Goal: Task Accomplishment & Management: Manage account settings

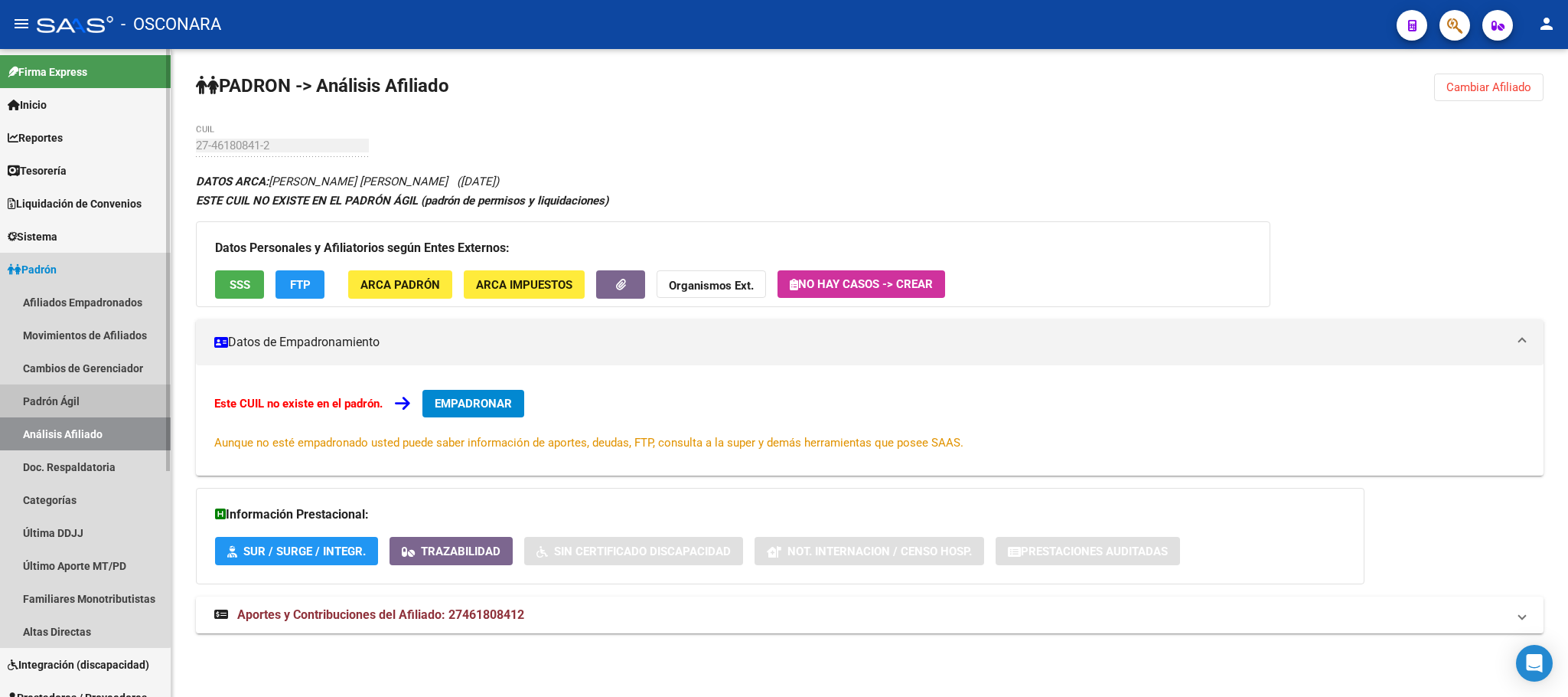
click at [74, 398] on link "Padrón Ágil" at bounding box center [85, 400] width 171 height 33
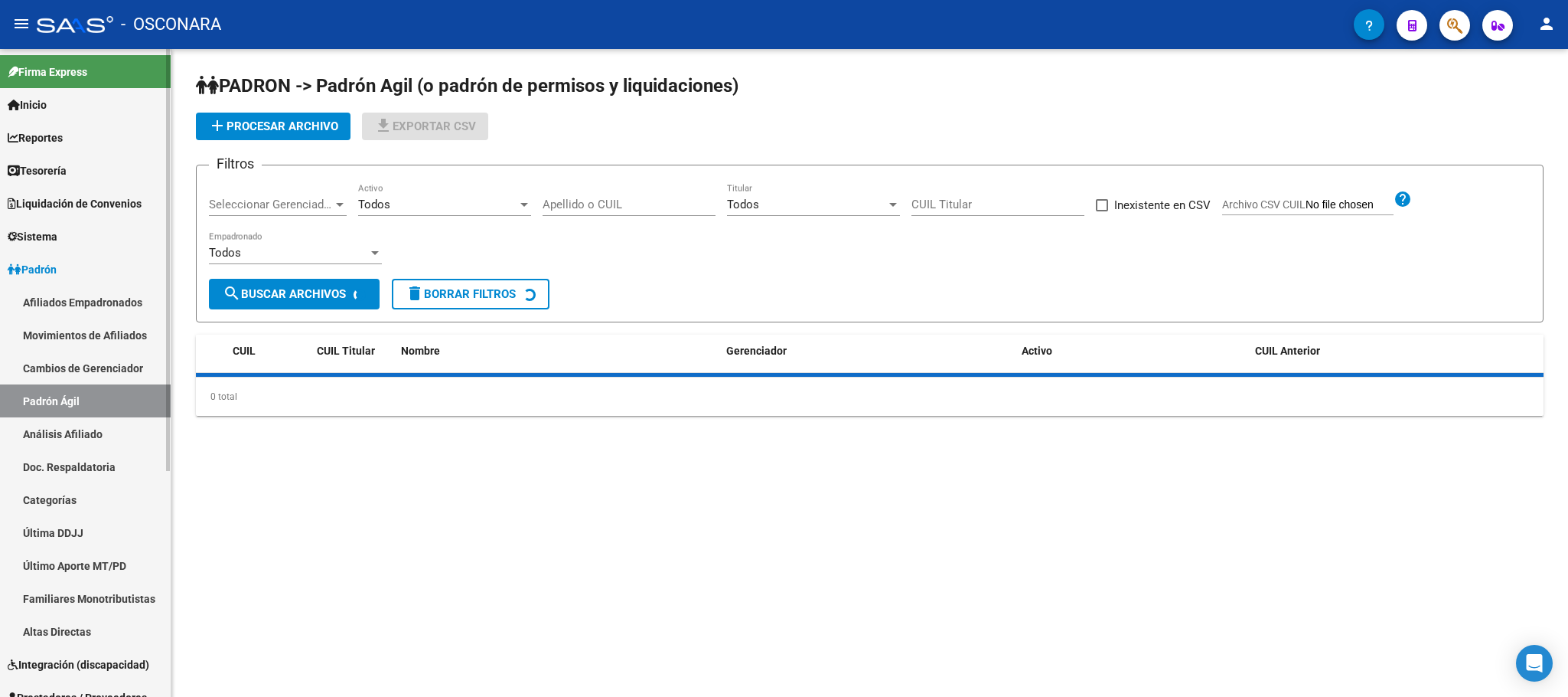
click at [103, 433] on link "Análisis Afiliado" at bounding box center [85, 434] width 171 height 33
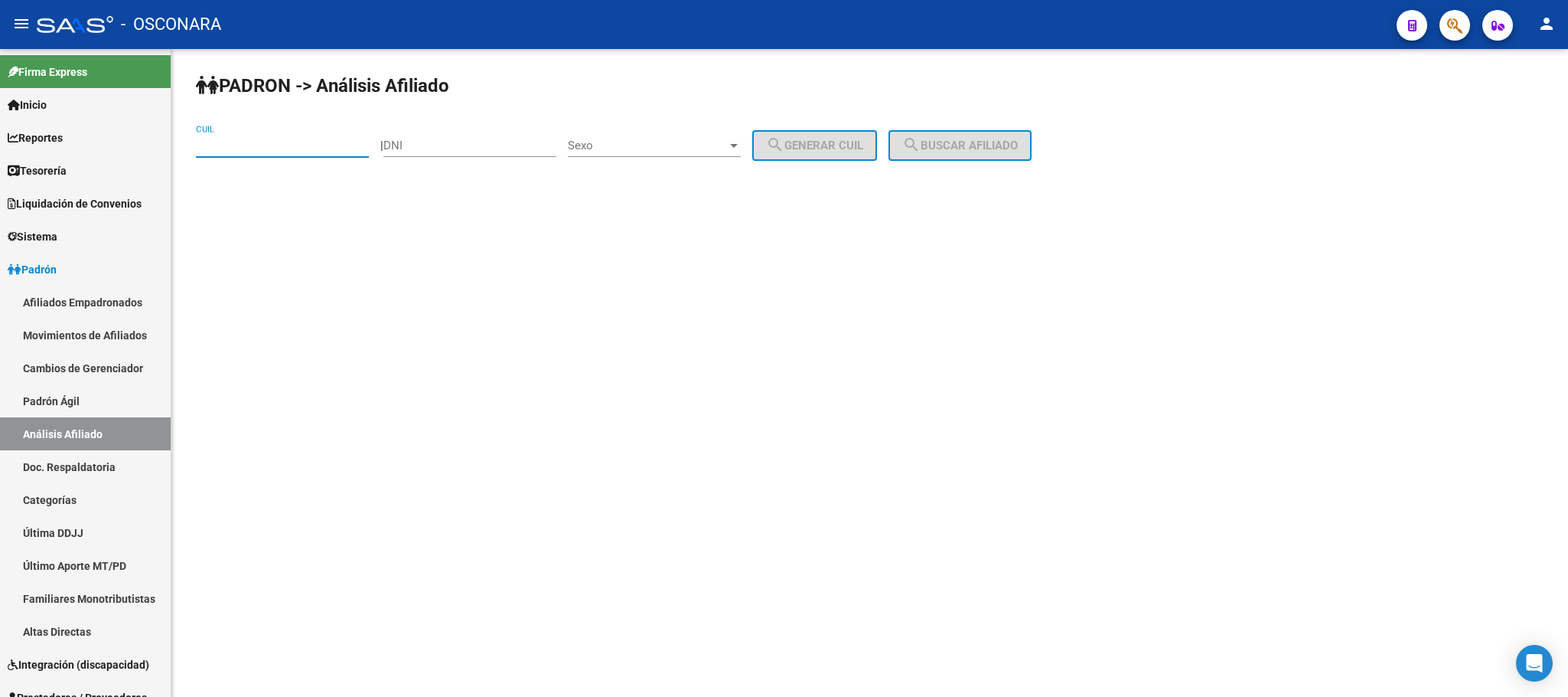
click at [262, 150] on input "CUIL" at bounding box center [282, 145] width 173 height 14
paste input "20-37650151-6"
type input "20-37650151-6"
click at [978, 154] on button "search Buscar afiliado" at bounding box center [959, 145] width 143 height 30
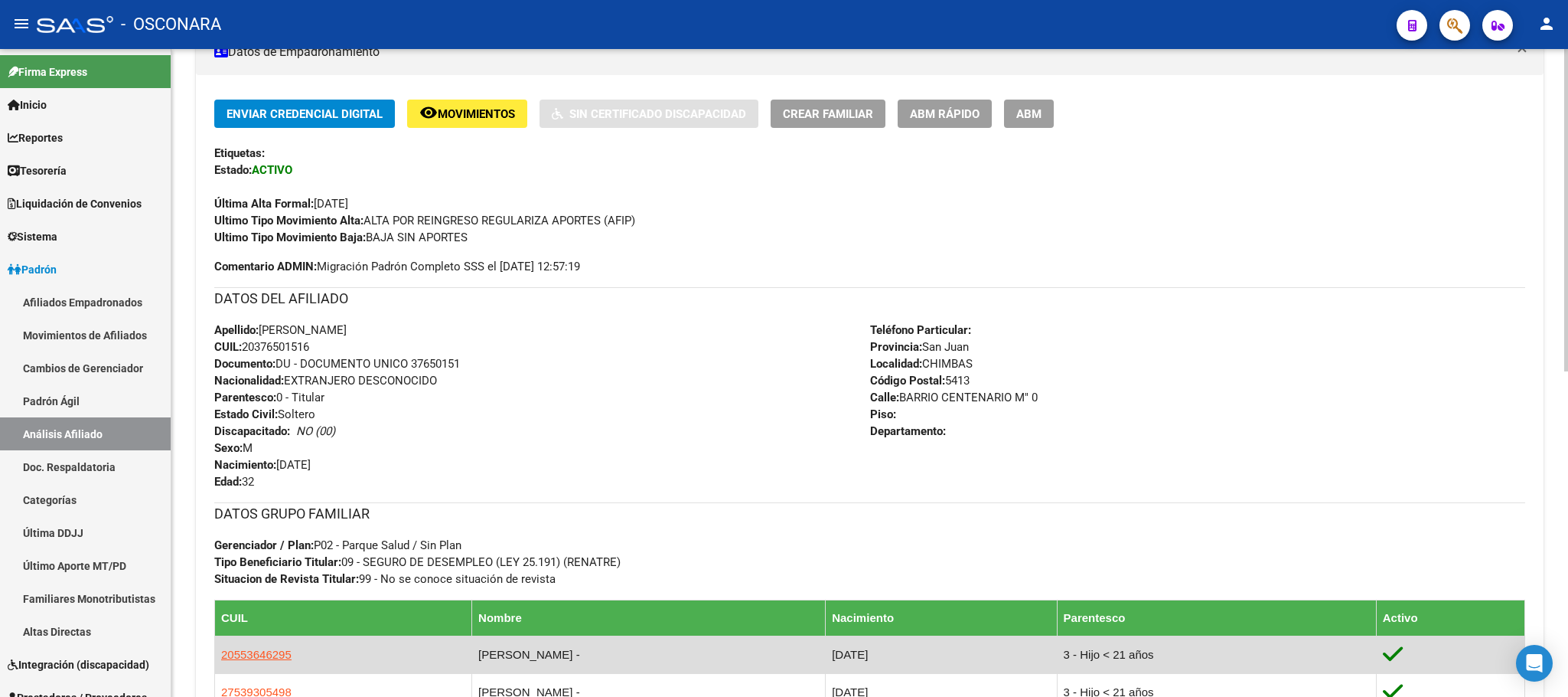
scroll to position [652, 0]
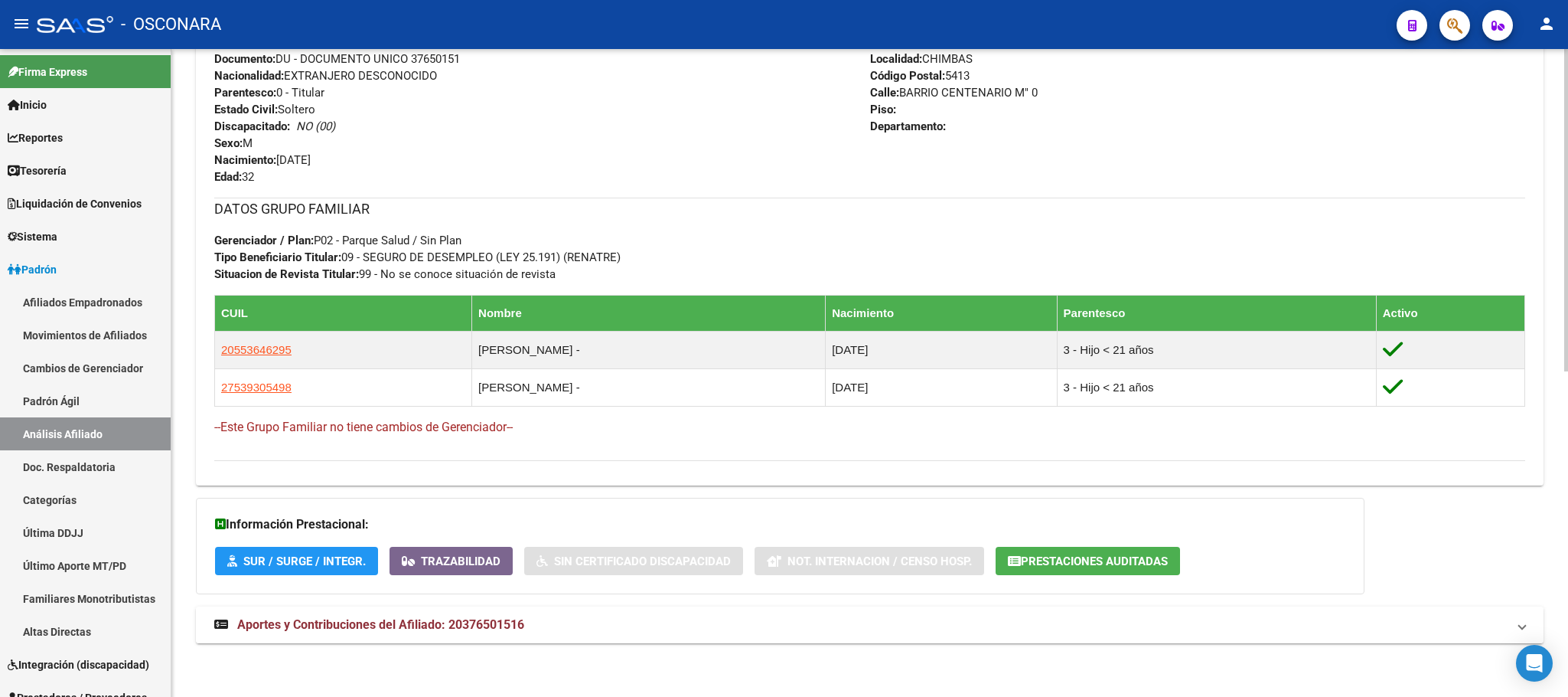
click at [412, 618] on span "Aportes y Contribuciones del Afiliado: 20376501516" at bounding box center [381, 624] width 287 height 14
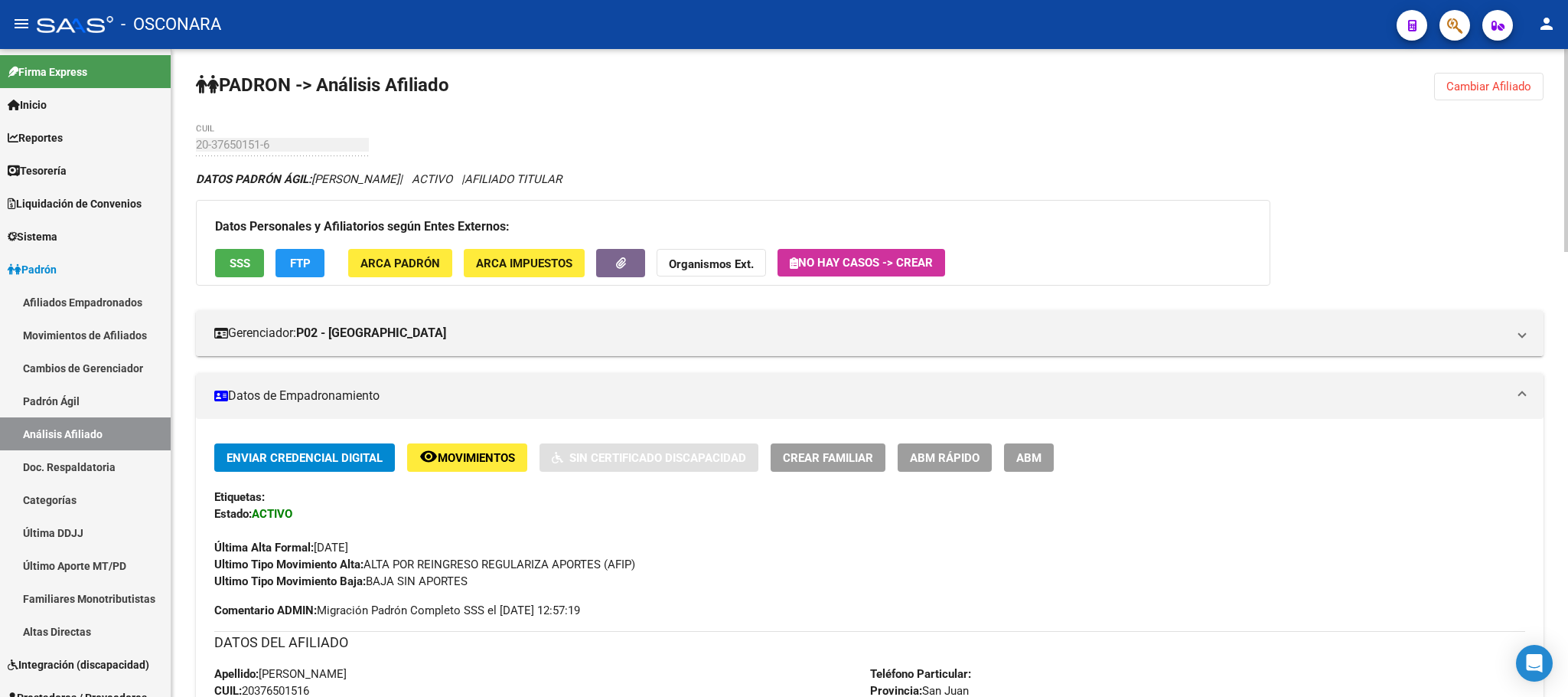
scroll to position [0, 0]
click at [234, 257] on span "SSS" at bounding box center [240, 263] width 21 height 14
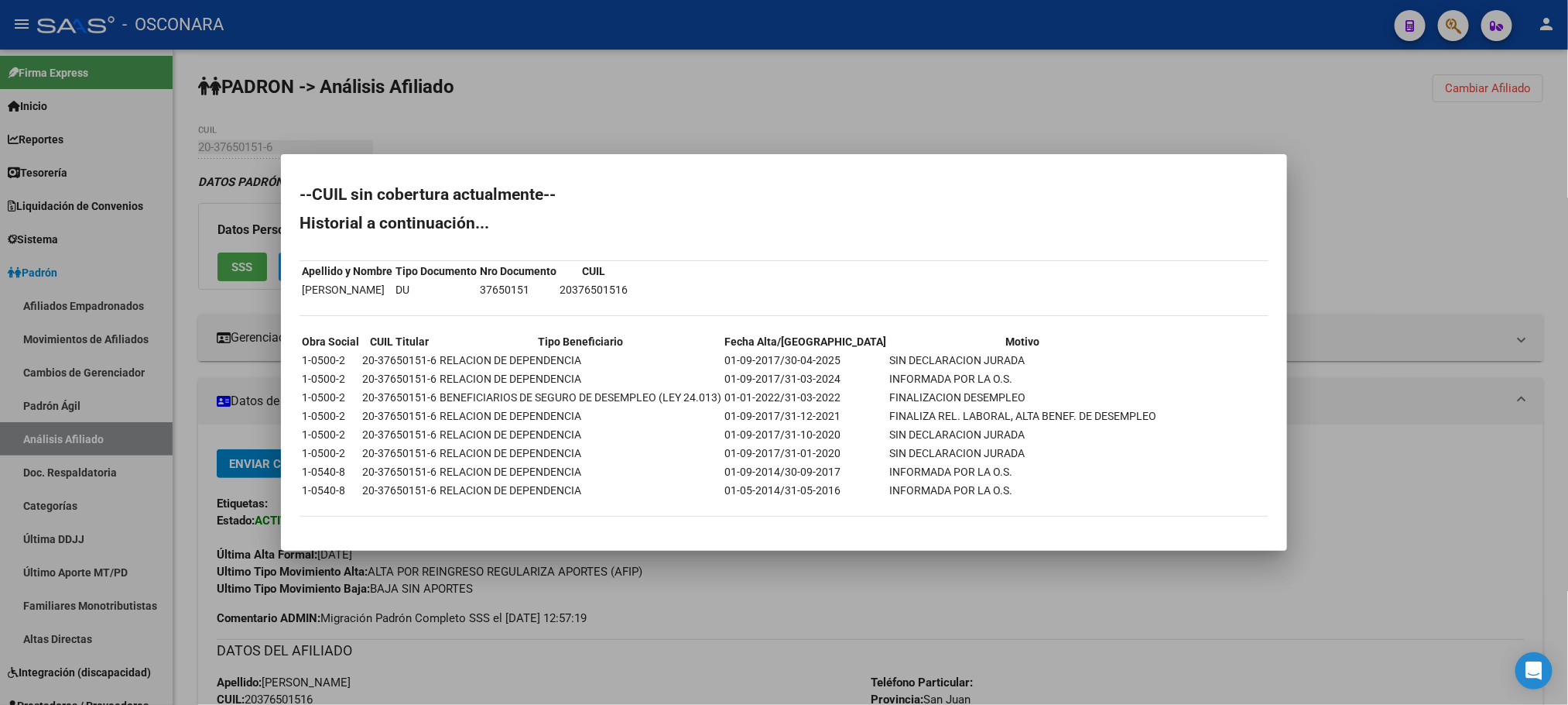
click at [813, 625] on div at bounding box center [784, 352] width 1568 height 705
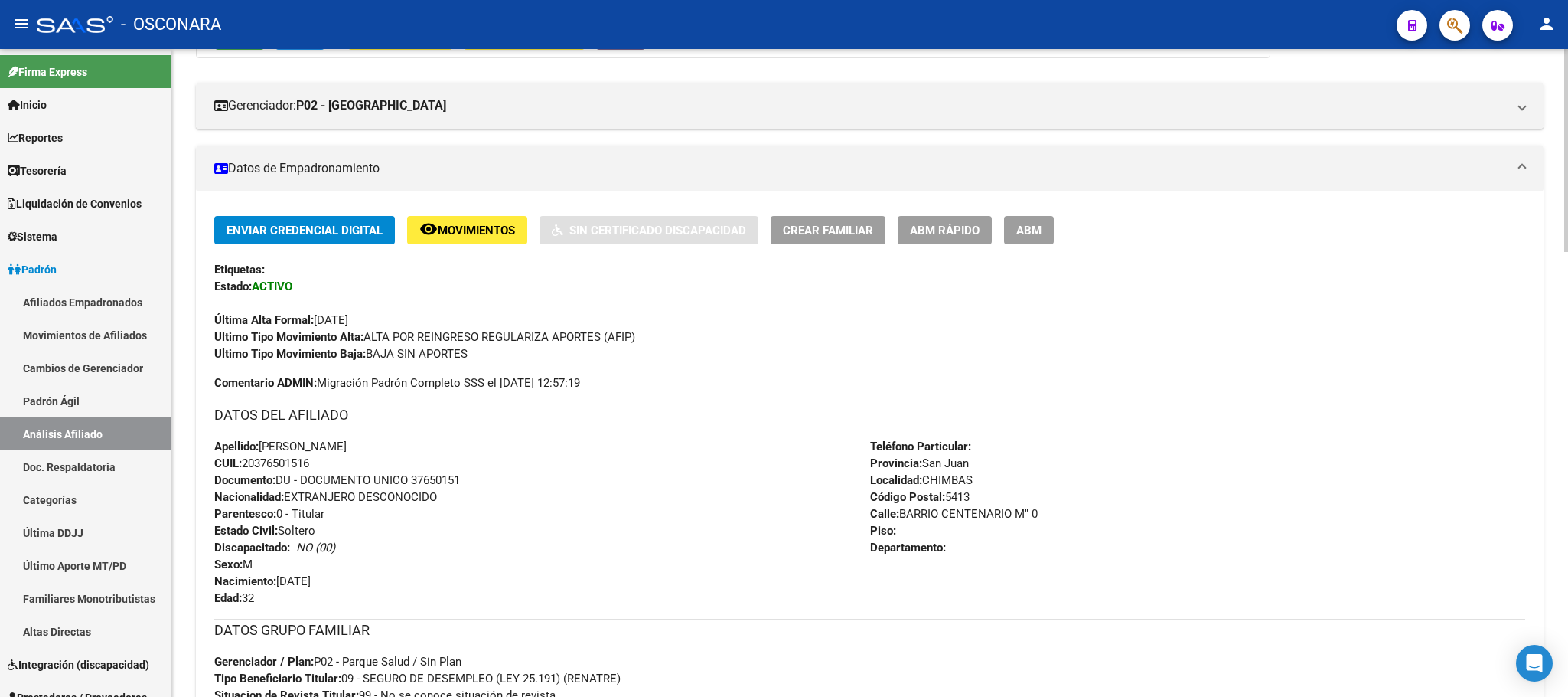
scroll to position [230, 0]
drag, startPoint x: 312, startPoint y: 462, endPoint x: 246, endPoint y: 462, distance: 66.0
click at [246, 462] on div "Apellido: [PERSON_NAME]: 20376501516 Documento: DU - DOCUMENTO UNICO 37650151 N…" at bounding box center [542, 521] width 656 height 168
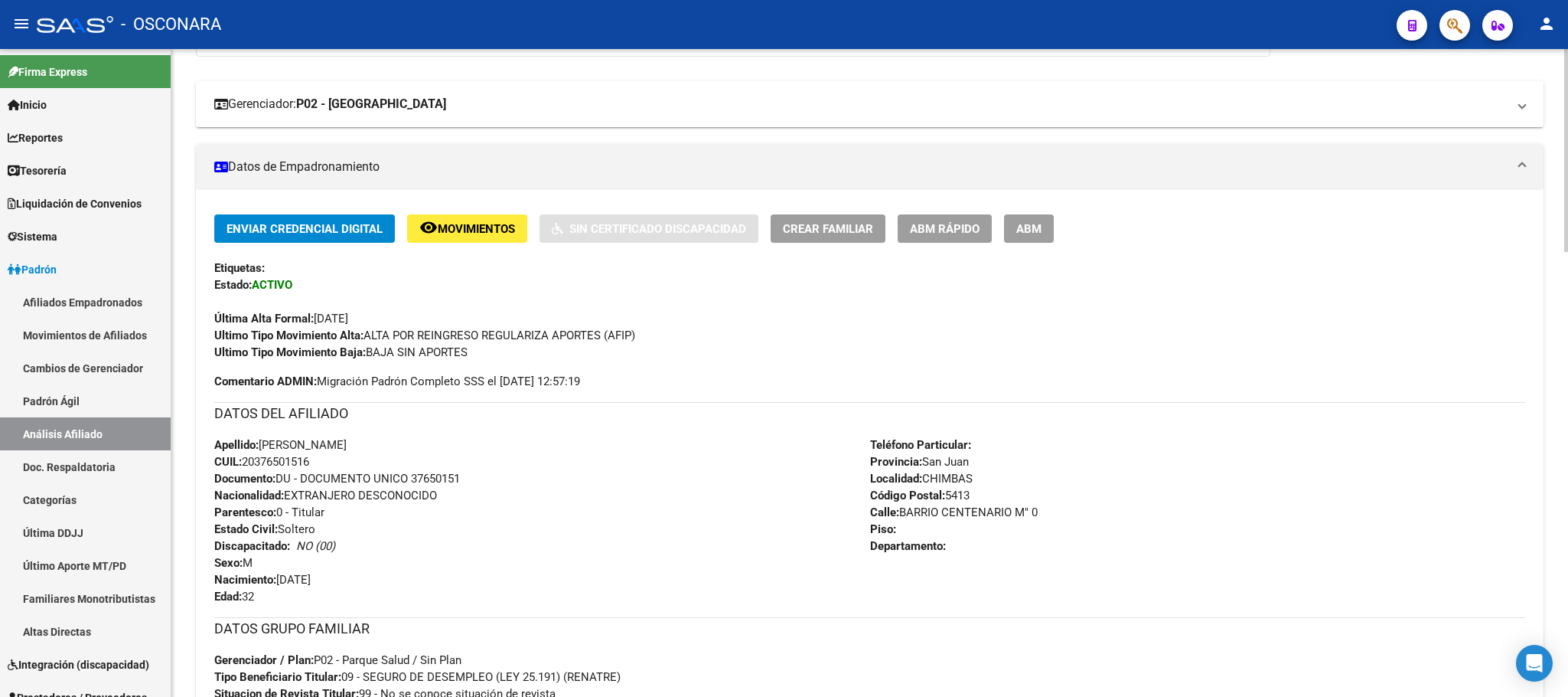
copy span "20376501516"
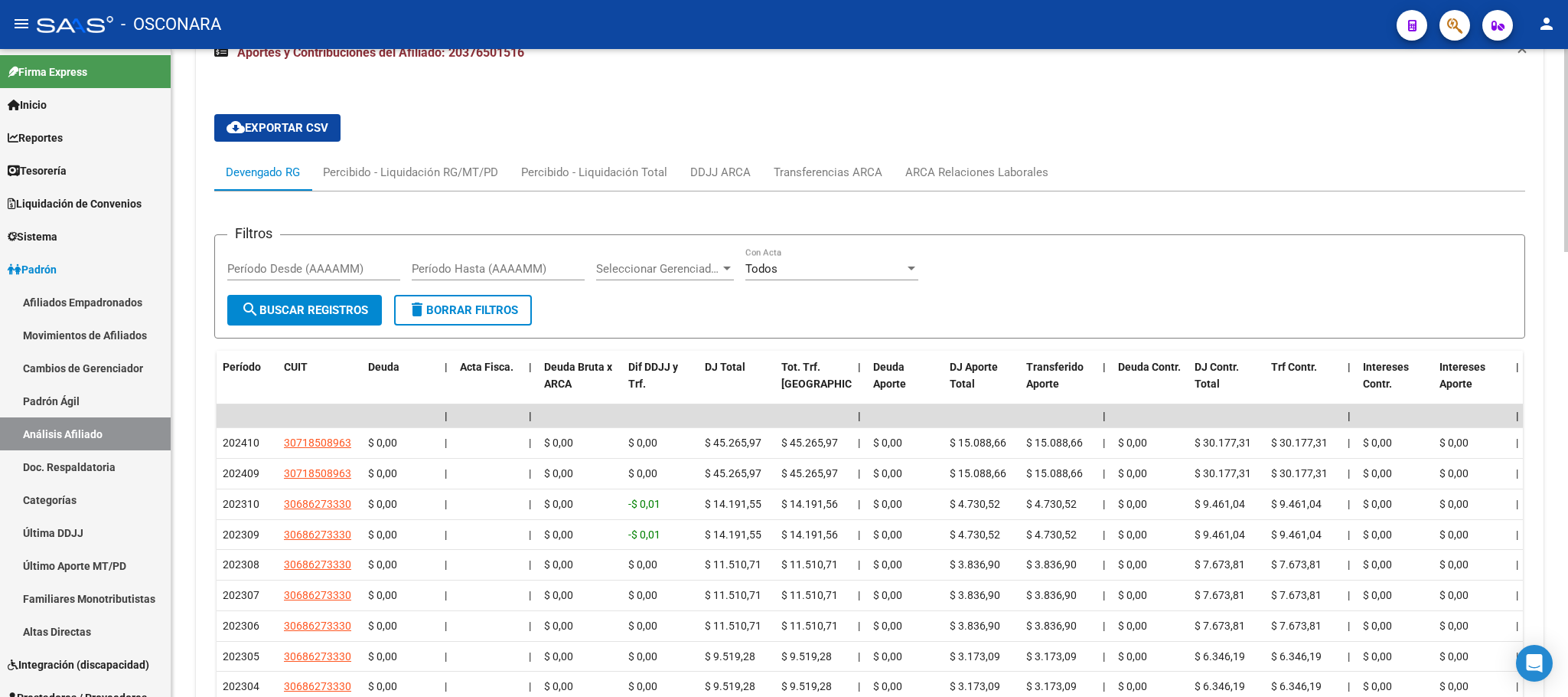
scroll to position [1263, 0]
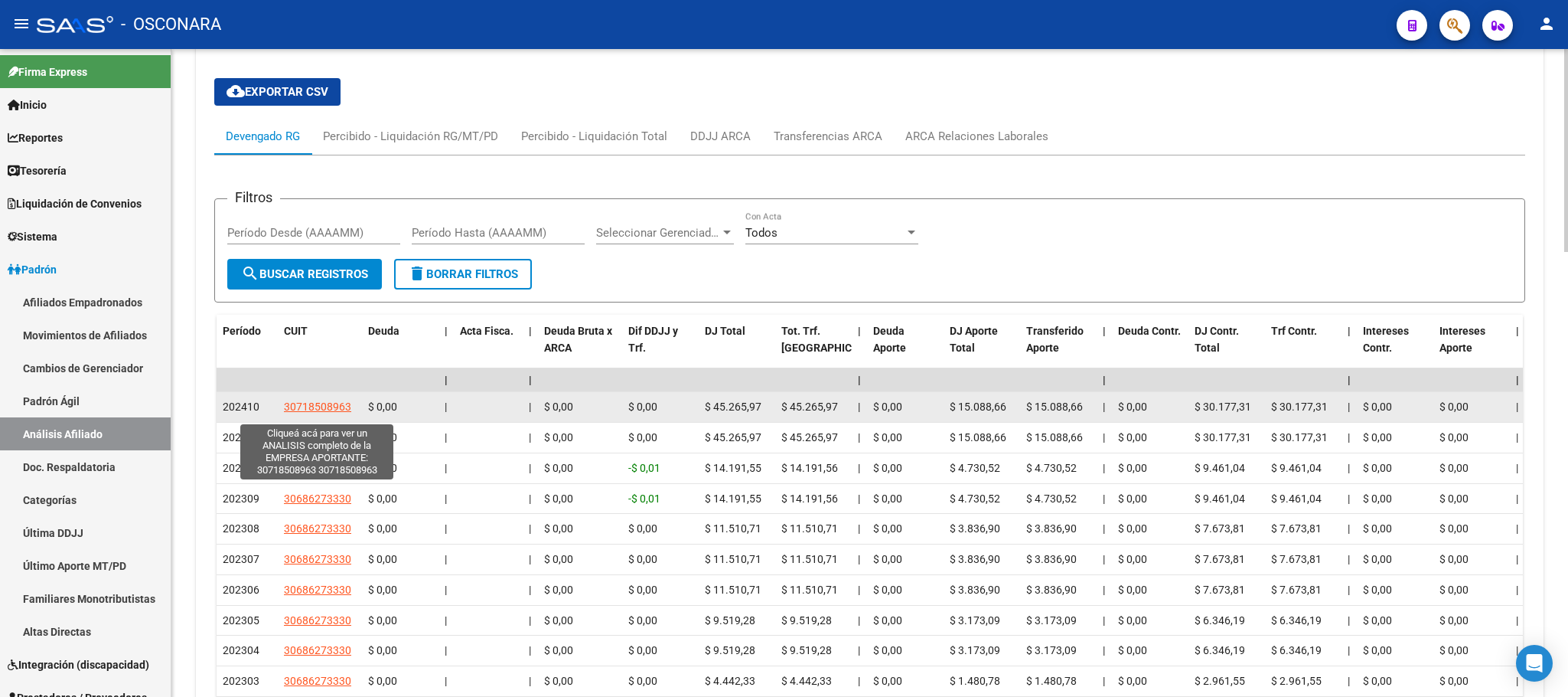
click at [303, 413] on span "30718508963" at bounding box center [318, 406] width 67 height 12
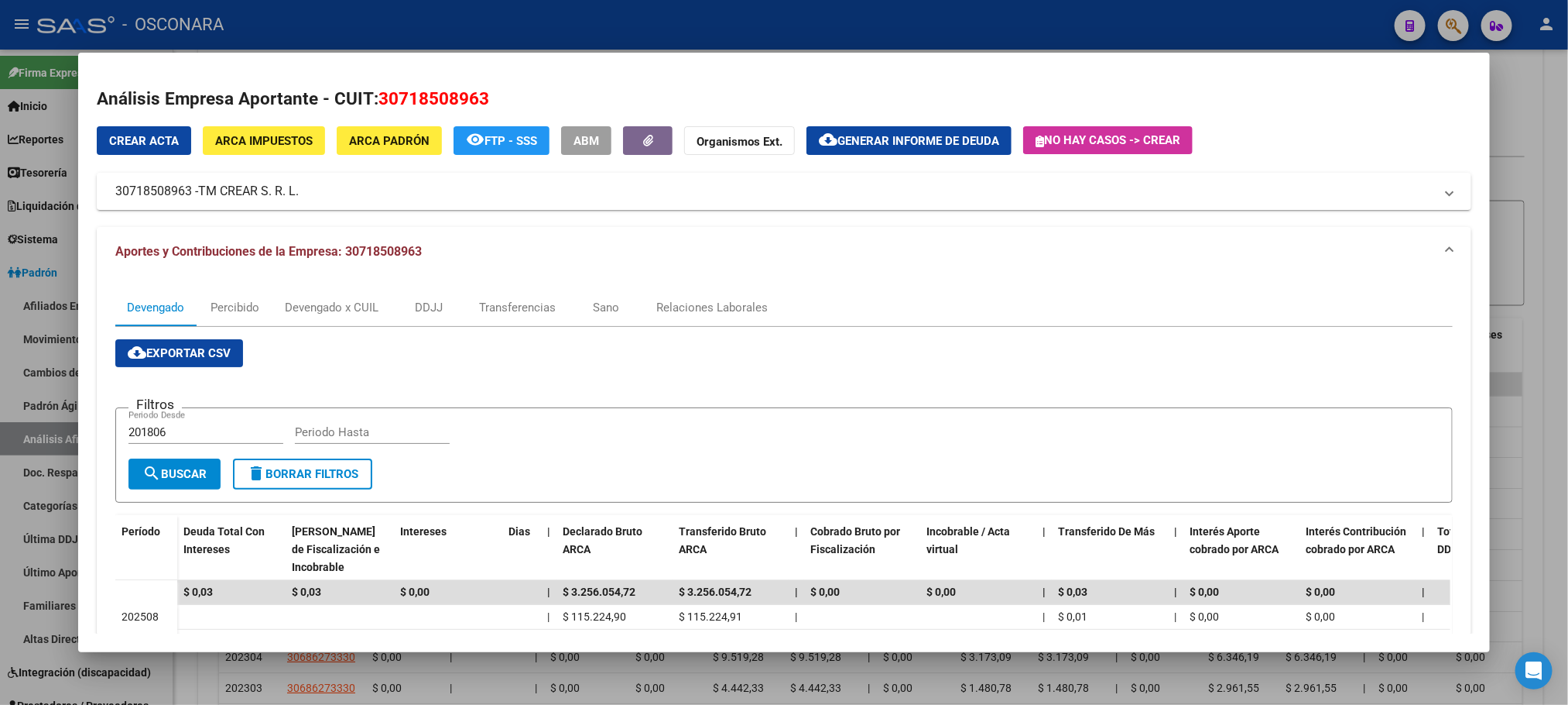
click at [1553, 233] on div at bounding box center [784, 352] width 1568 height 705
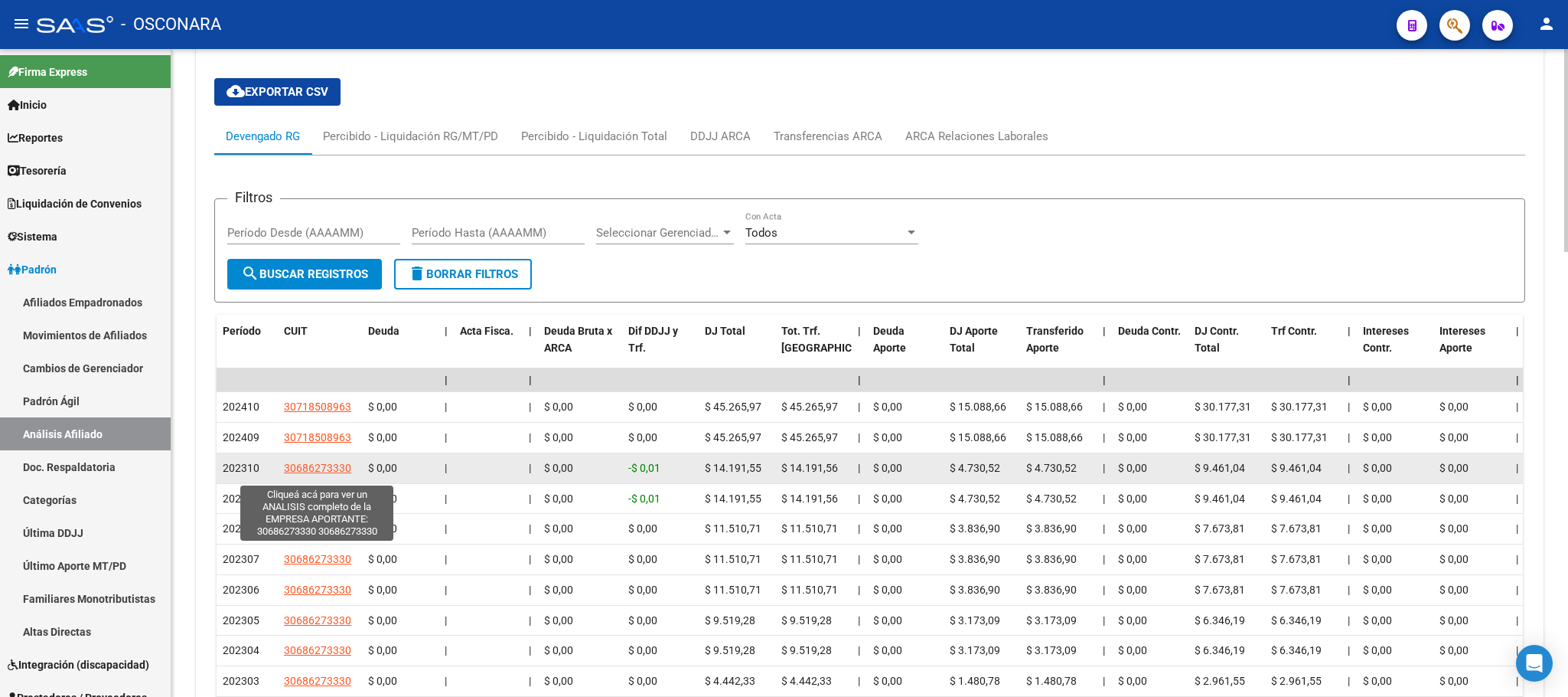
click at [334, 471] on span "30686273330" at bounding box center [318, 467] width 67 height 12
type textarea "30686273330"
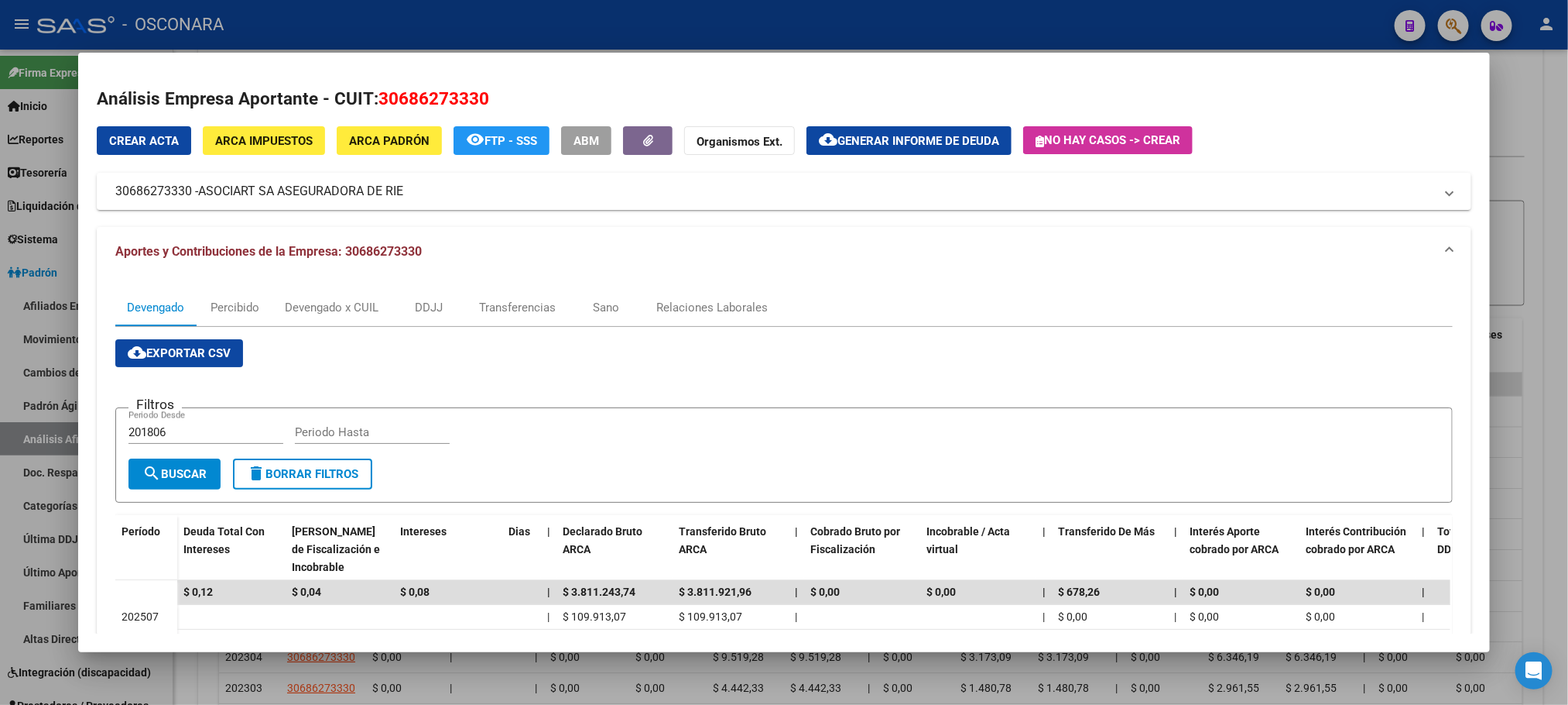
click at [1565, 125] on div at bounding box center [784, 352] width 1568 height 705
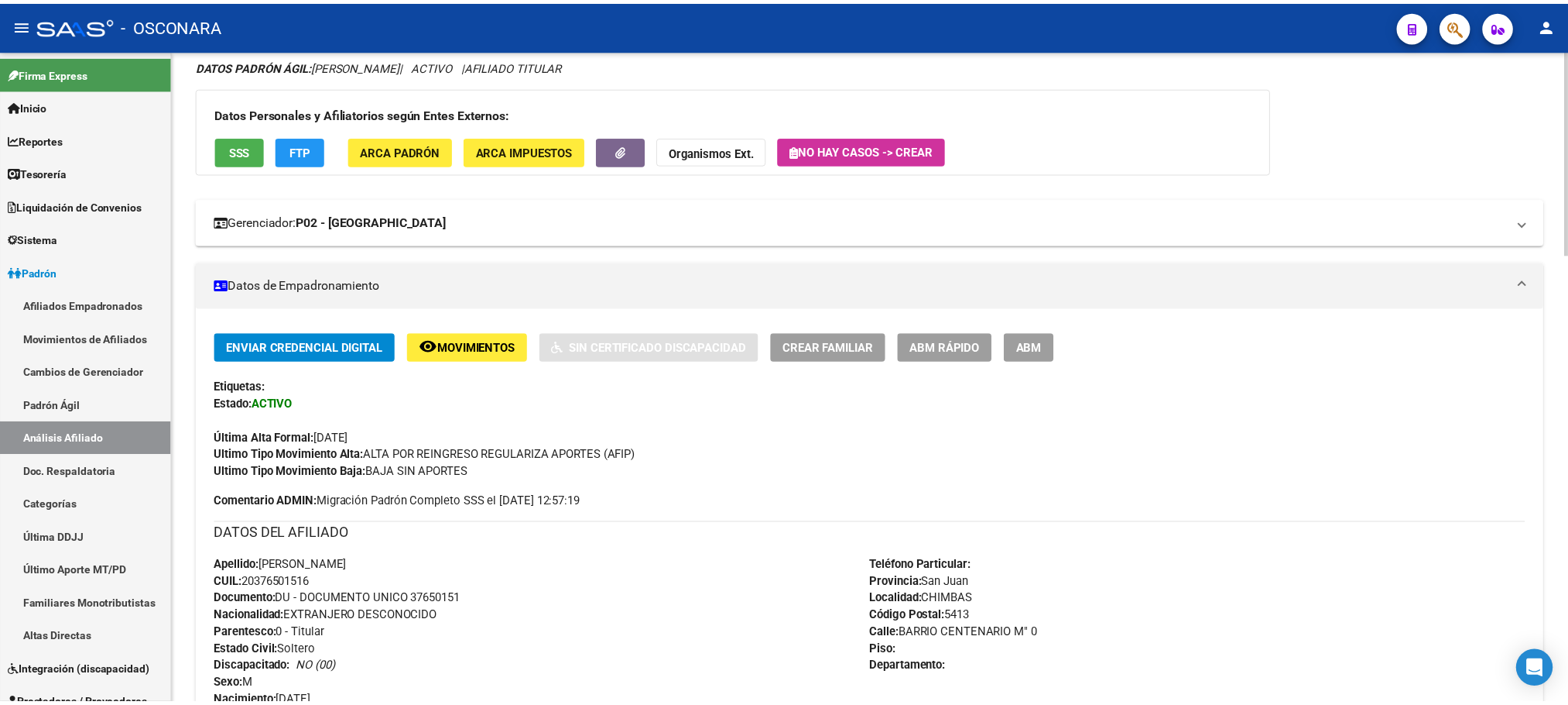
scroll to position [0, 0]
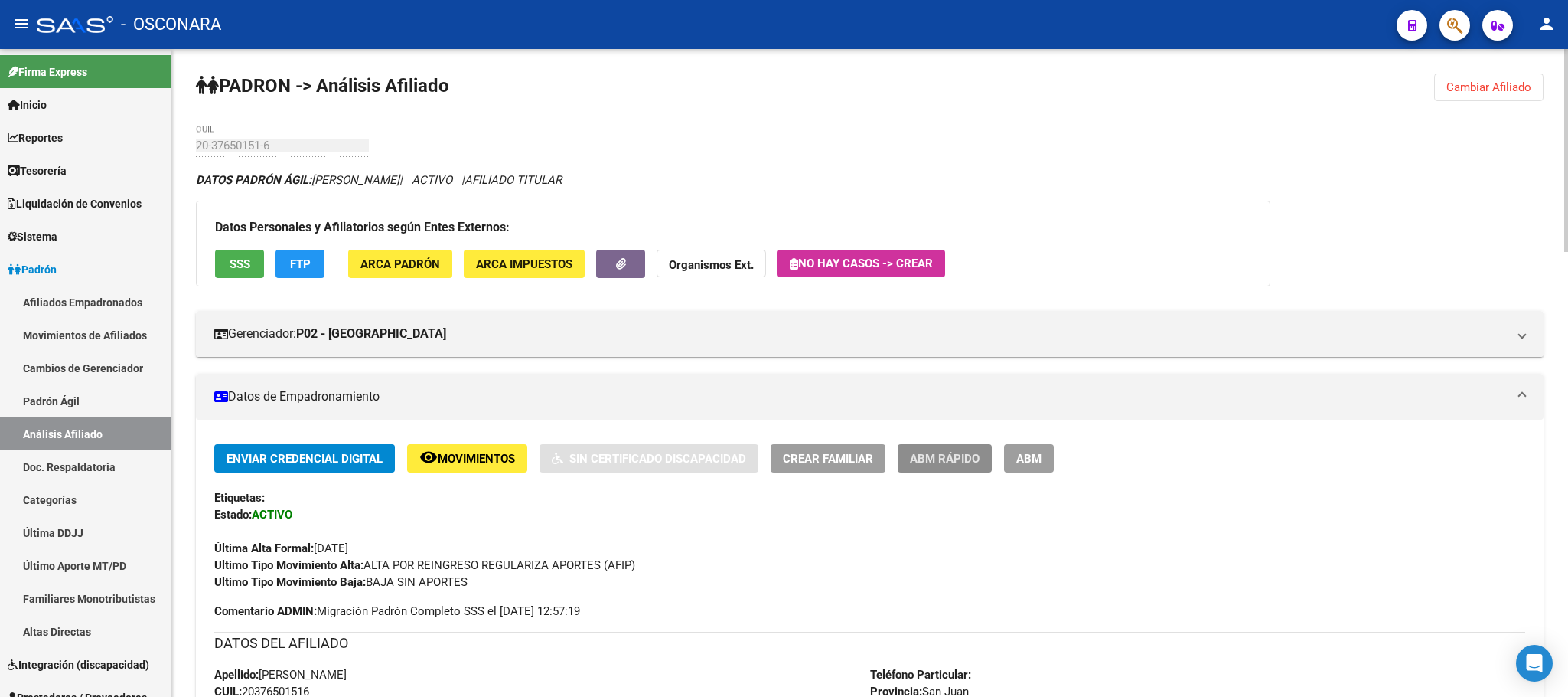
click at [943, 462] on span "ABM Rápido" at bounding box center [944, 458] width 69 height 14
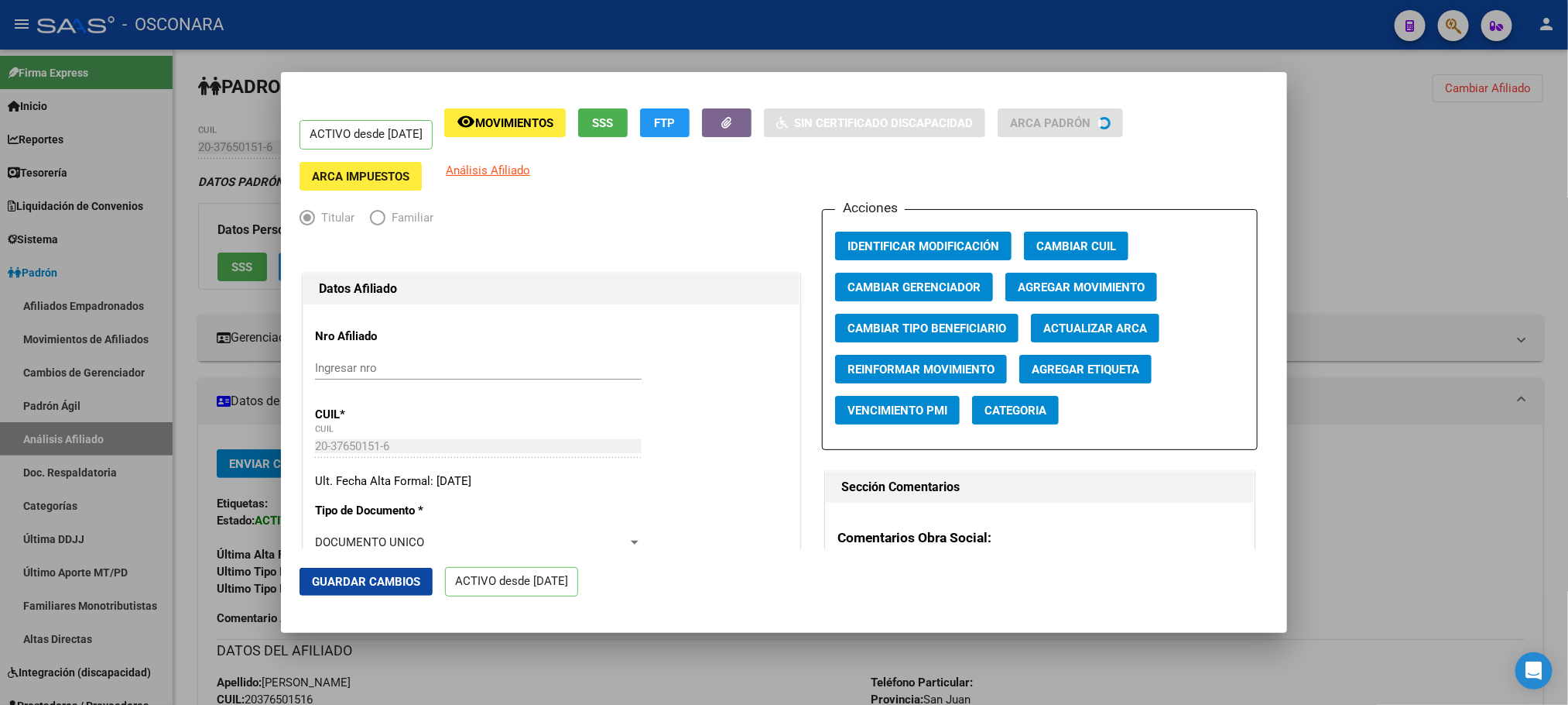
radio input "true"
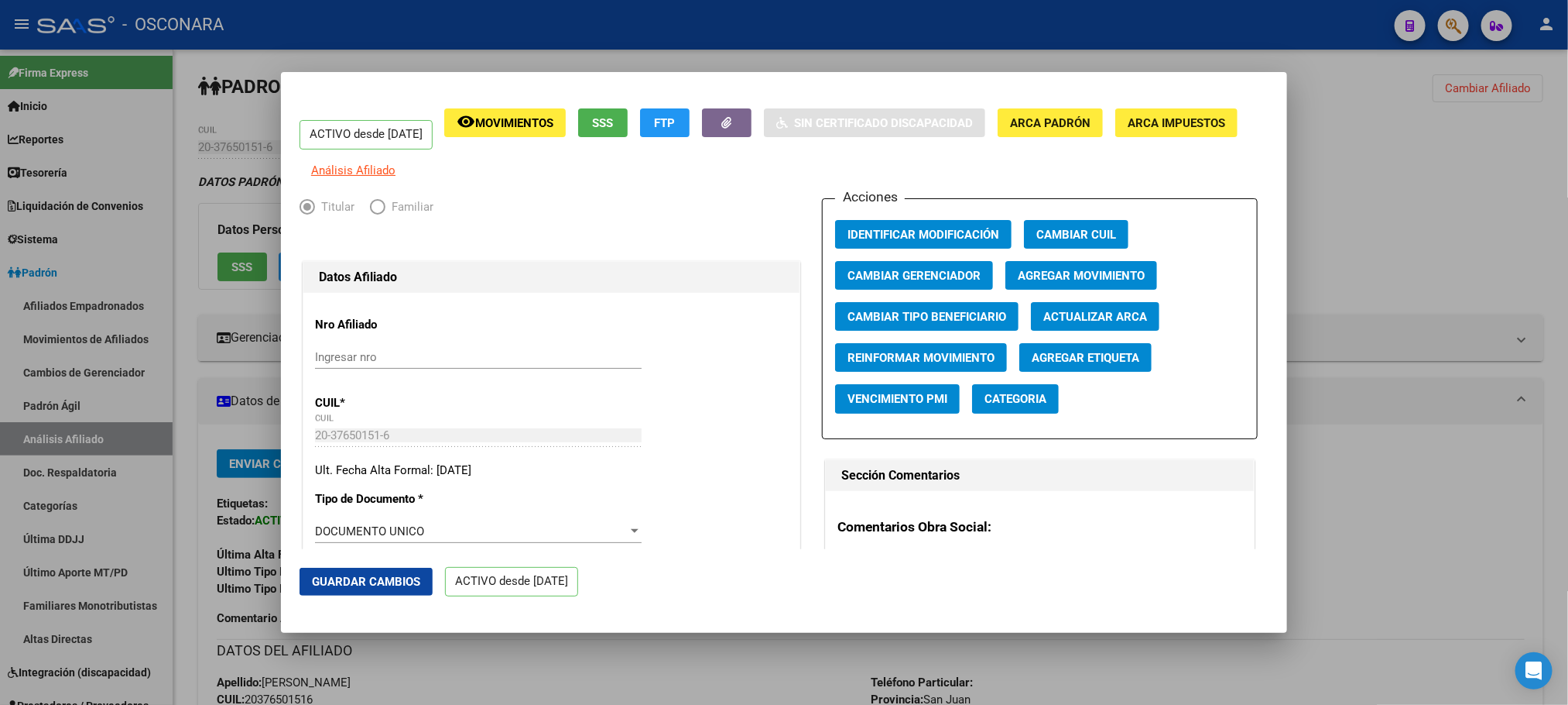
click at [628, 116] on button "SSS" at bounding box center [602, 122] width 49 height 28
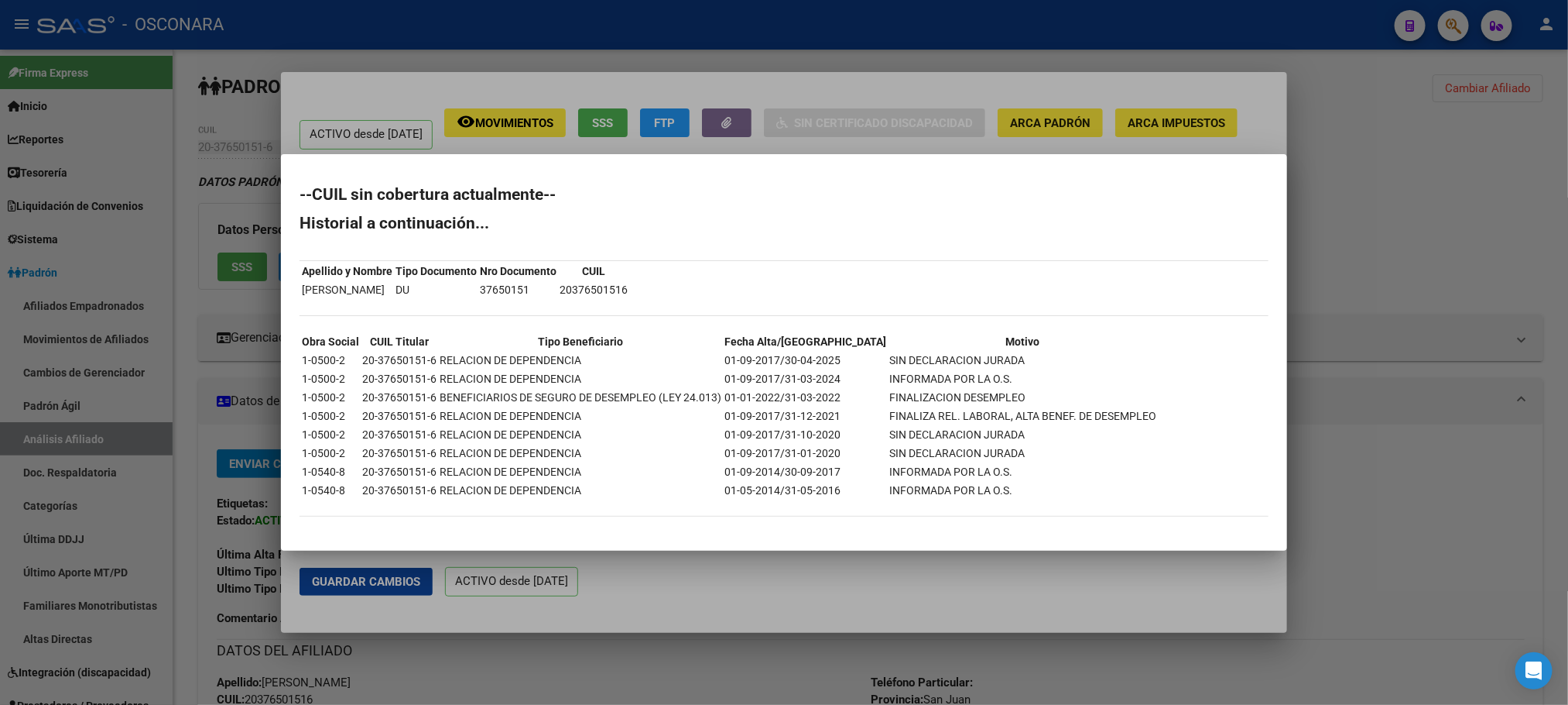
click at [885, 591] on div at bounding box center [784, 352] width 1568 height 705
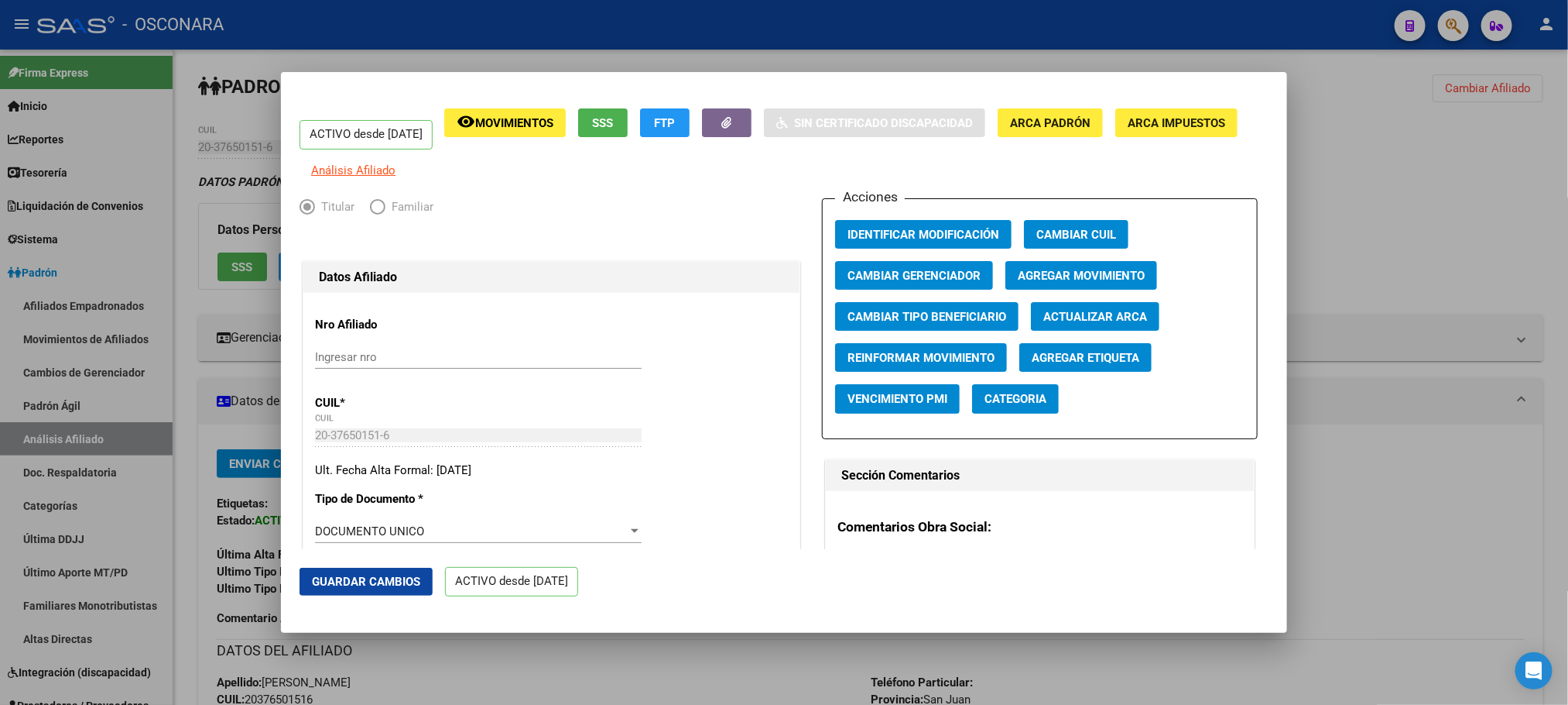
click at [1127, 283] on span "Agregar Movimiento" at bounding box center [1081, 275] width 127 height 14
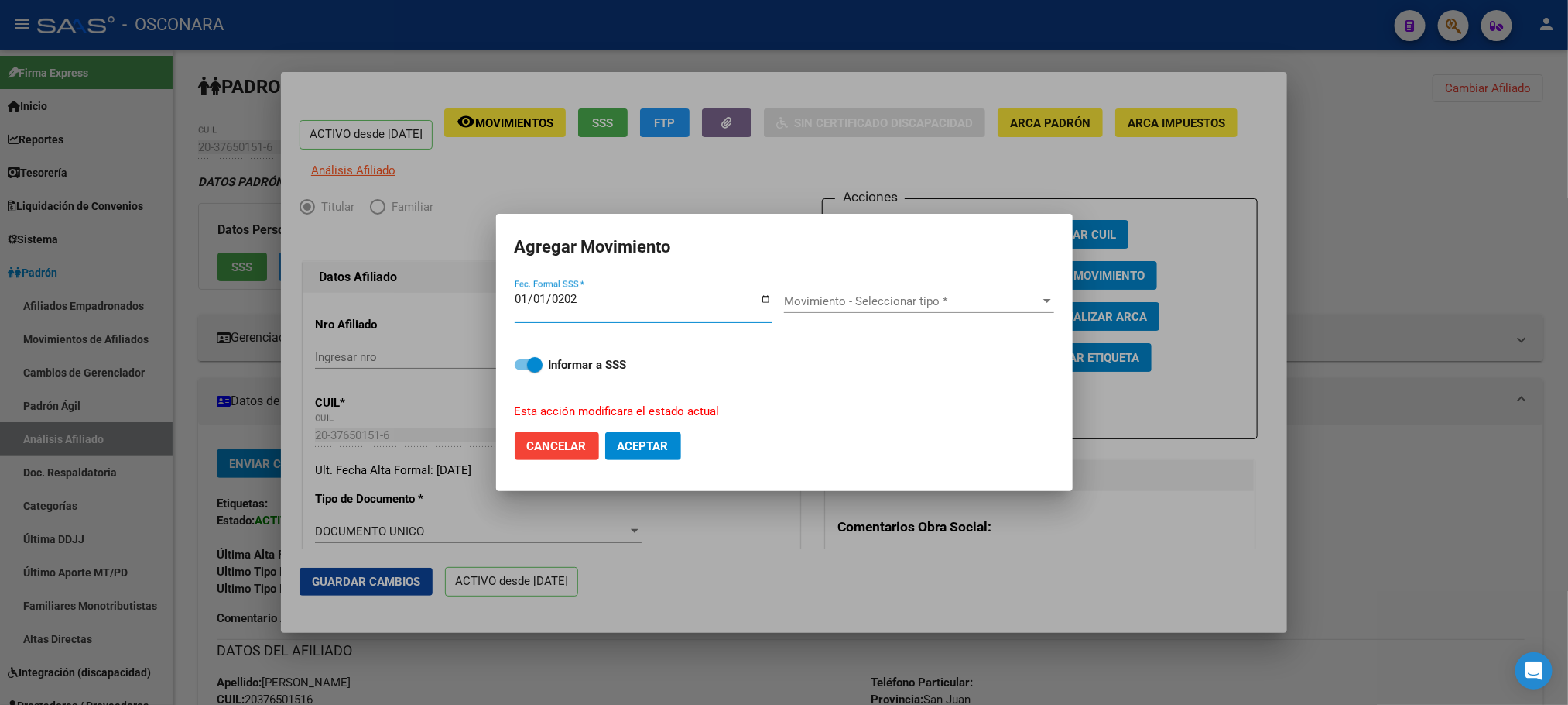
type input "[DATE]"
click at [1022, 298] on span "Movimiento - Seleccionar tipo *" at bounding box center [911, 300] width 256 height 14
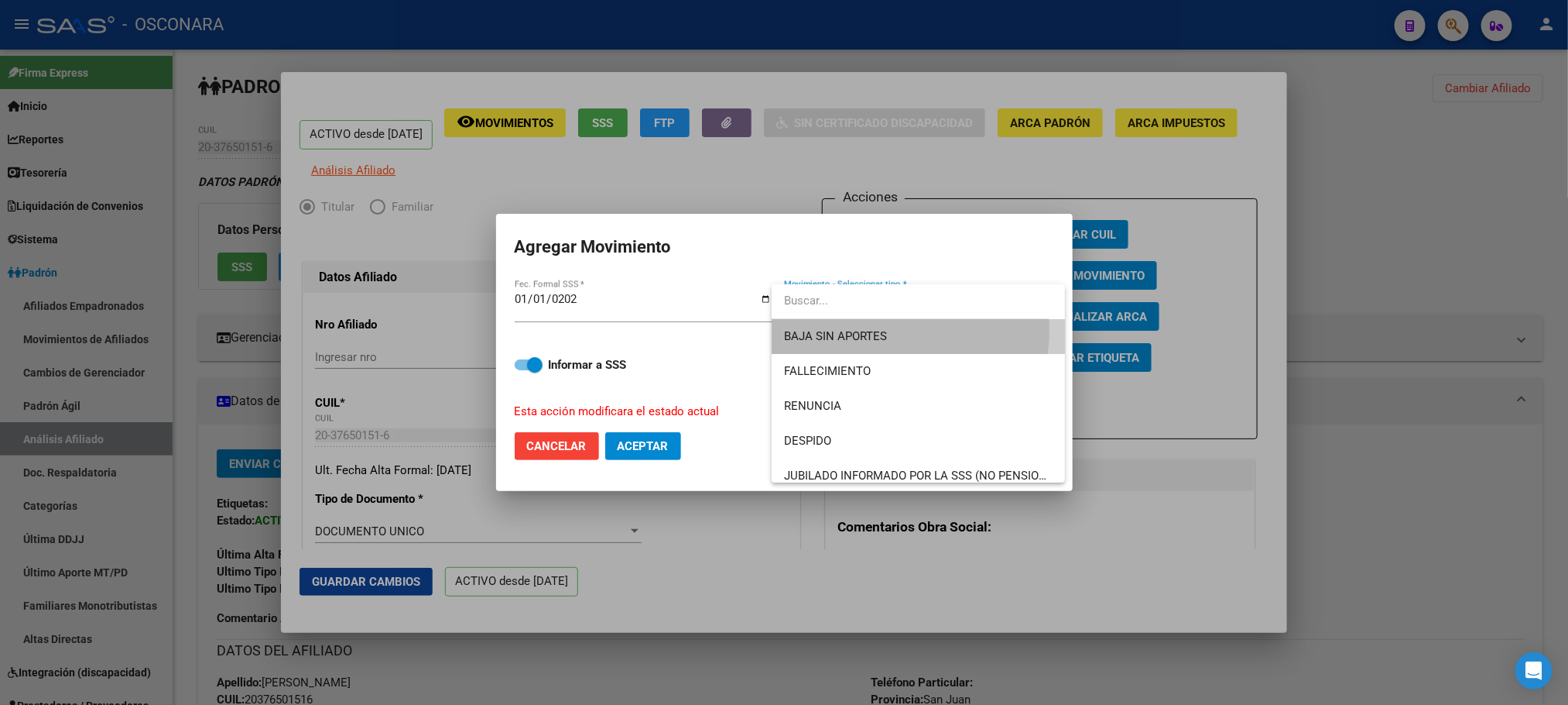
click at [892, 329] on span "BAJA SIN APORTES" at bounding box center [918, 336] width 269 height 35
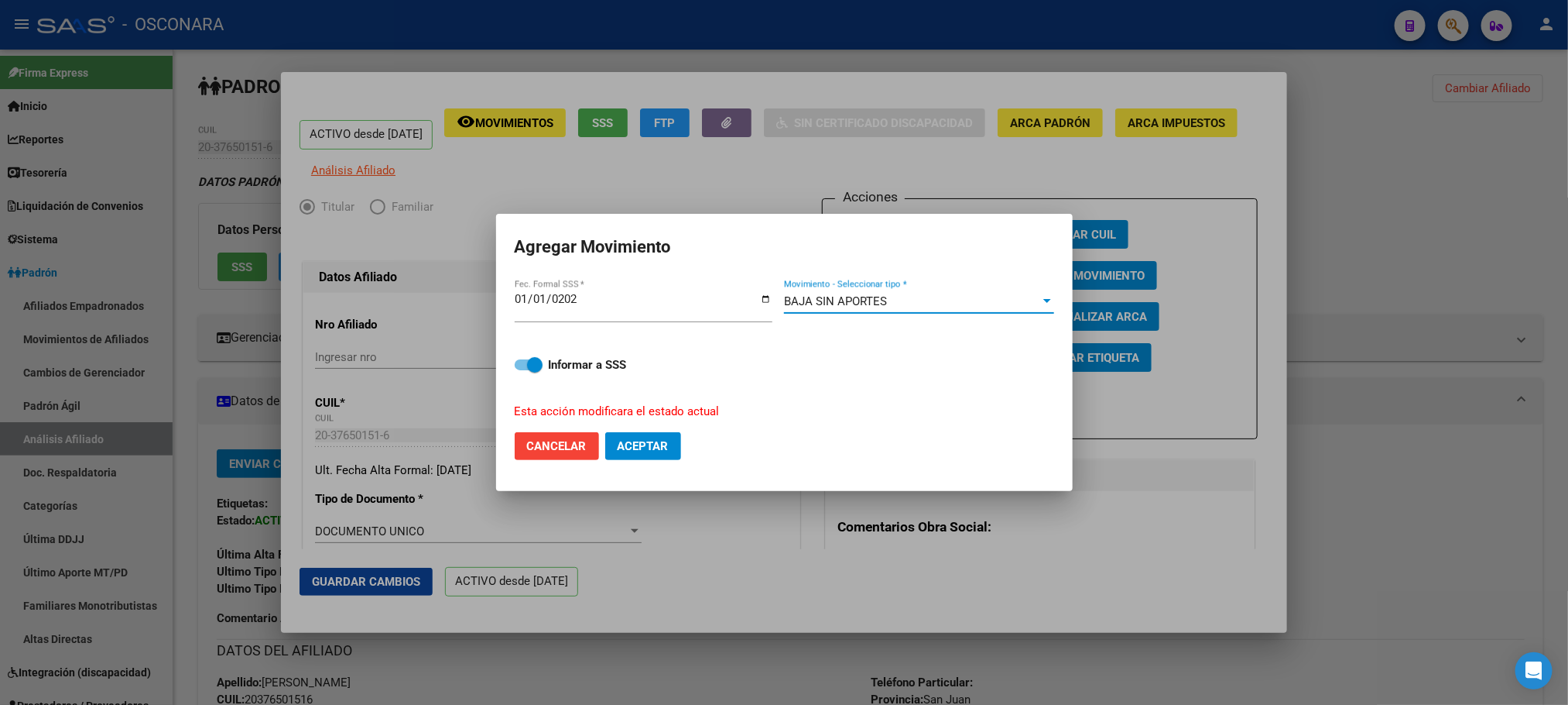
click at [636, 442] on span "Aceptar" at bounding box center [642, 446] width 51 height 14
checkbox input "false"
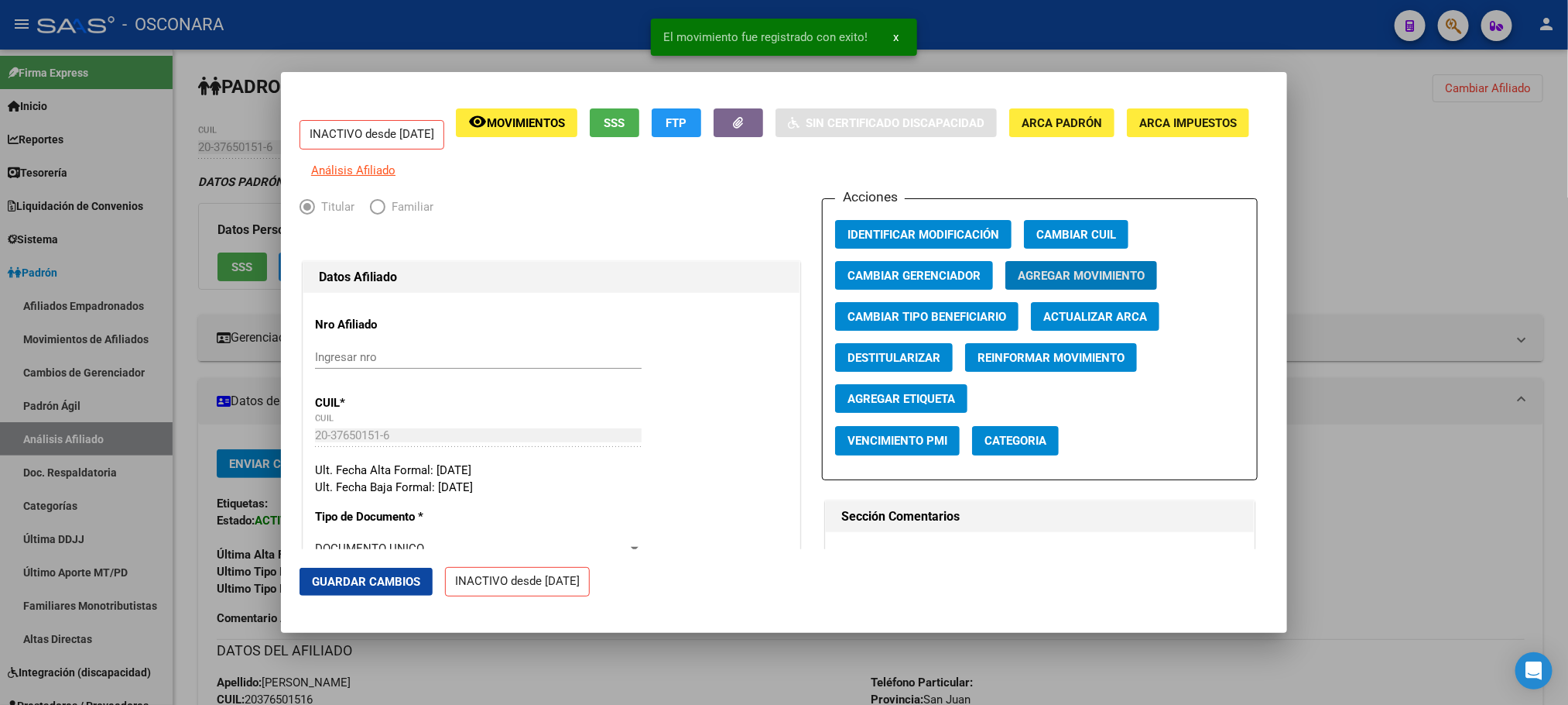
click at [381, 585] on span "Guardar Cambios" at bounding box center [366, 581] width 108 height 14
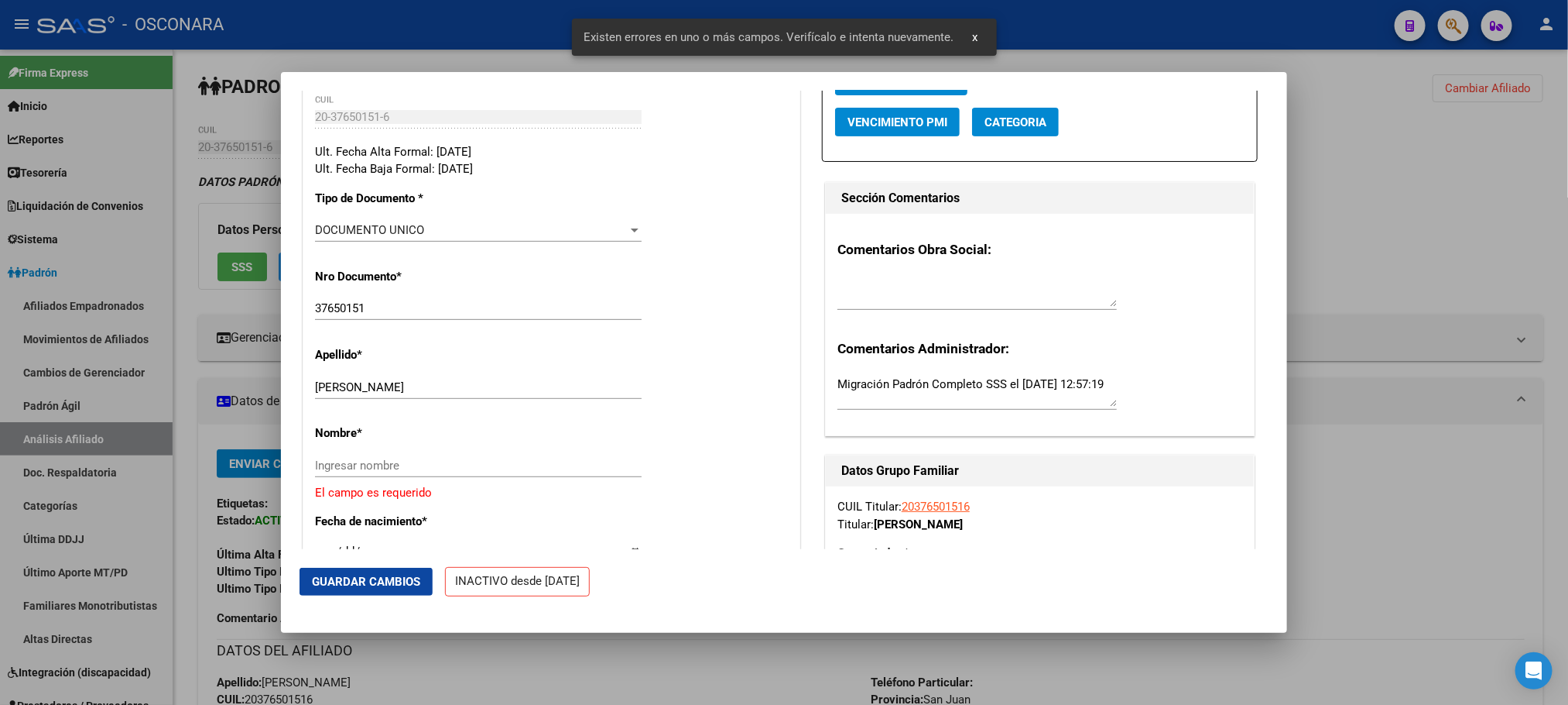
scroll to position [348, 0]
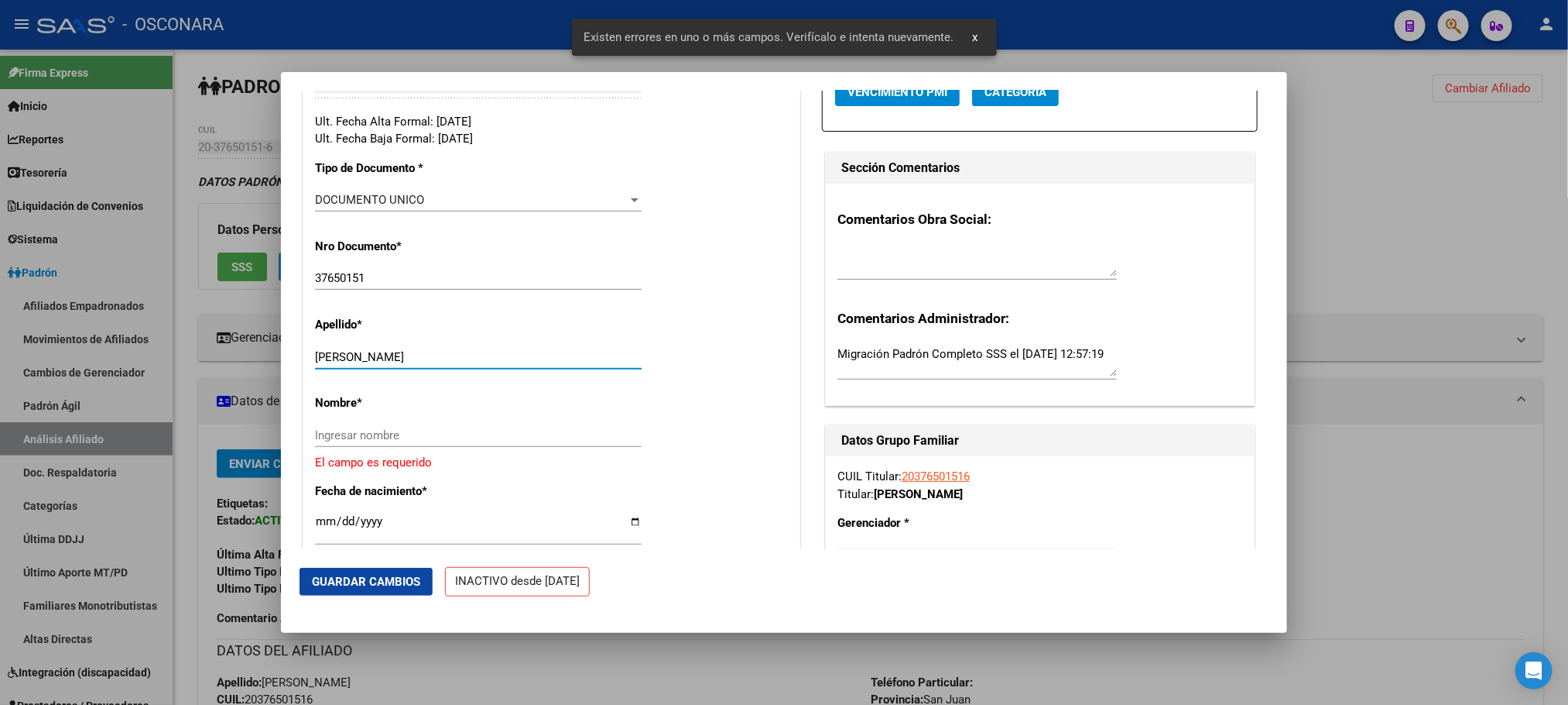
drag, startPoint x: 351, startPoint y: 370, endPoint x: 440, endPoint y: 372, distance: 89.0
click at [440, 364] on input "[PERSON_NAME]" at bounding box center [478, 356] width 327 height 14
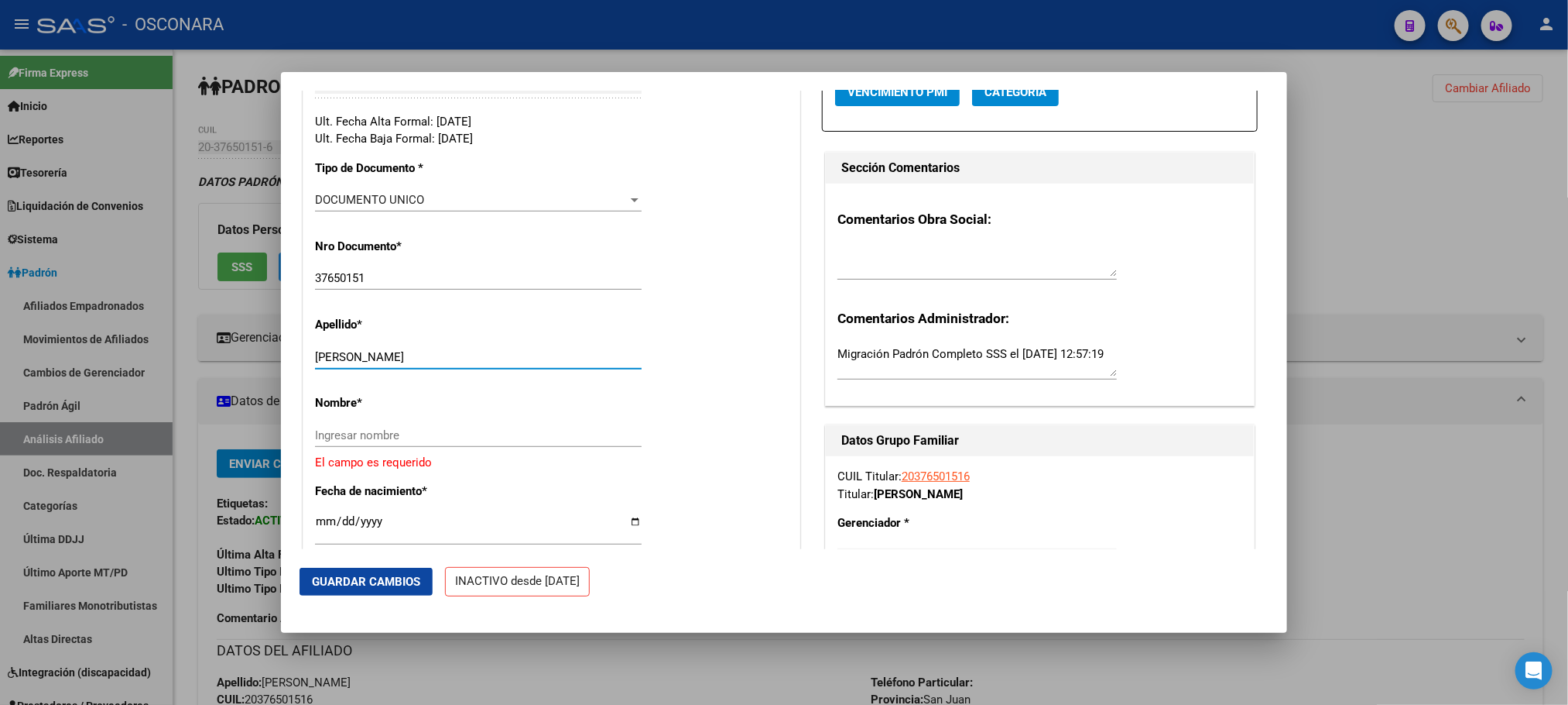
type input "[PERSON_NAME]"
paste input "[PERSON_NAME]"
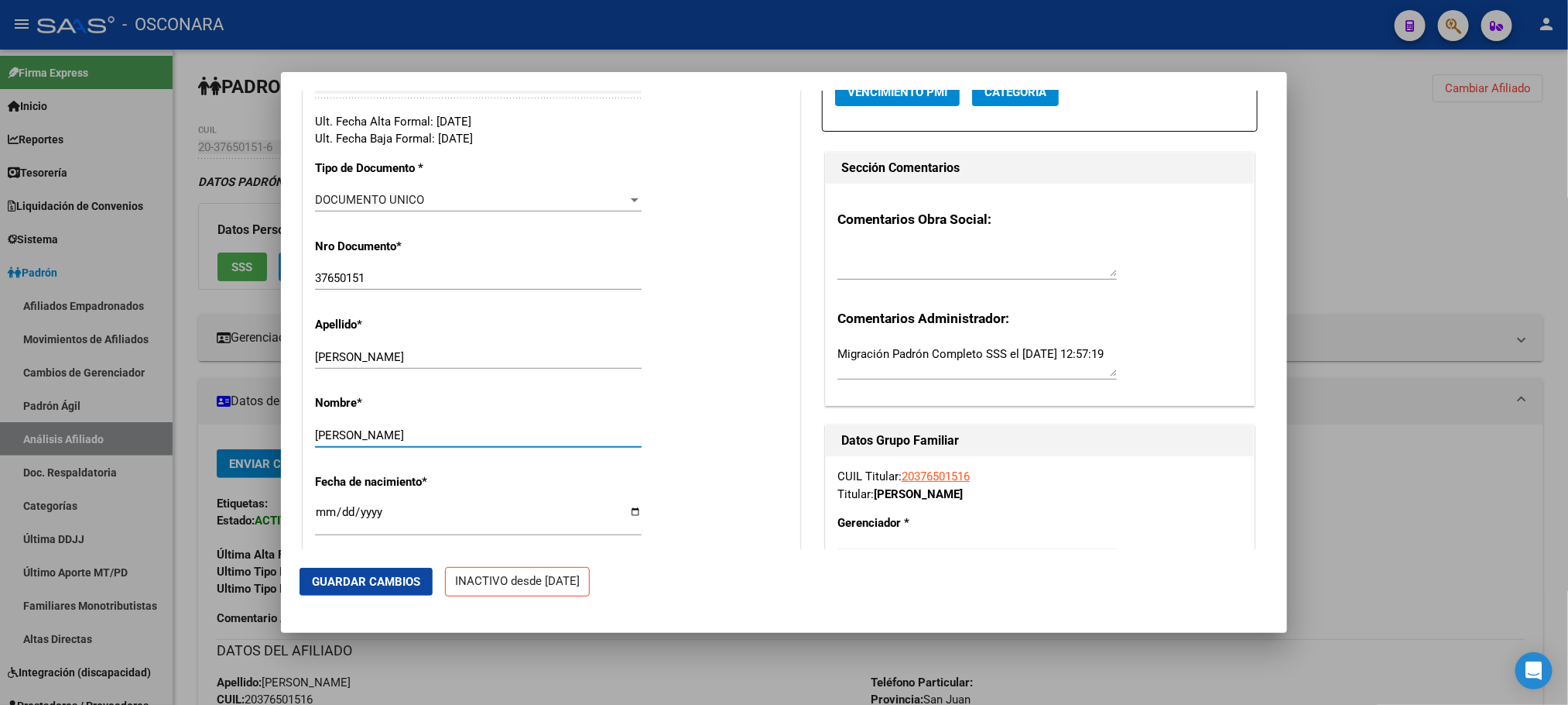
type input "[PERSON_NAME]"
click at [361, 572] on button "Guardar Cambios" at bounding box center [366, 581] width 133 height 28
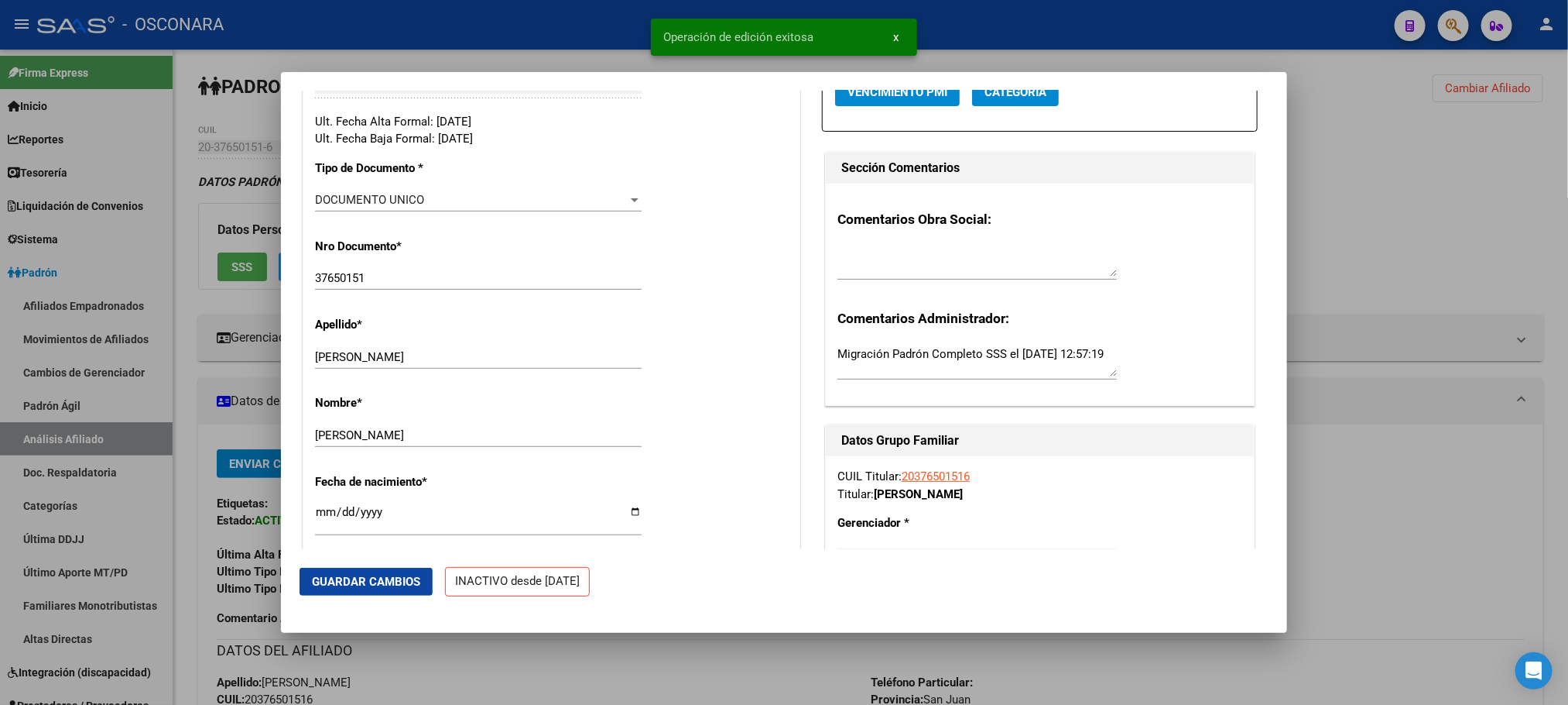
click at [539, 656] on div at bounding box center [784, 352] width 1568 height 705
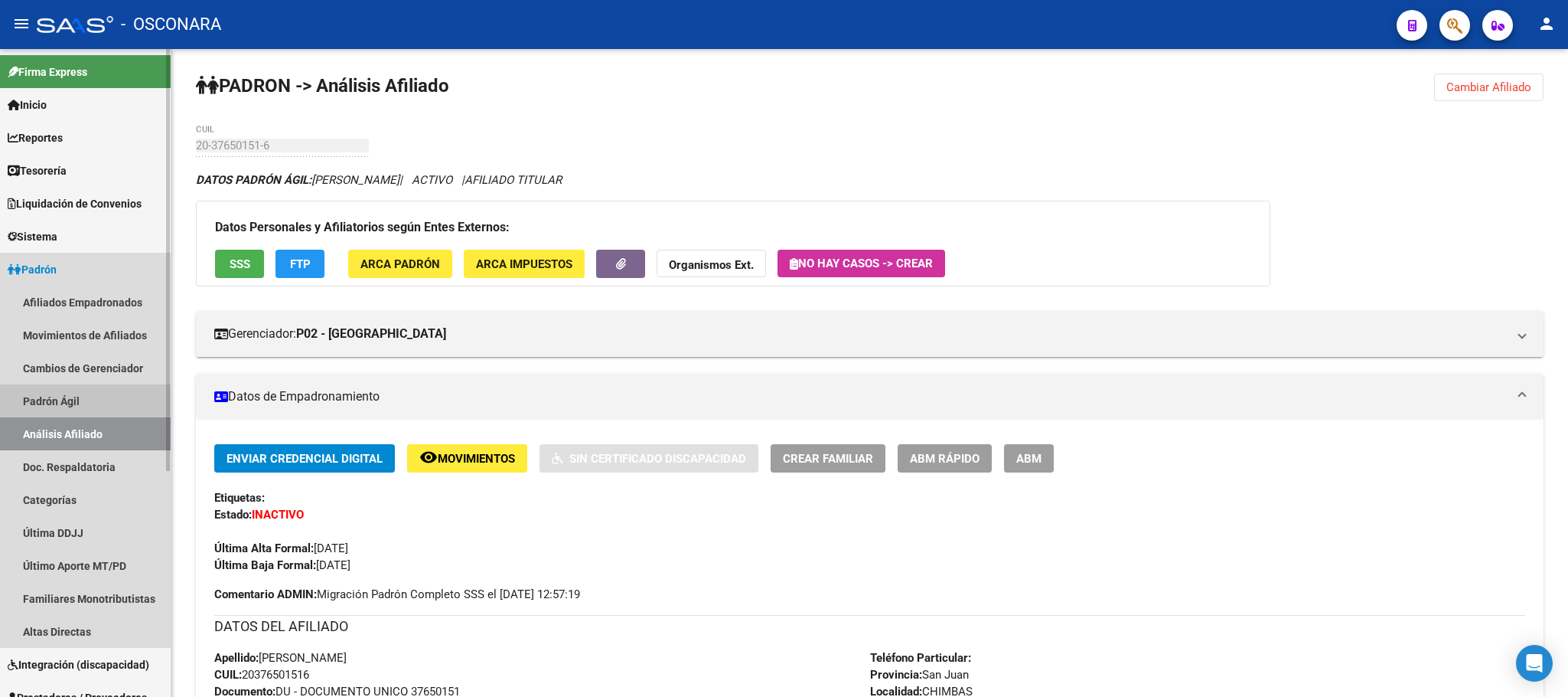
click at [72, 402] on link "Padrón Ágil" at bounding box center [85, 400] width 171 height 33
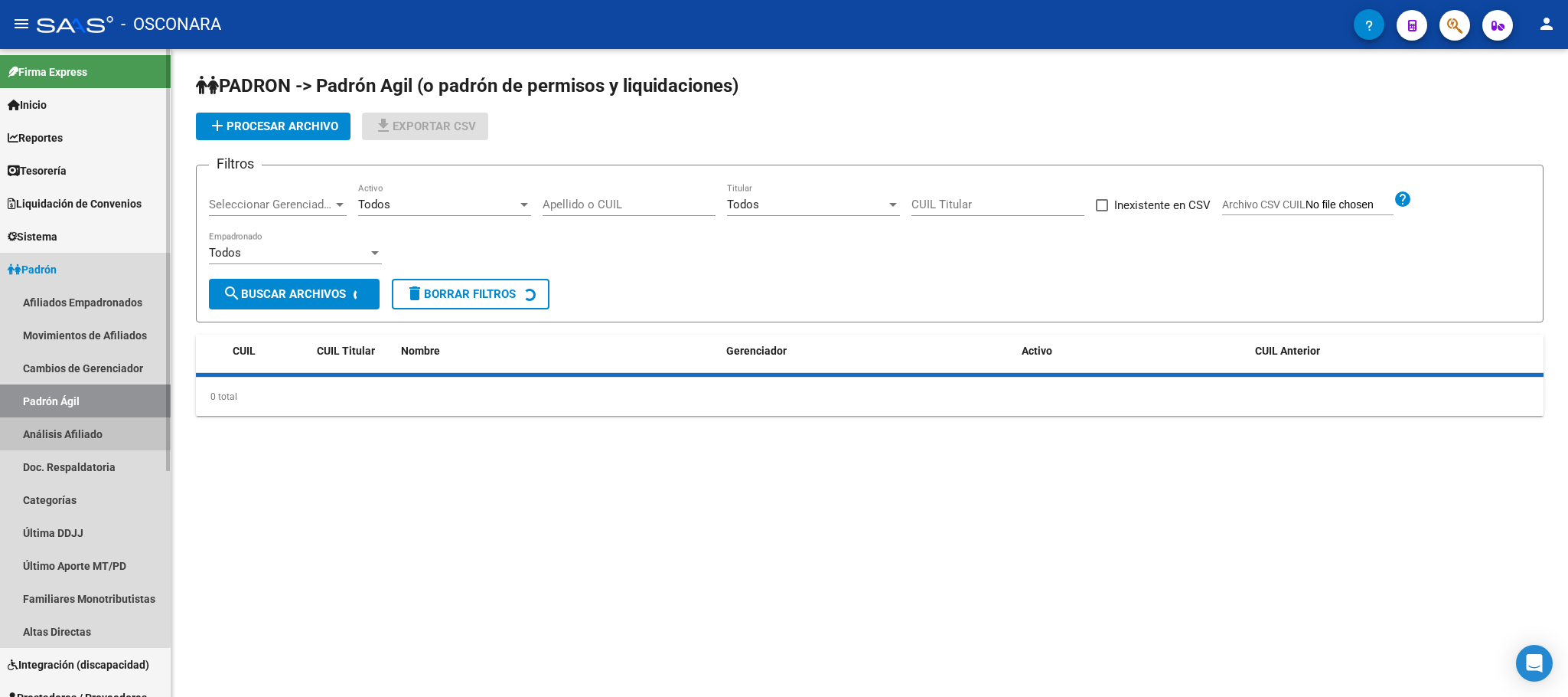
click at [77, 432] on link "Análisis Afiliado" at bounding box center [85, 434] width 171 height 33
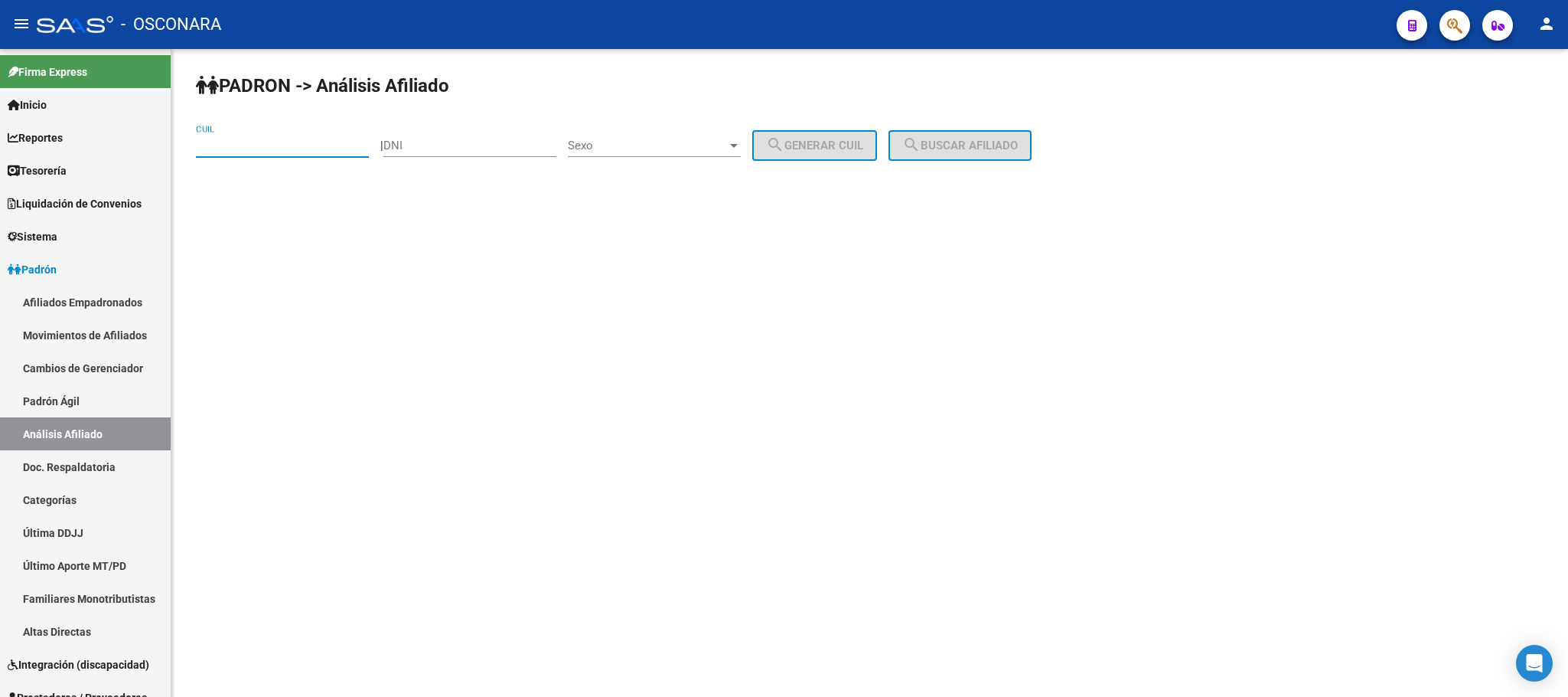
click at [347, 149] on input "CUIL" at bounding box center [282, 145] width 173 height 14
paste input "27-37520538-1"
type input "27-37520538-1"
click at [673, 147] on span "Sexo" at bounding box center [646, 145] width 159 height 14
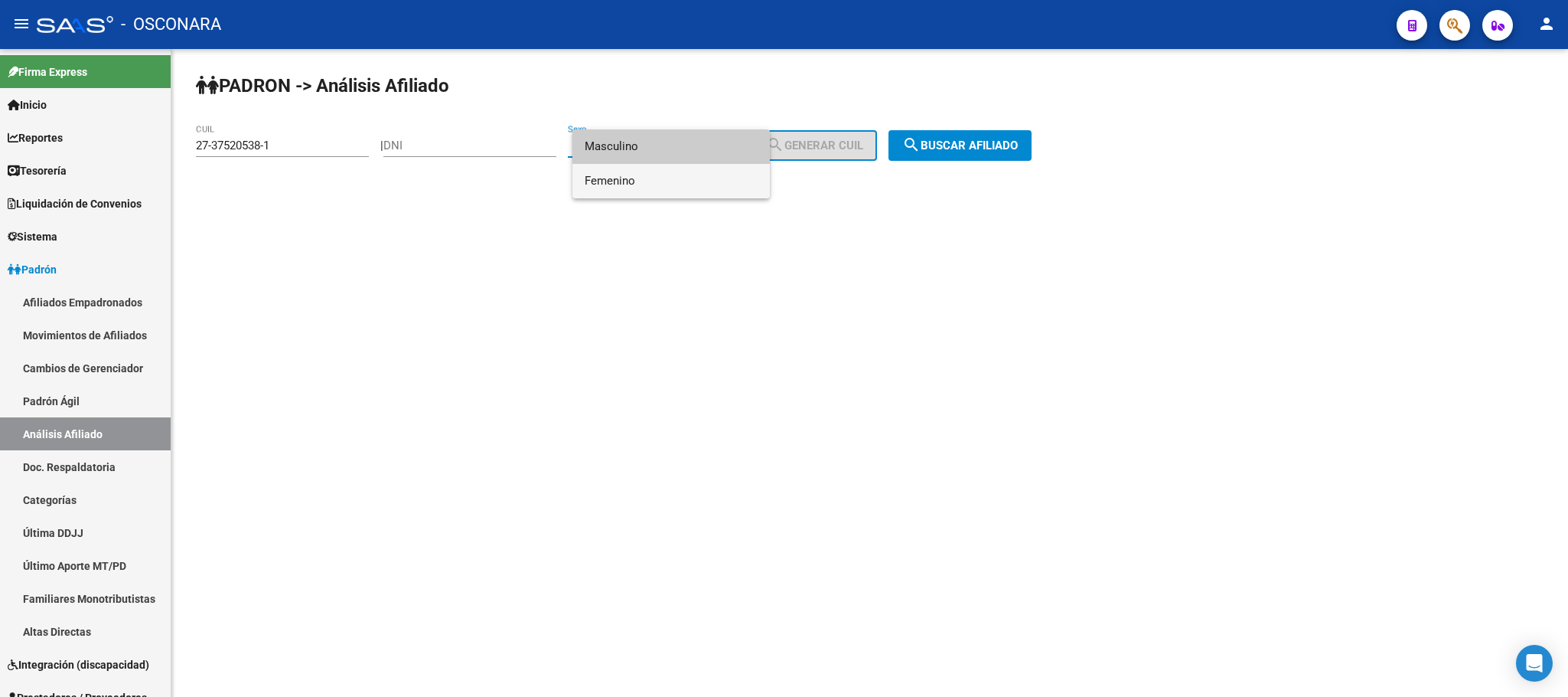
click at [641, 173] on span "Femenino" at bounding box center [671, 180] width 173 height 34
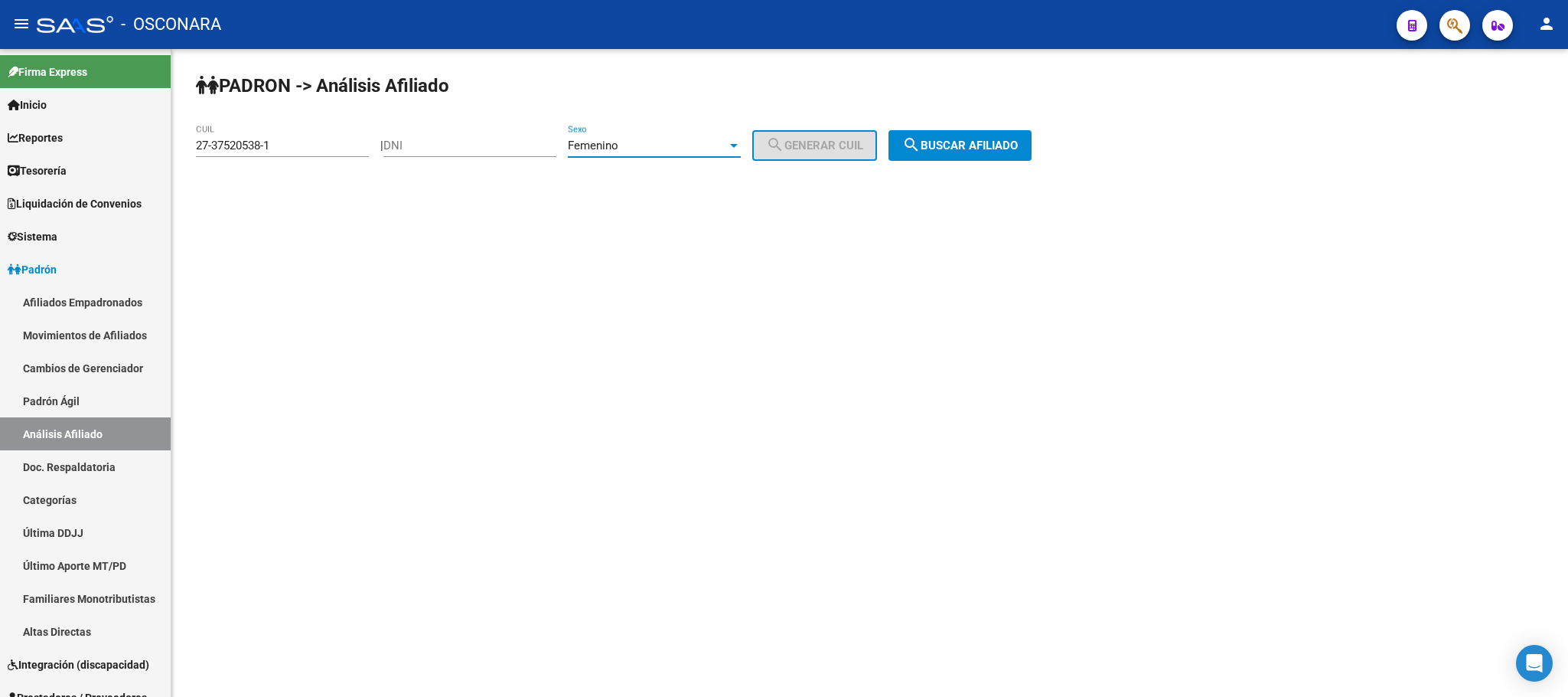
click at [957, 145] on span "search Buscar afiliado" at bounding box center [959, 145] width 116 height 14
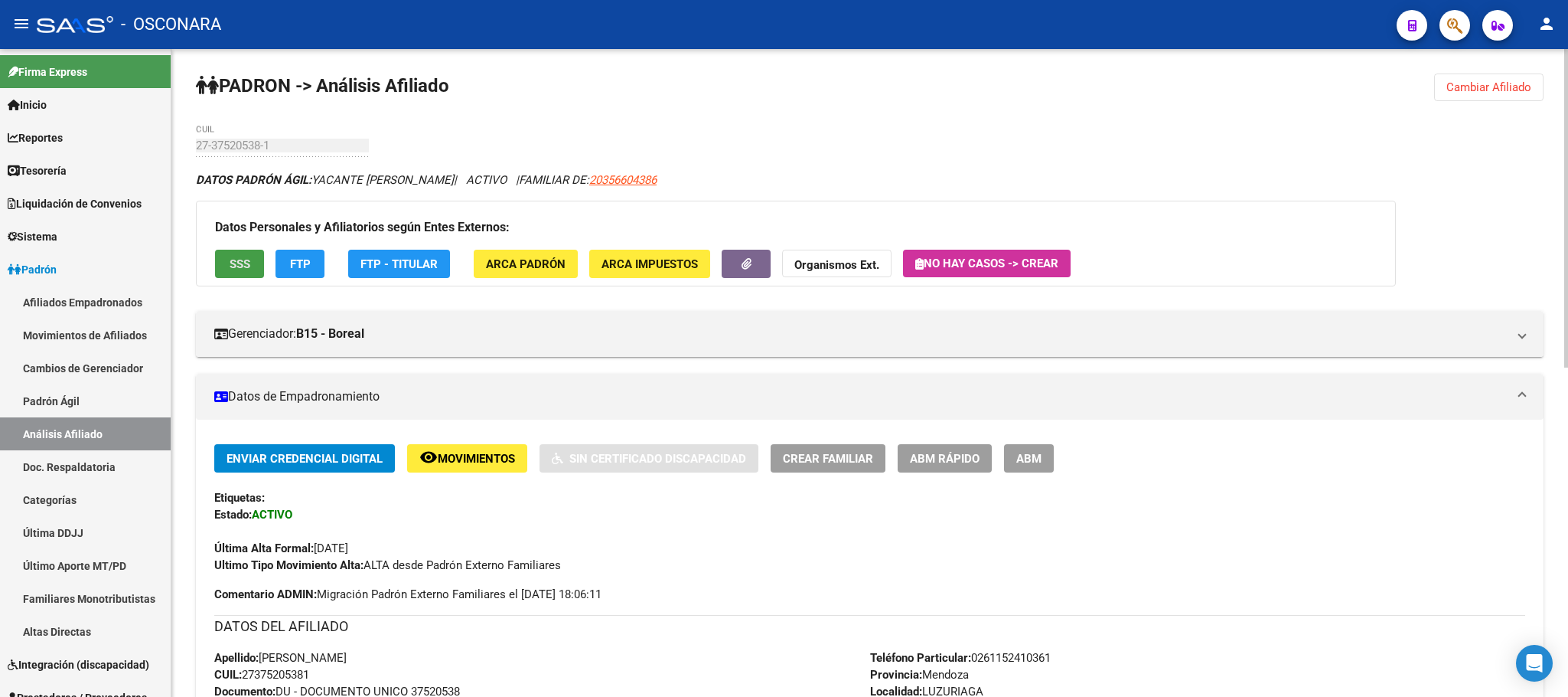
click at [234, 259] on span "SSS" at bounding box center [240, 263] width 21 height 14
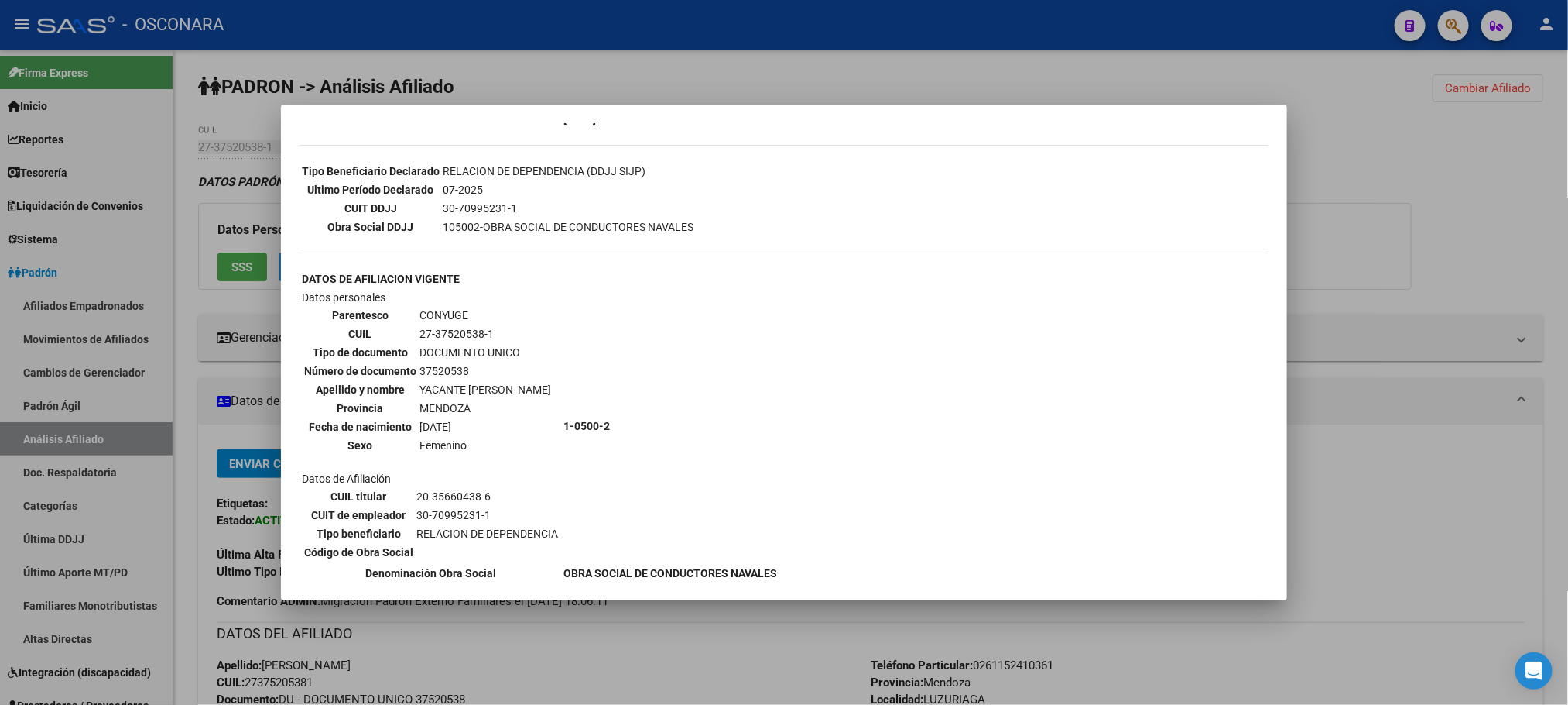
scroll to position [421, 0]
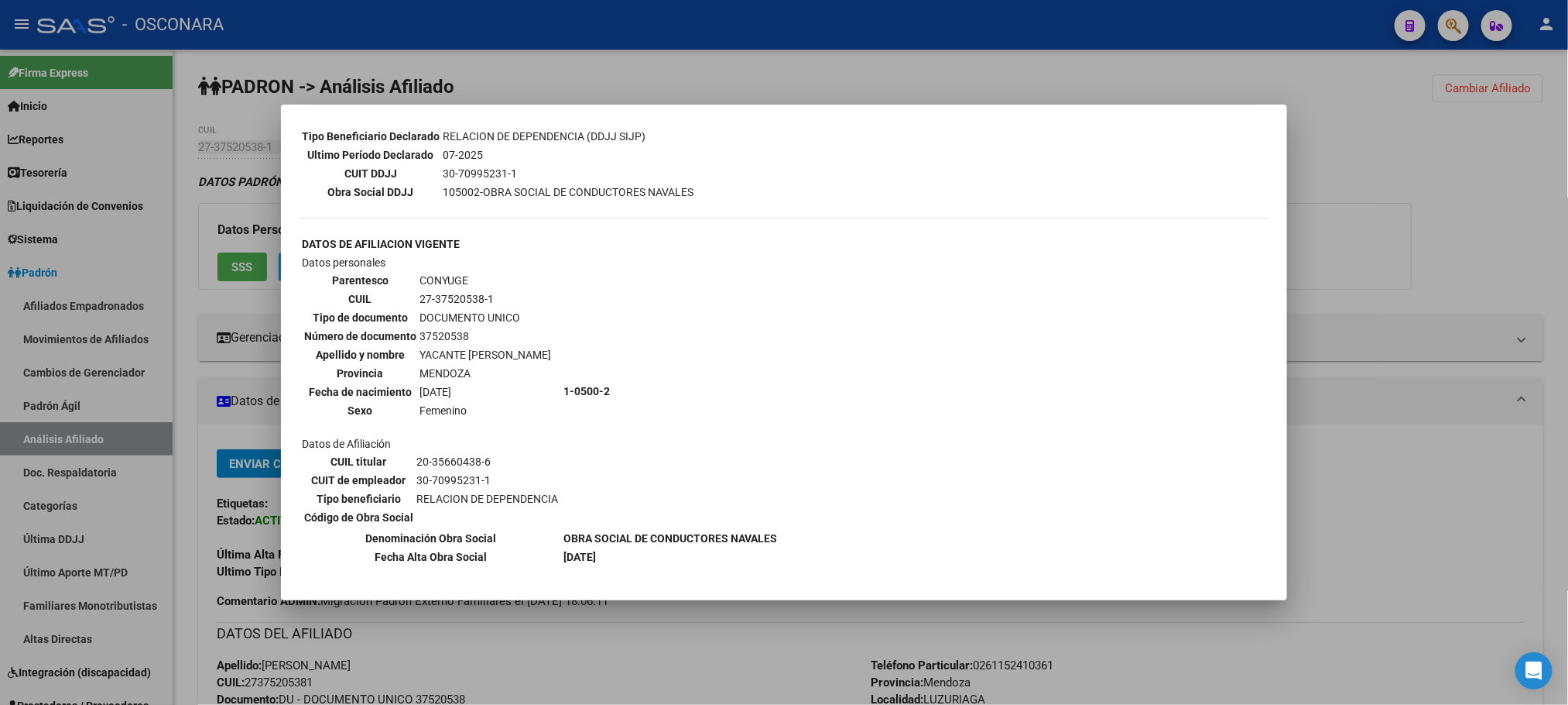
click at [646, 623] on div at bounding box center [784, 352] width 1568 height 705
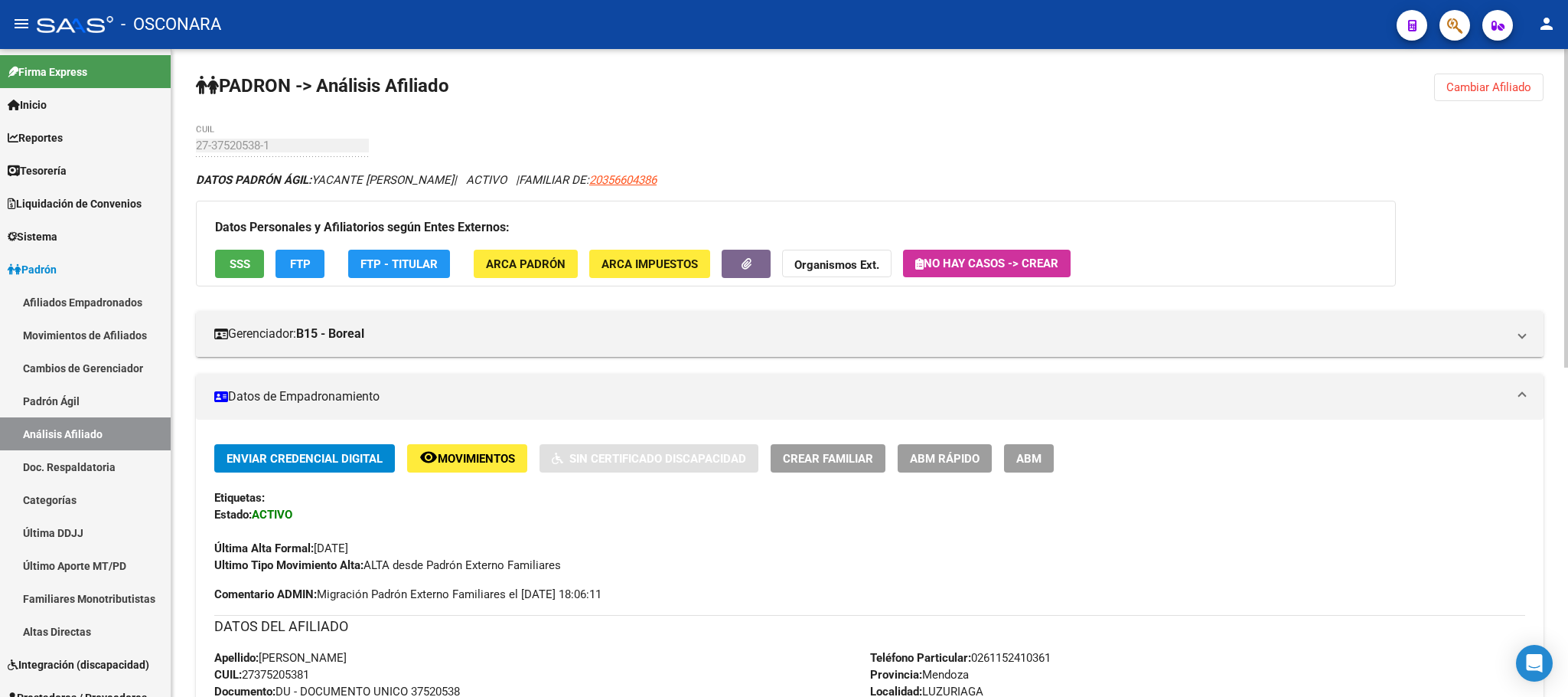
click at [938, 469] on button "ABM Rápido" at bounding box center [945, 457] width 94 height 28
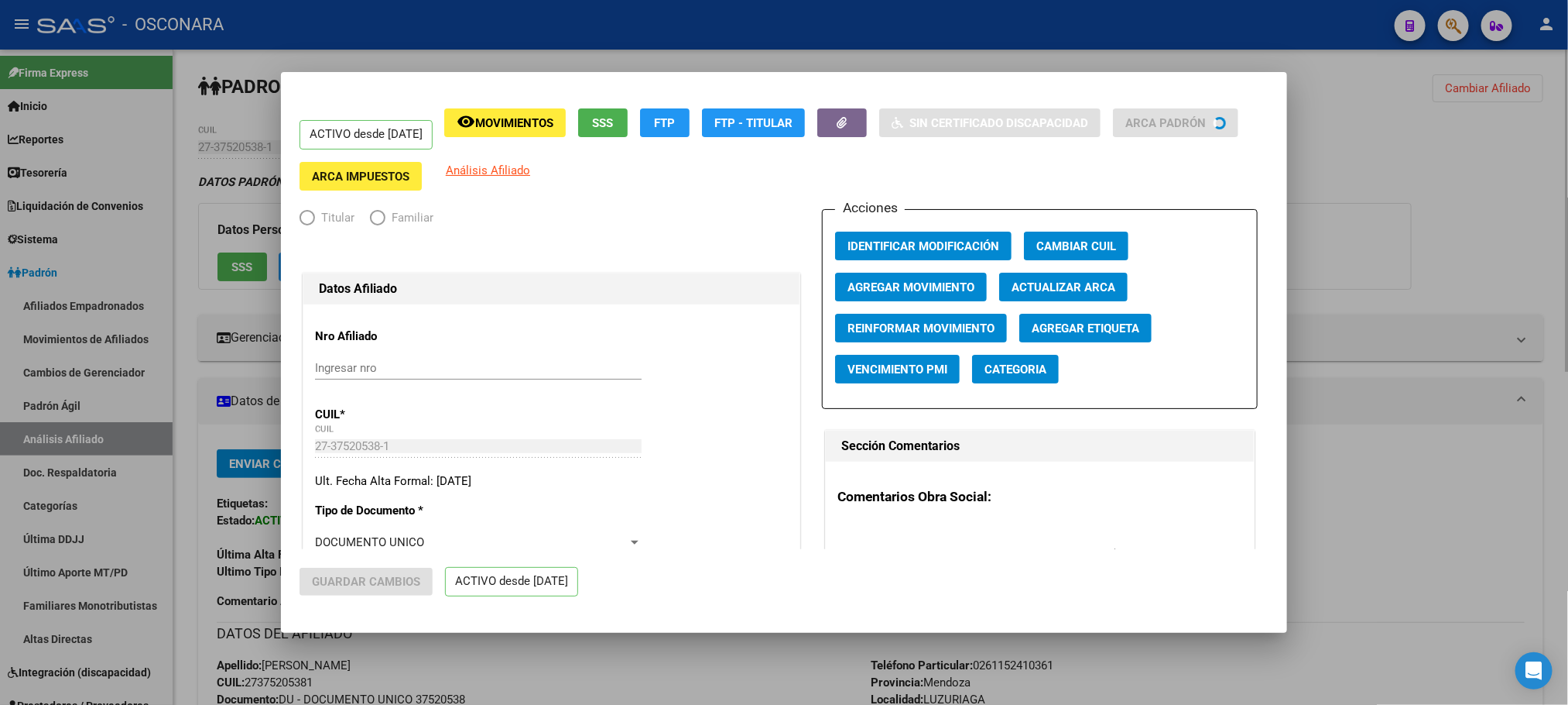
radio input "true"
type input "30-70995231-1"
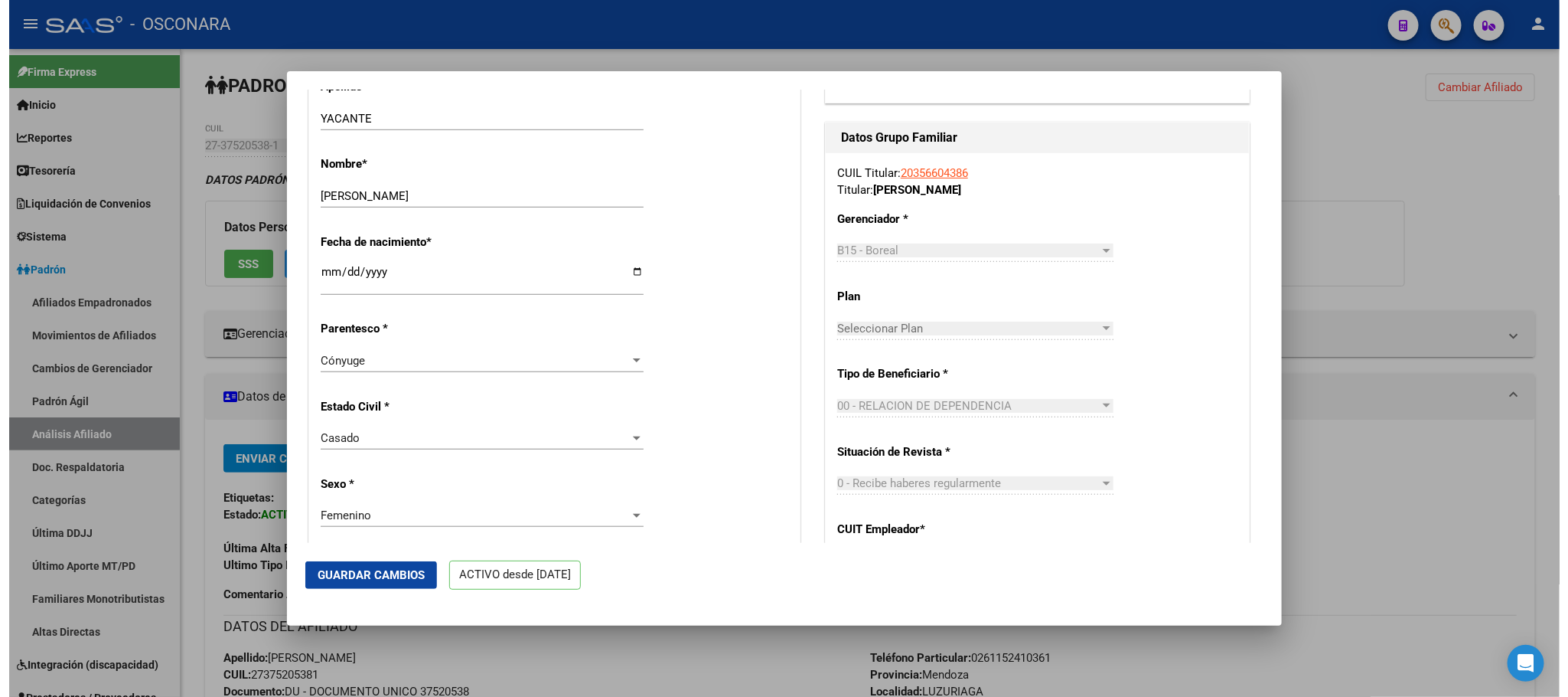
scroll to position [574, 0]
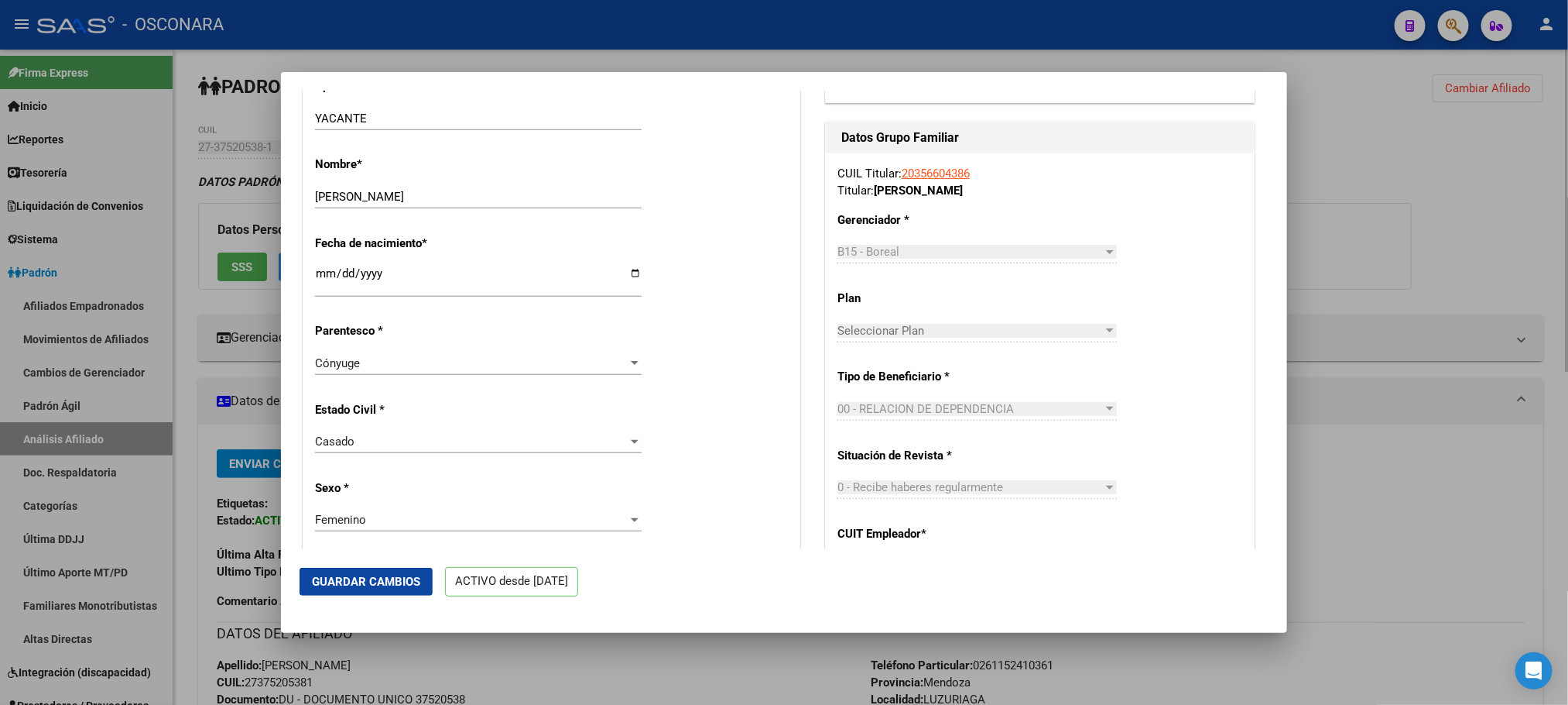
drag, startPoint x: 724, startPoint y: 690, endPoint x: 722, endPoint y: 671, distance: 19.1
click at [724, 686] on div at bounding box center [784, 352] width 1568 height 705
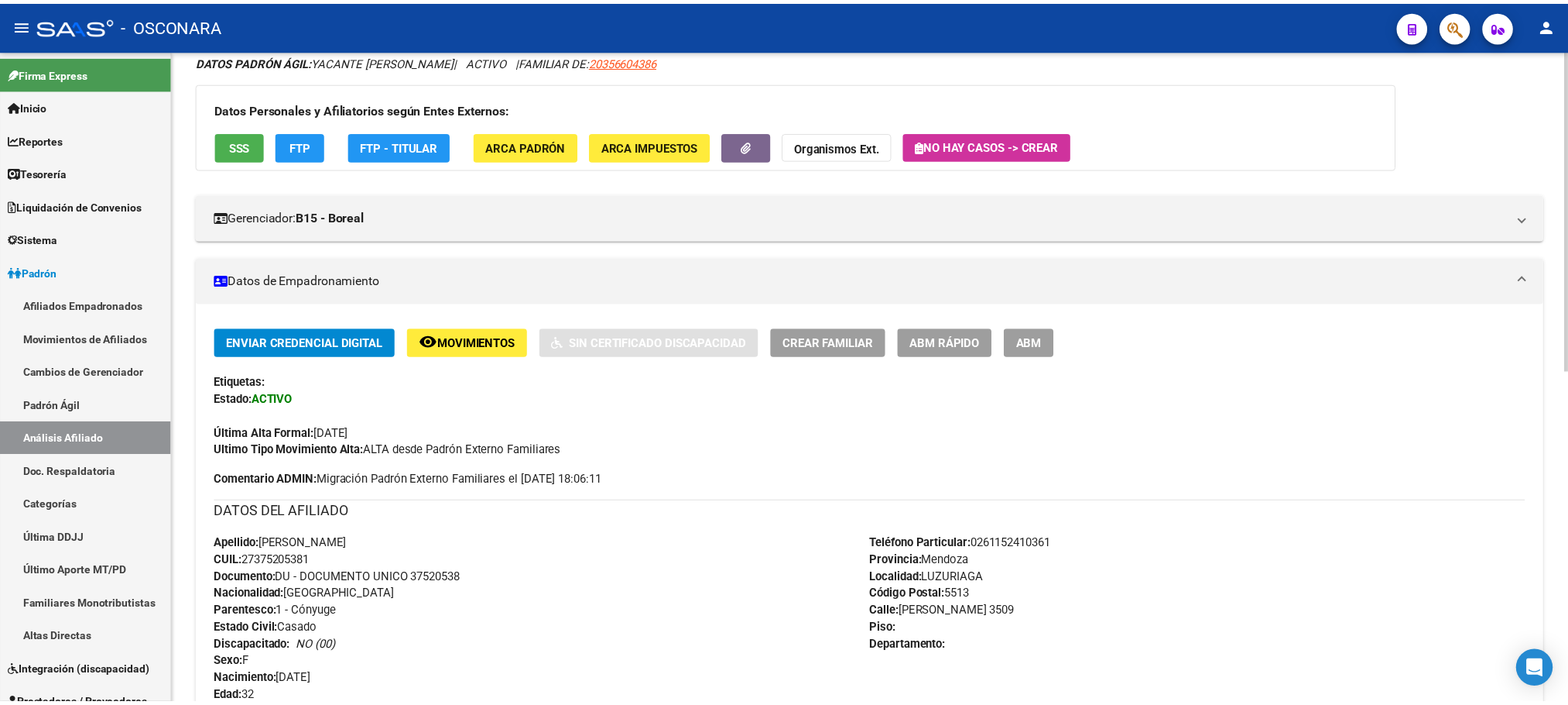
scroll to position [0, 0]
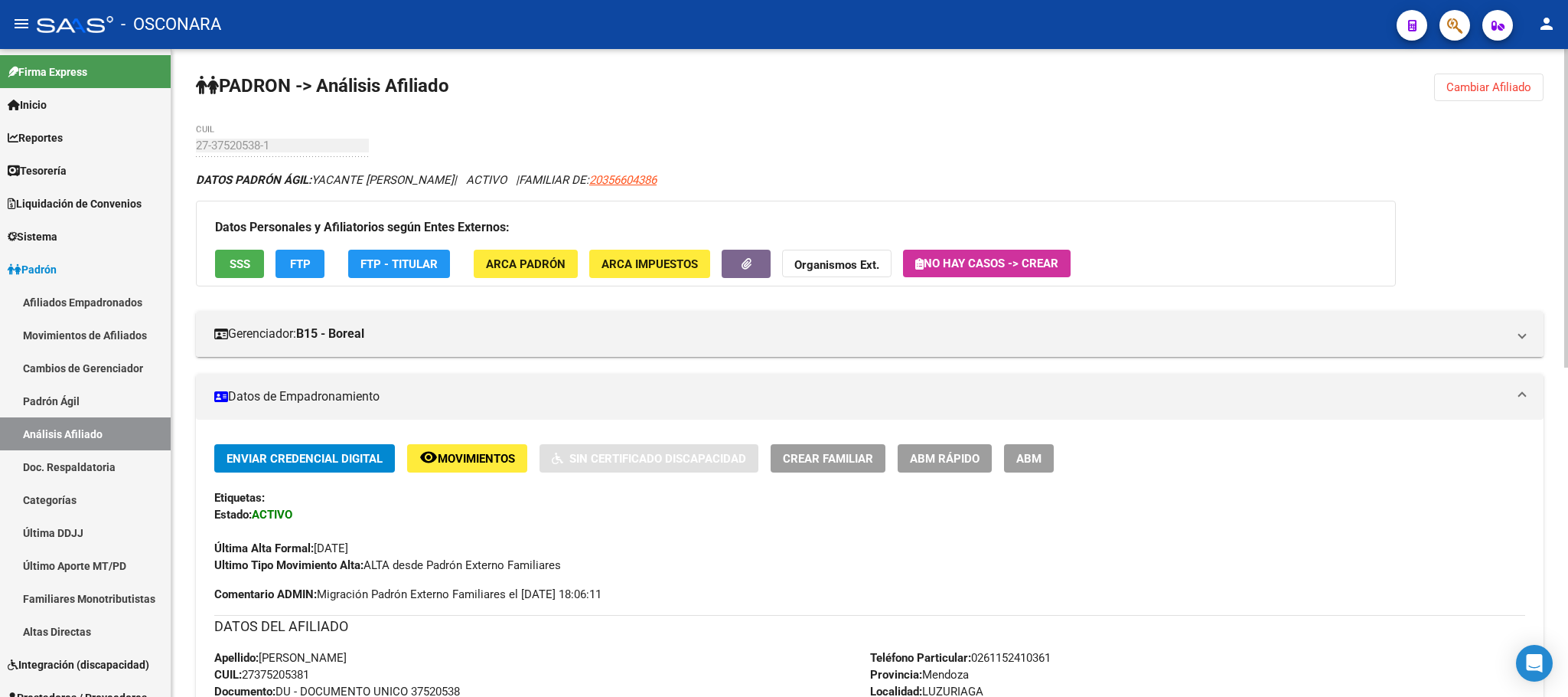
click at [970, 455] on span "ABM Rápido" at bounding box center [944, 458] width 69 height 14
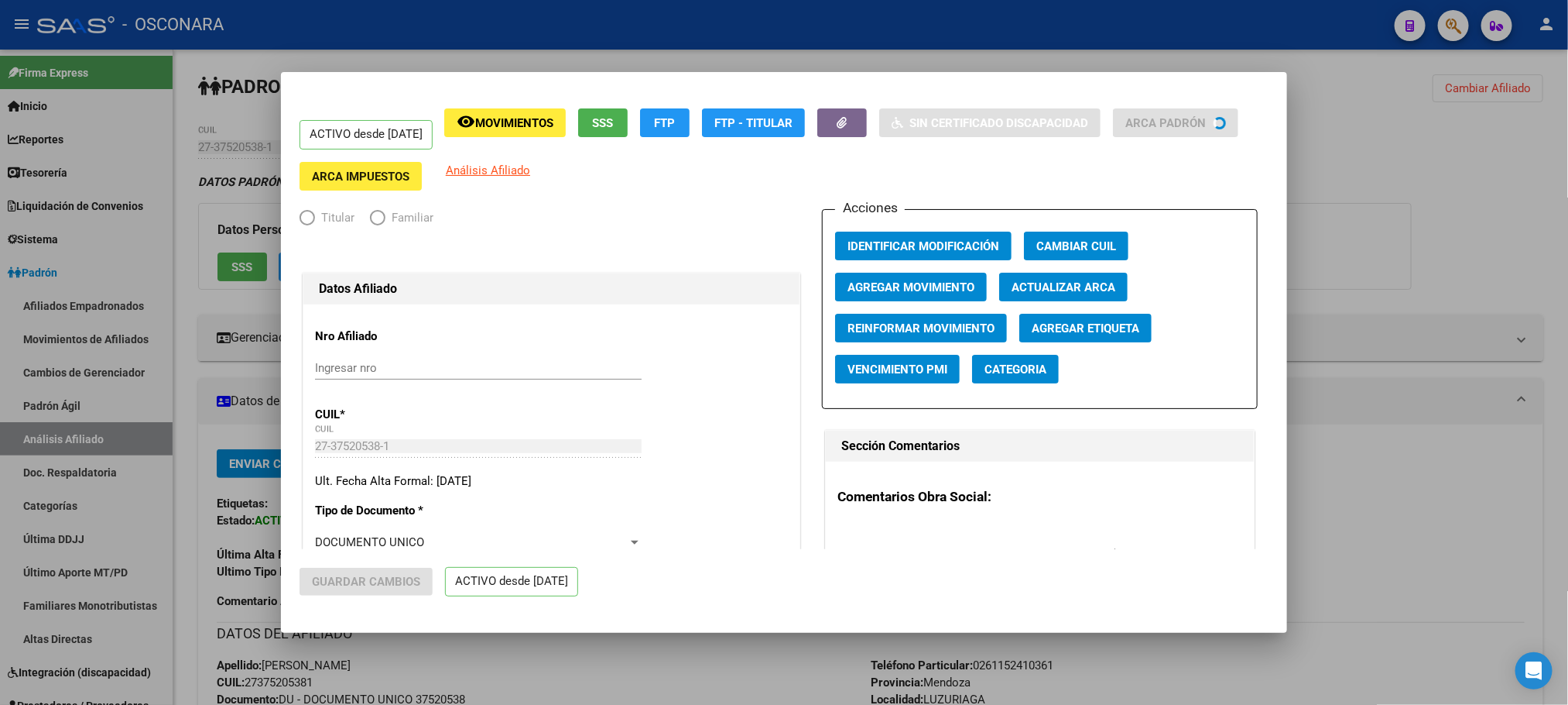
radio input "true"
type input "30-70995231-1"
click at [931, 287] on span "Agregar Movimiento" at bounding box center [910, 287] width 127 height 14
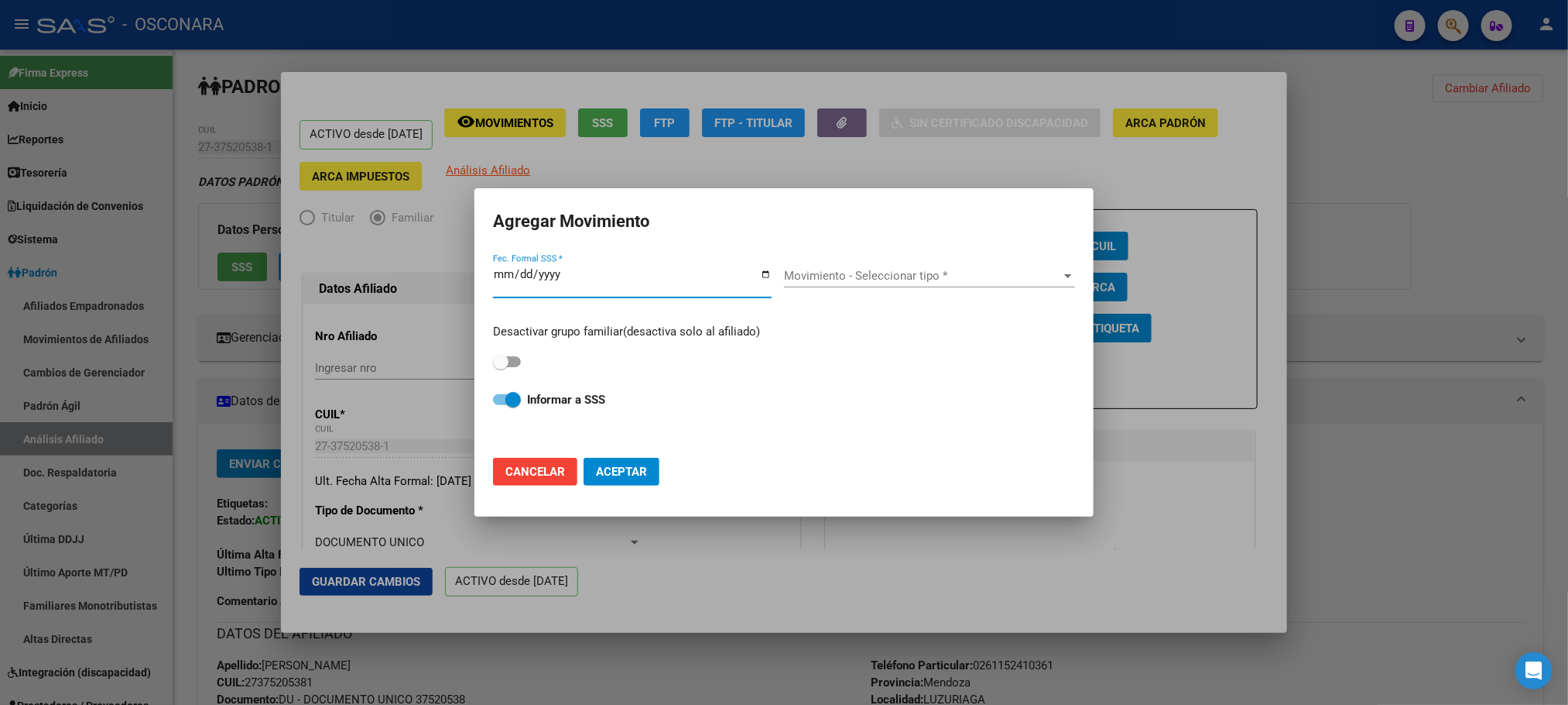
click at [500, 272] on input "Fec. Formal SSS *" at bounding box center [632, 280] width 278 height 25
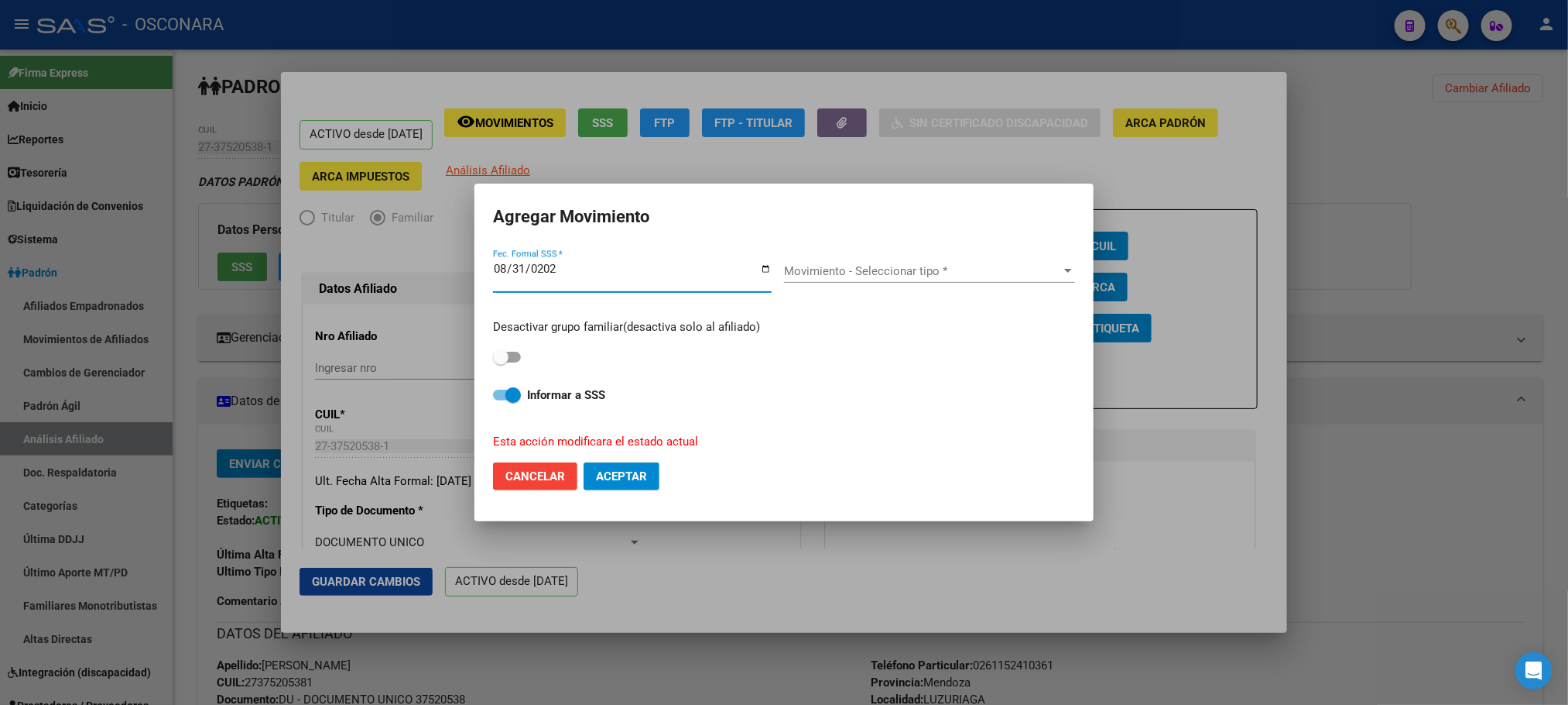
type input "[DATE]"
click at [1057, 274] on span "Movimiento - Seleccionar tipo *" at bounding box center [922, 271] width 277 height 14
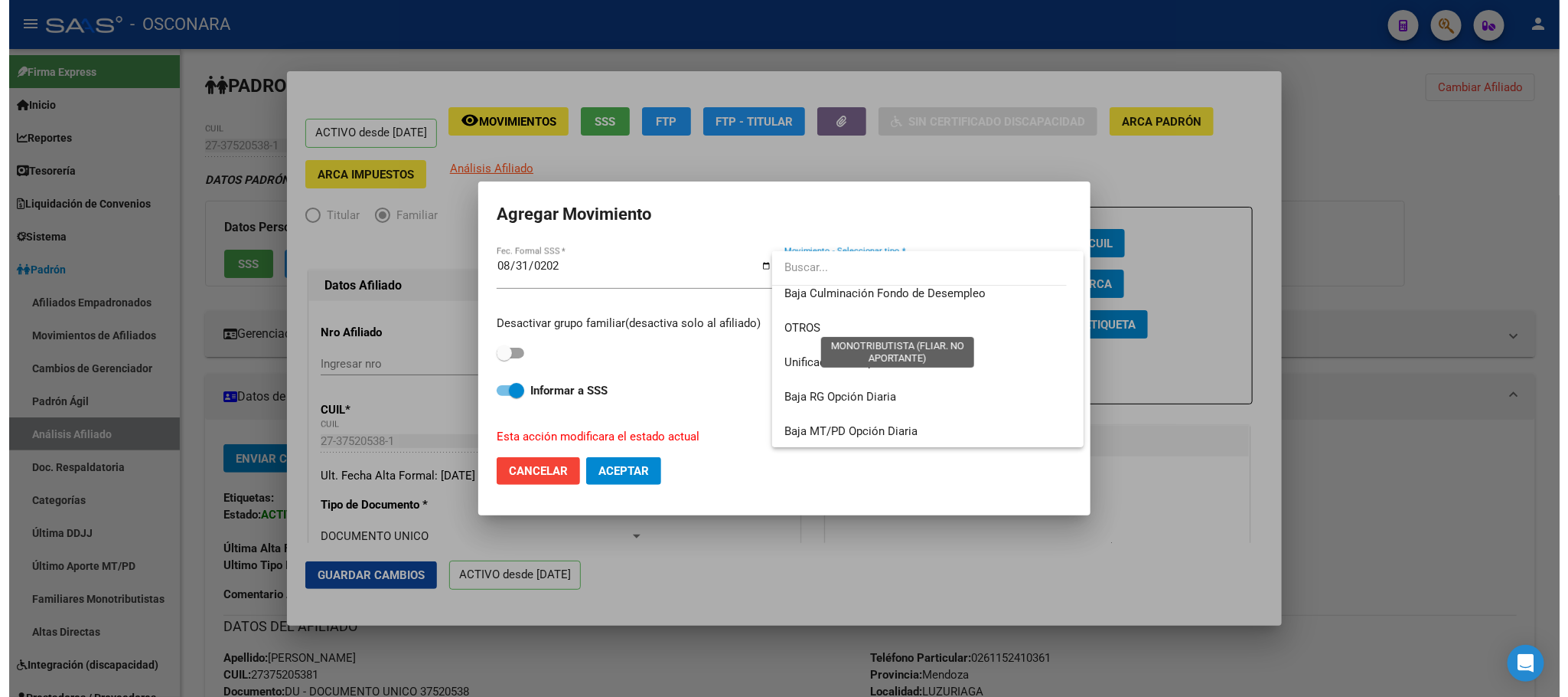
scroll to position [1112, 0]
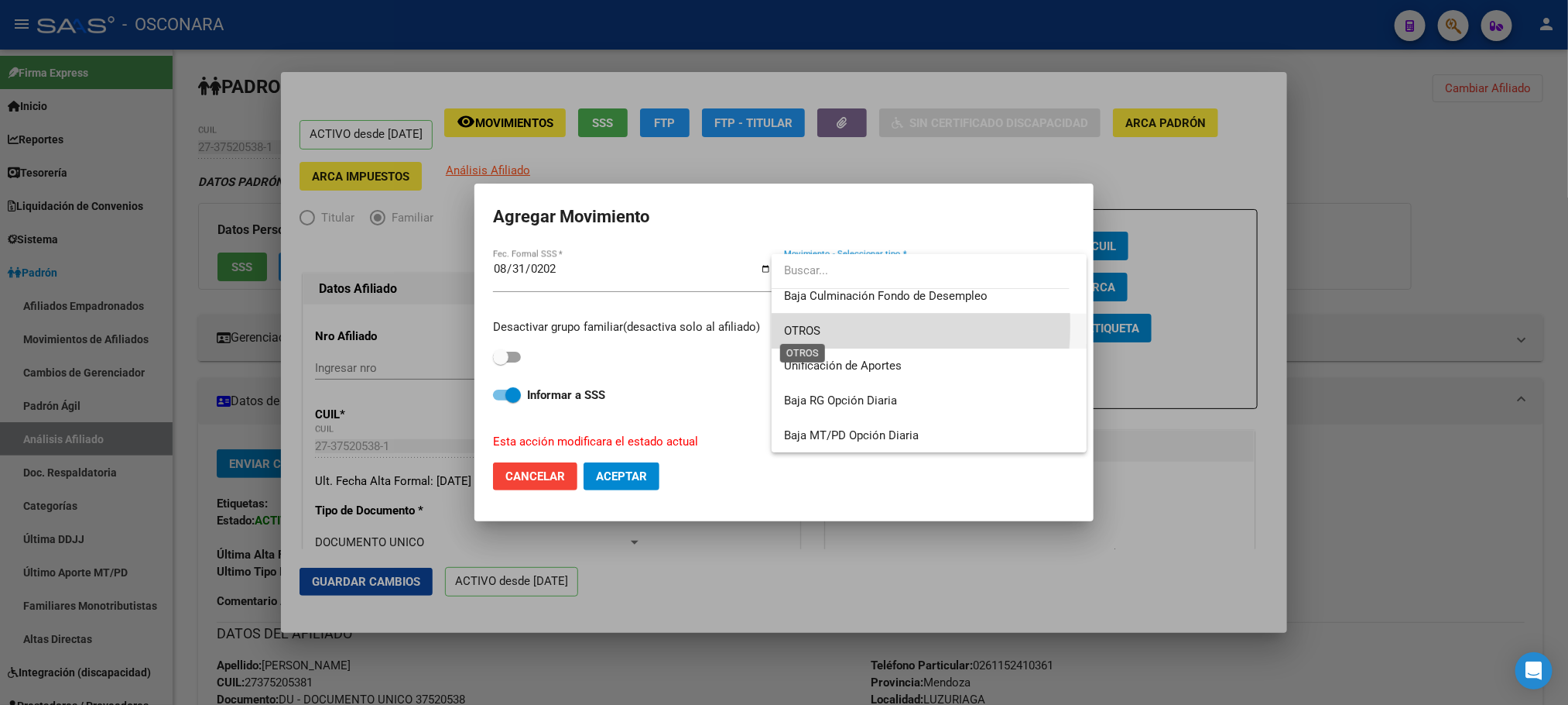
click at [815, 325] on span "OTROS" at bounding box center [801, 330] width 36 height 14
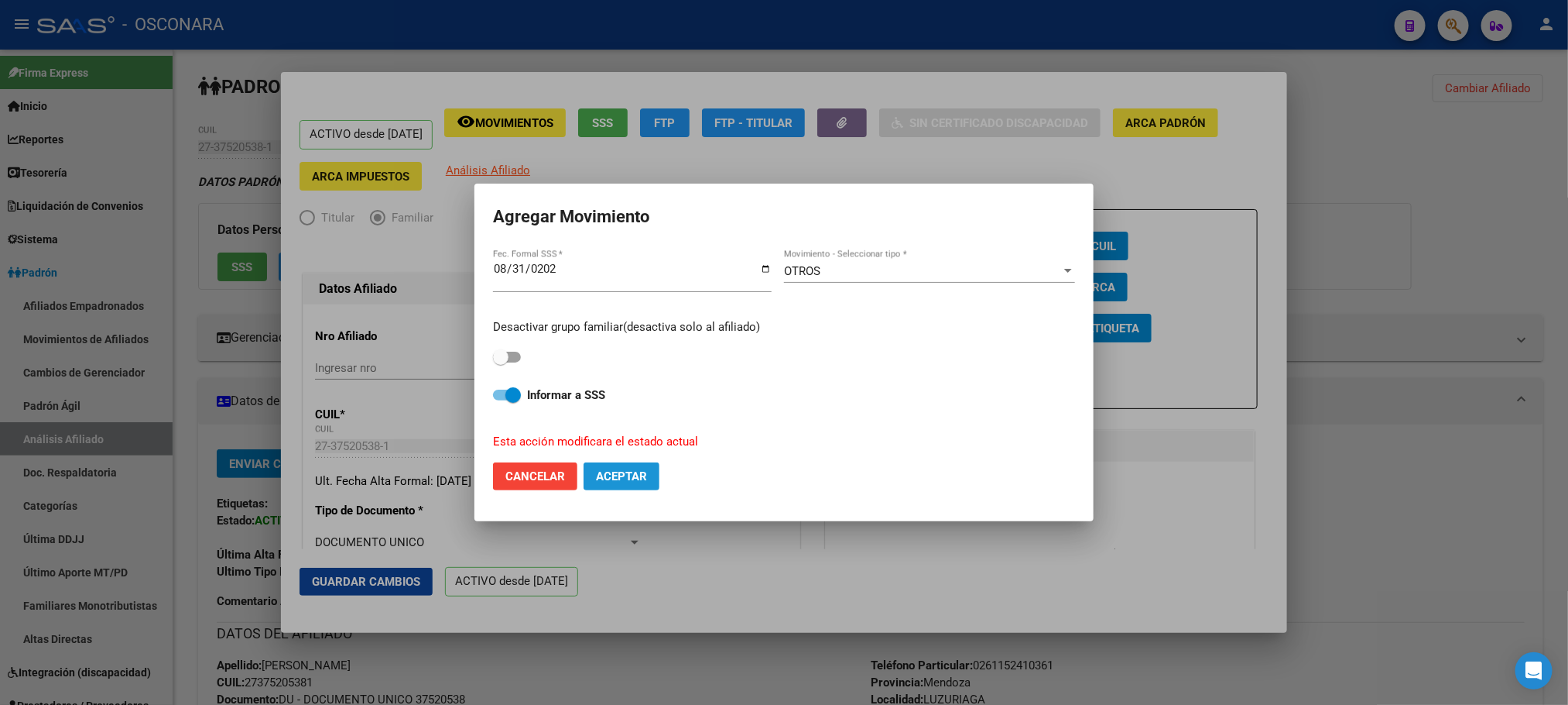
click at [655, 468] on button "Aceptar" at bounding box center [621, 476] width 76 height 28
checkbox input "false"
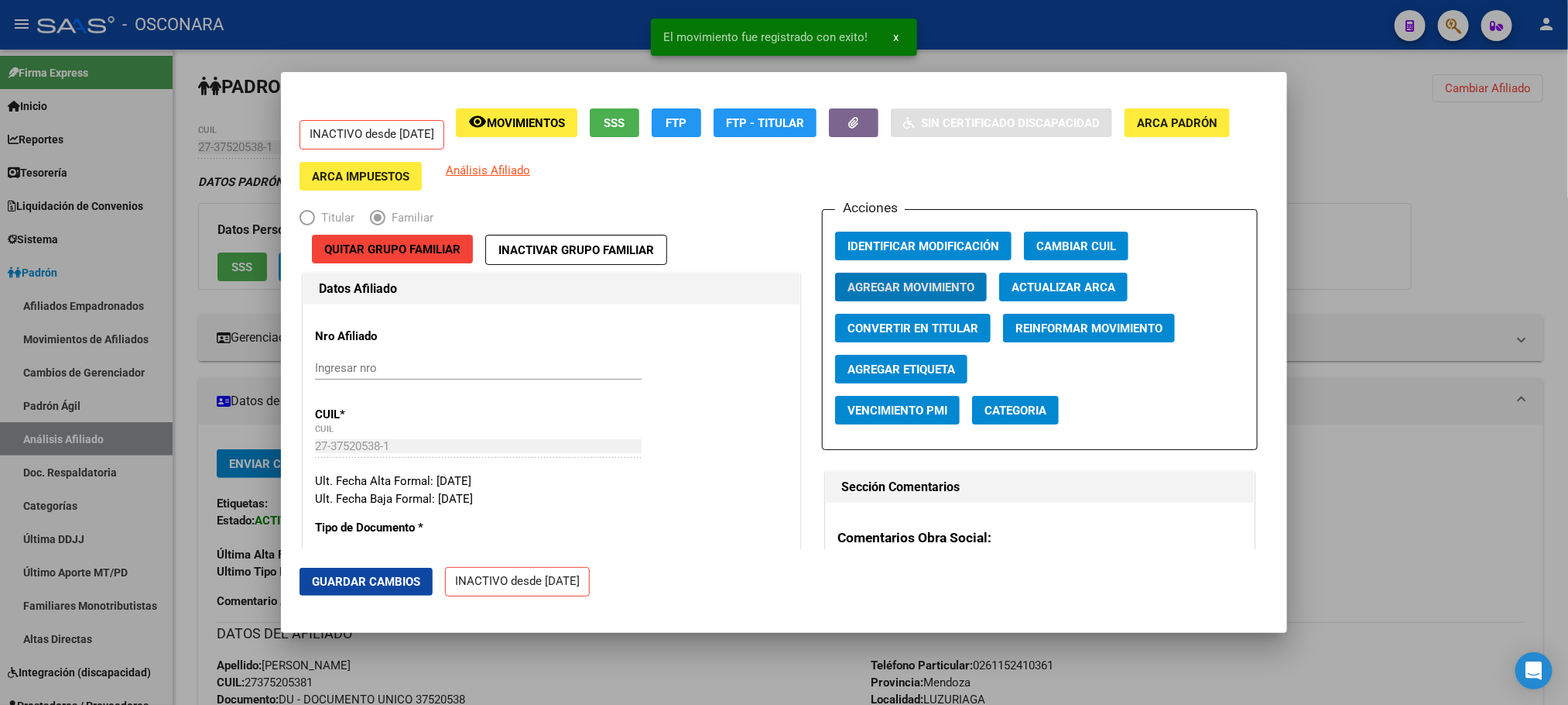
click at [381, 578] on span "Guardar Cambios" at bounding box center [366, 581] width 108 height 14
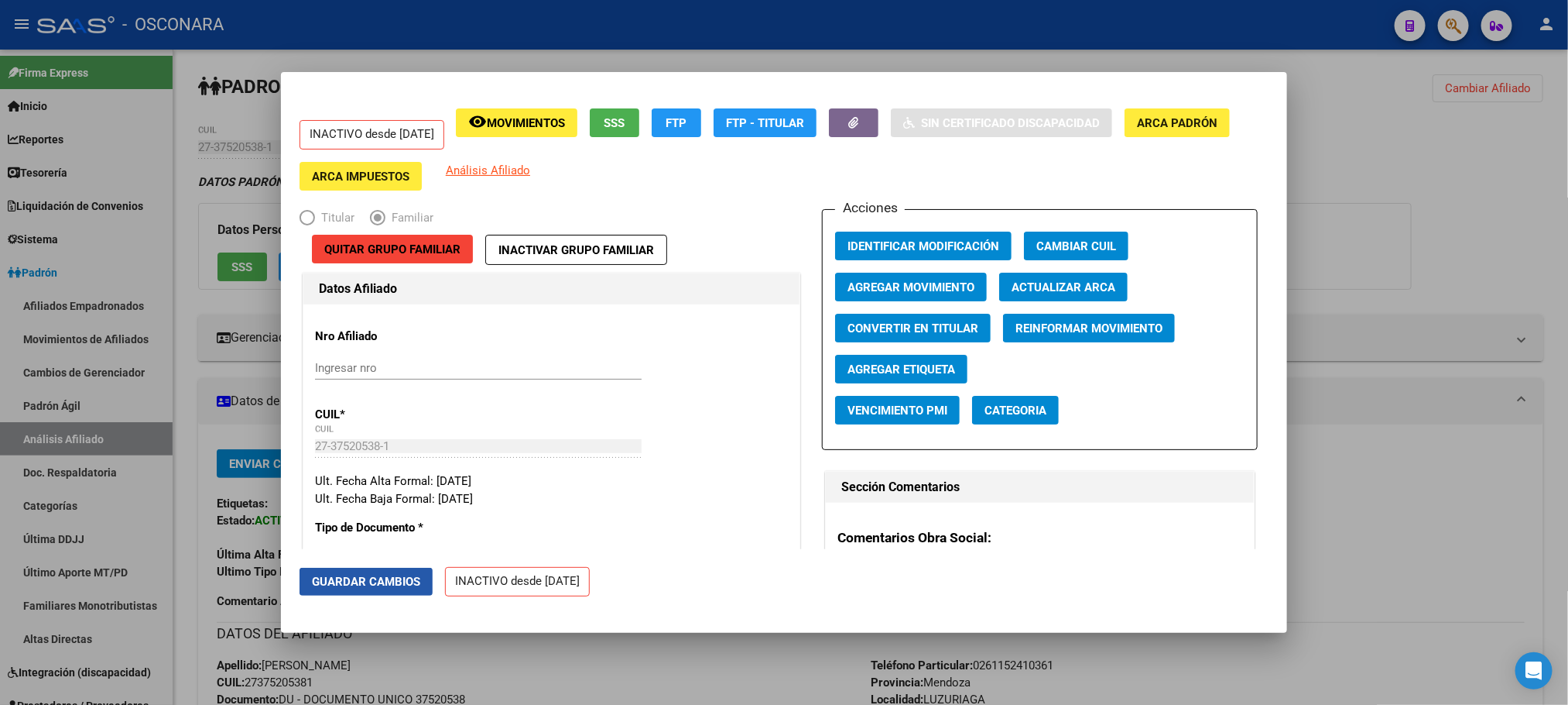
click at [358, 585] on span "Guardar Cambios" at bounding box center [366, 581] width 108 height 14
click at [625, 678] on div at bounding box center [784, 352] width 1568 height 705
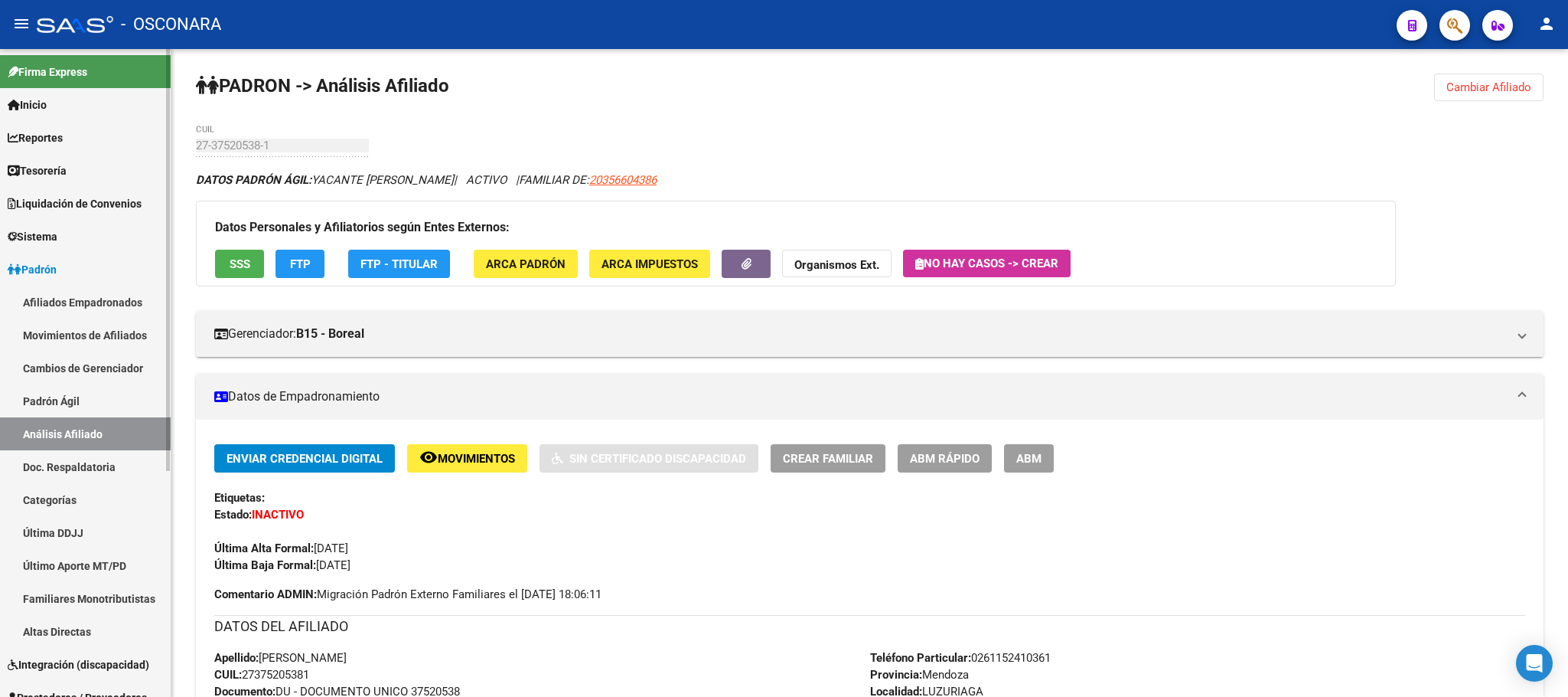
click at [72, 402] on link "Padrón Ágil" at bounding box center [85, 400] width 171 height 33
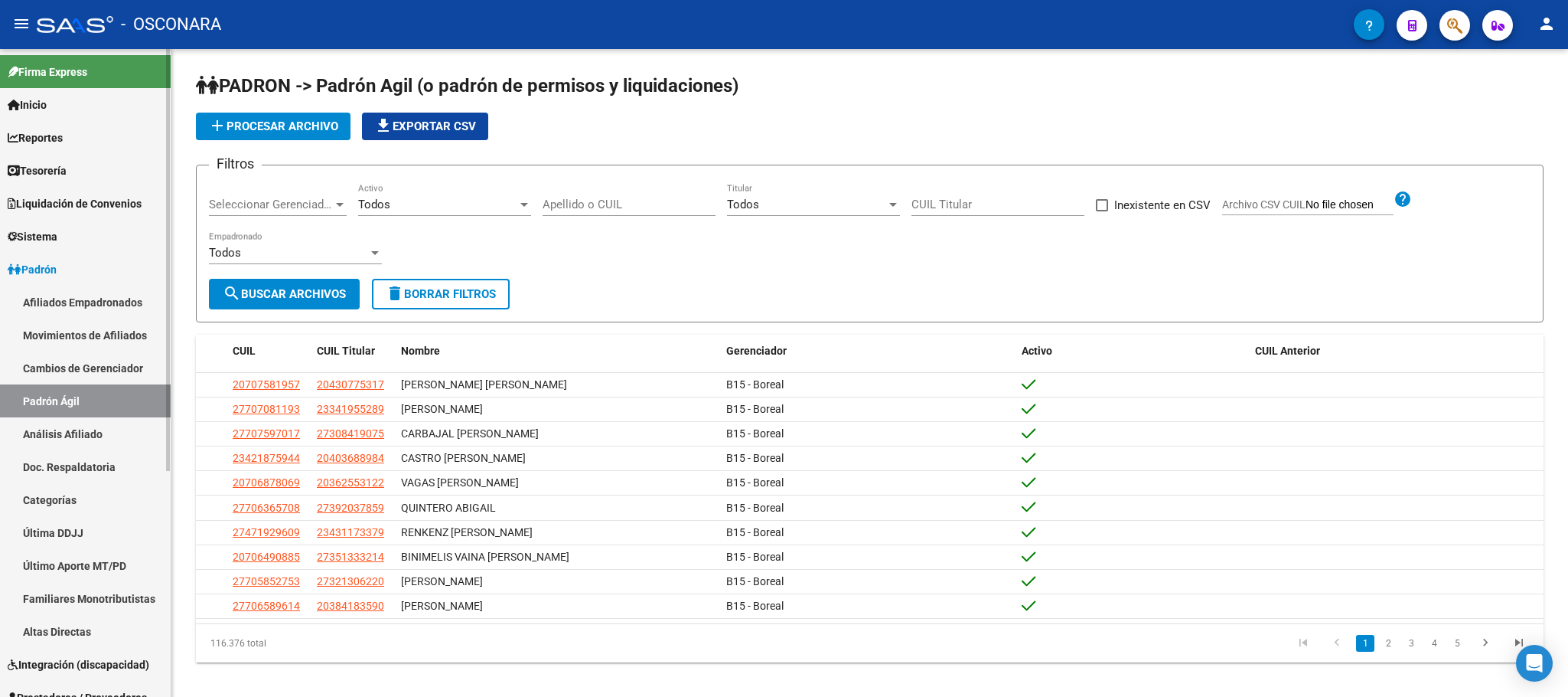
click at [90, 438] on link "Análisis Afiliado" at bounding box center [85, 434] width 171 height 33
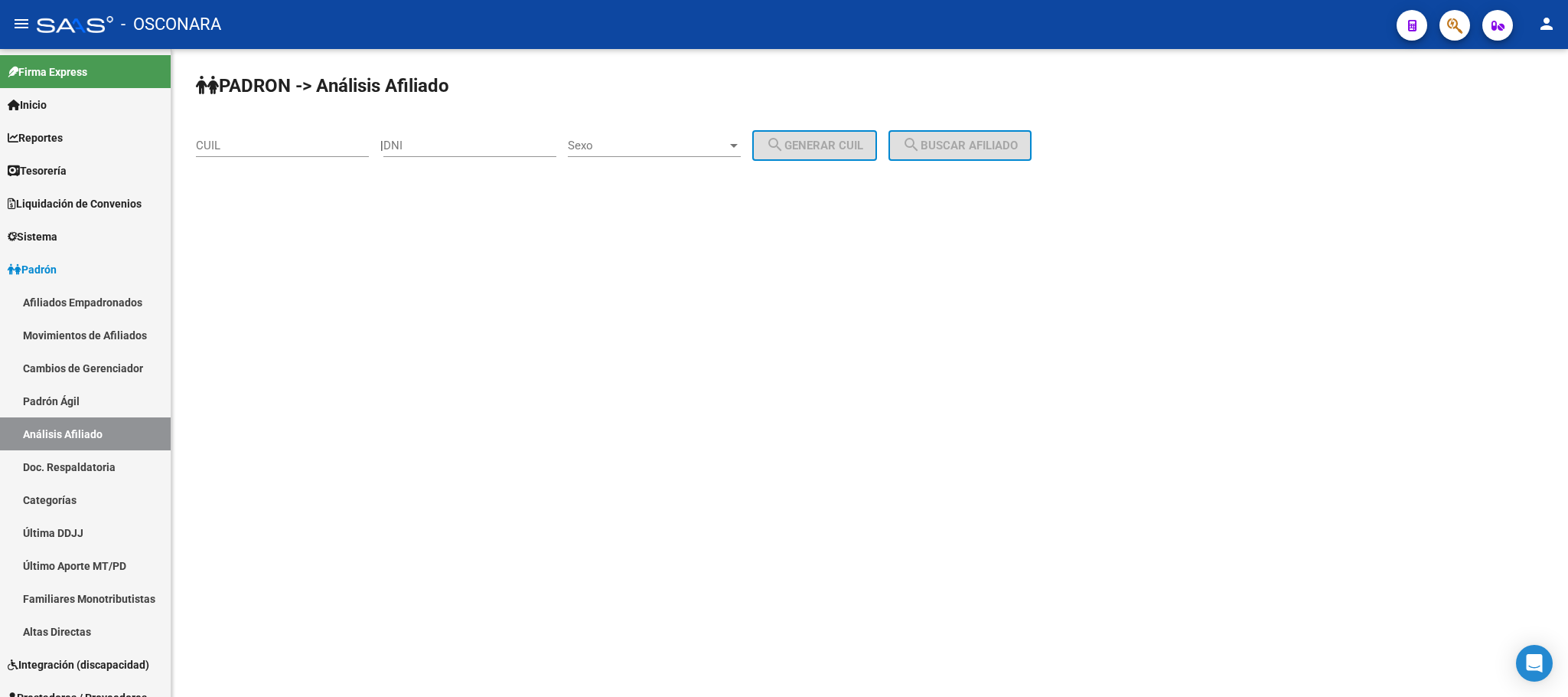
click at [251, 129] on div "CUIL" at bounding box center [282, 140] width 173 height 33
paste input "23-49848194-9"
type input "23-49848194-9"
click at [996, 141] on span "search Buscar afiliado" at bounding box center [959, 145] width 116 height 14
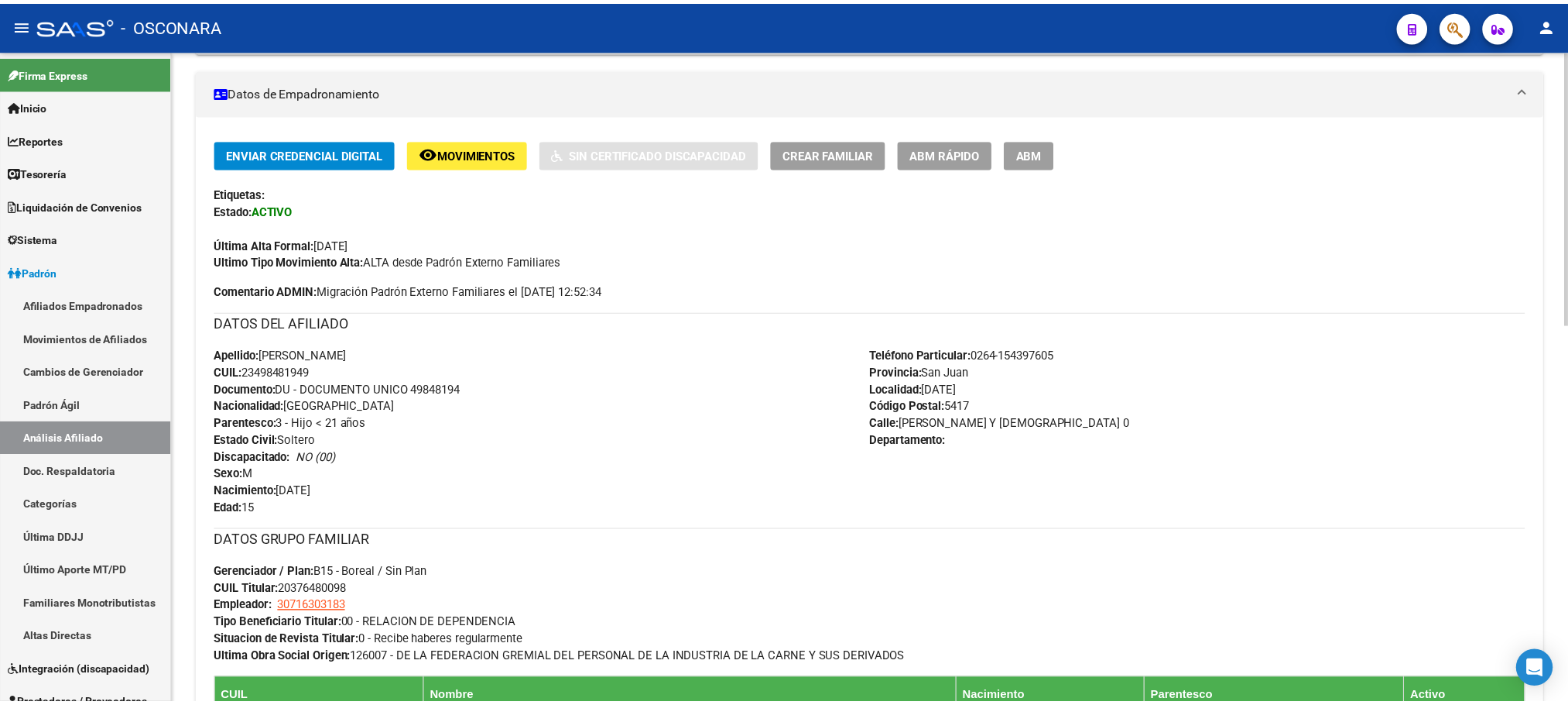
scroll to position [581, 0]
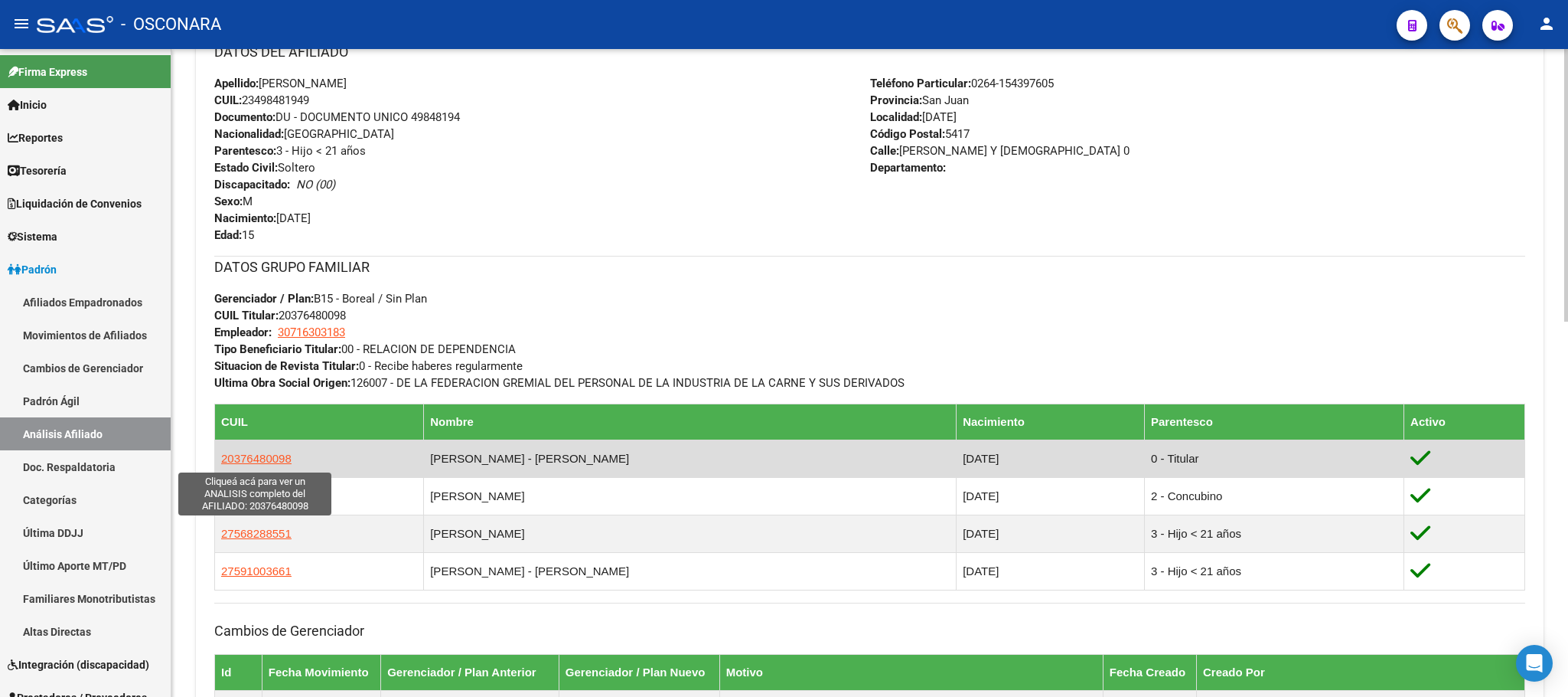
click at [232, 457] on span "20376480098" at bounding box center [256, 458] width 70 height 13
type textarea "20376480098"
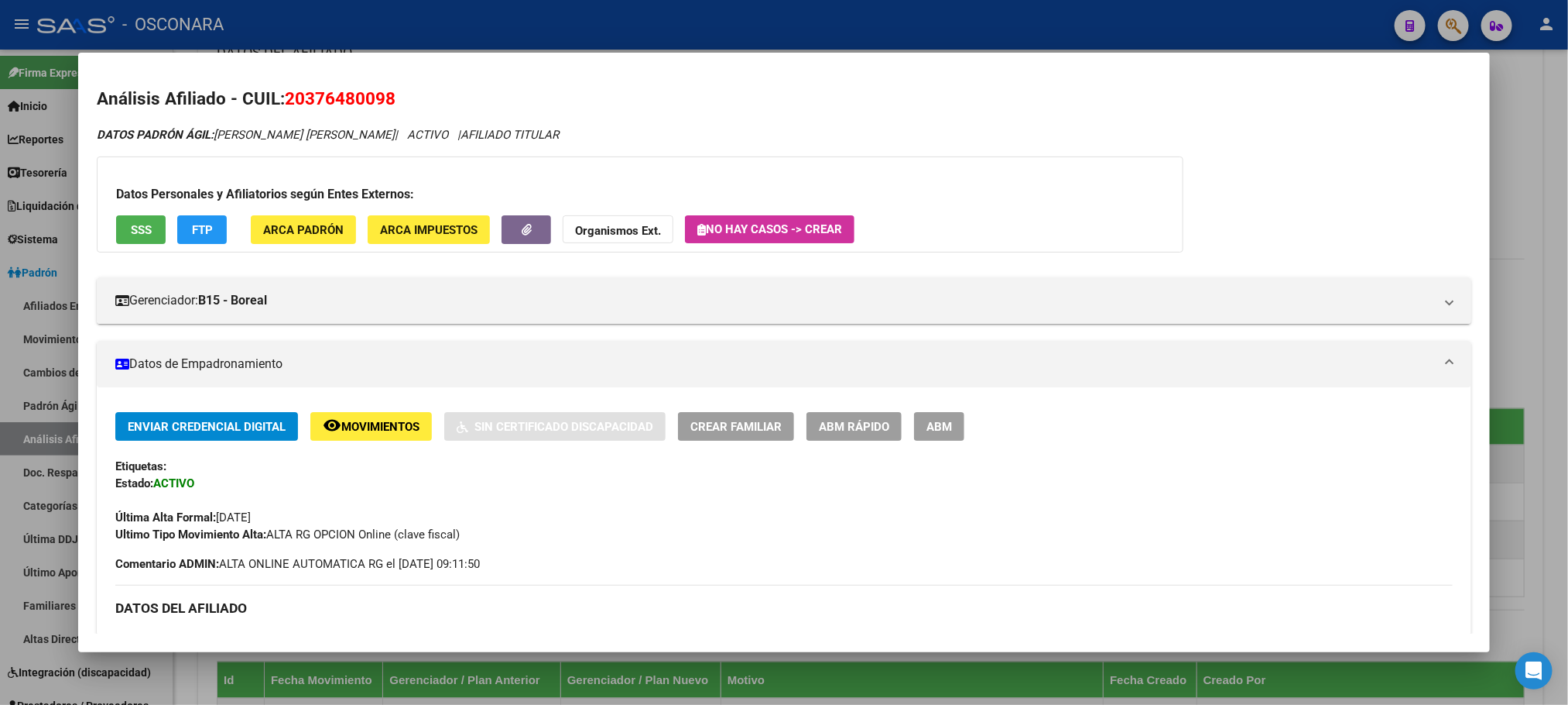
click at [151, 235] on button "SSS" at bounding box center [140, 229] width 49 height 28
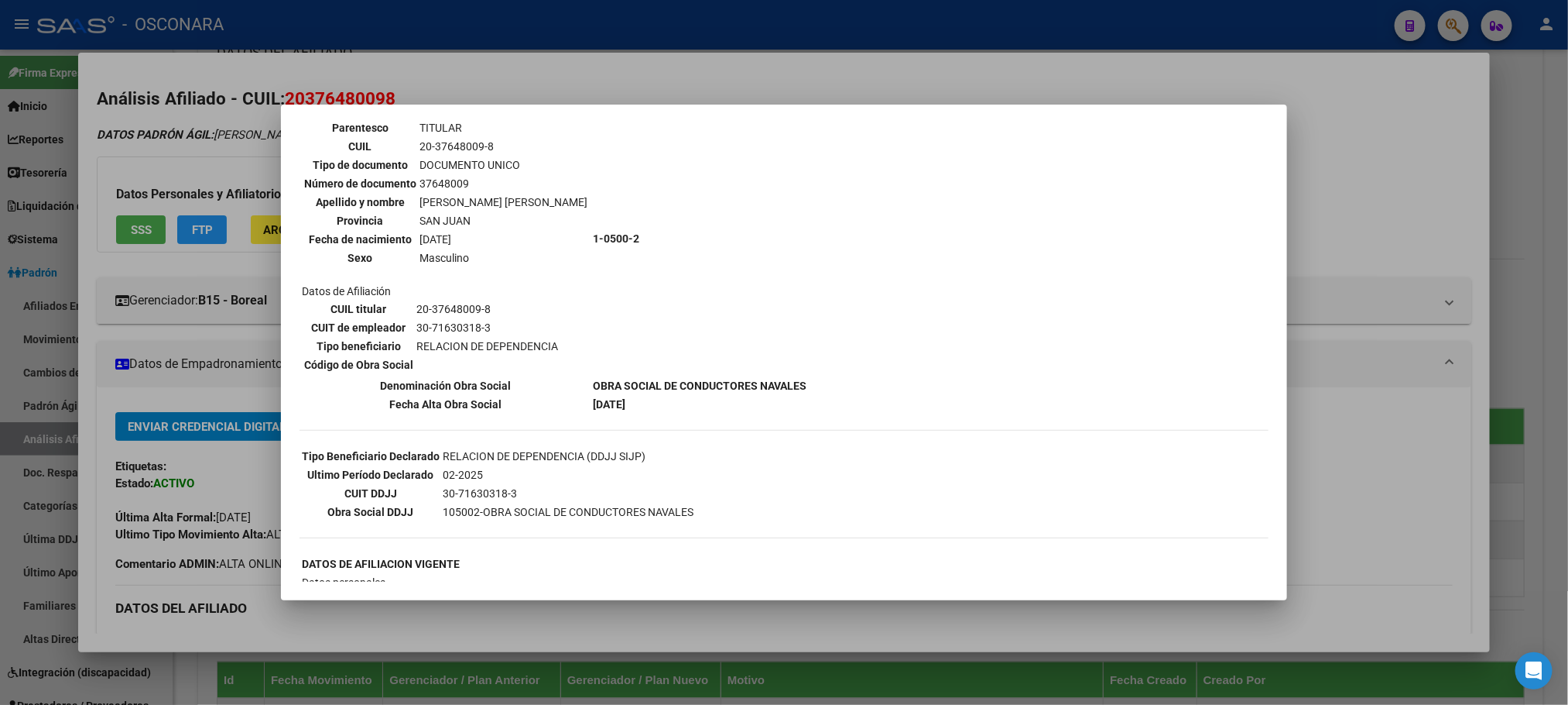
scroll to position [233, 0]
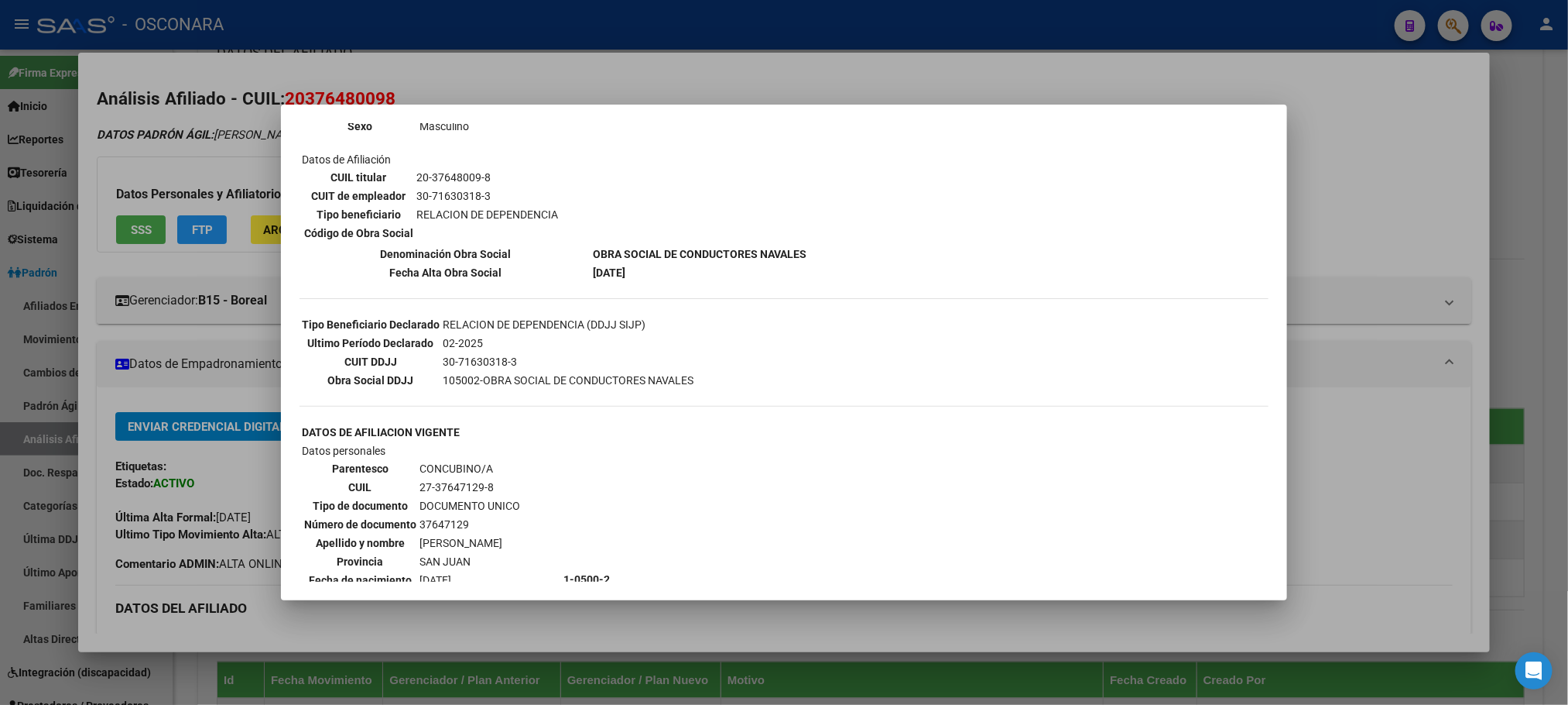
click at [655, 605] on div at bounding box center [784, 352] width 1568 height 705
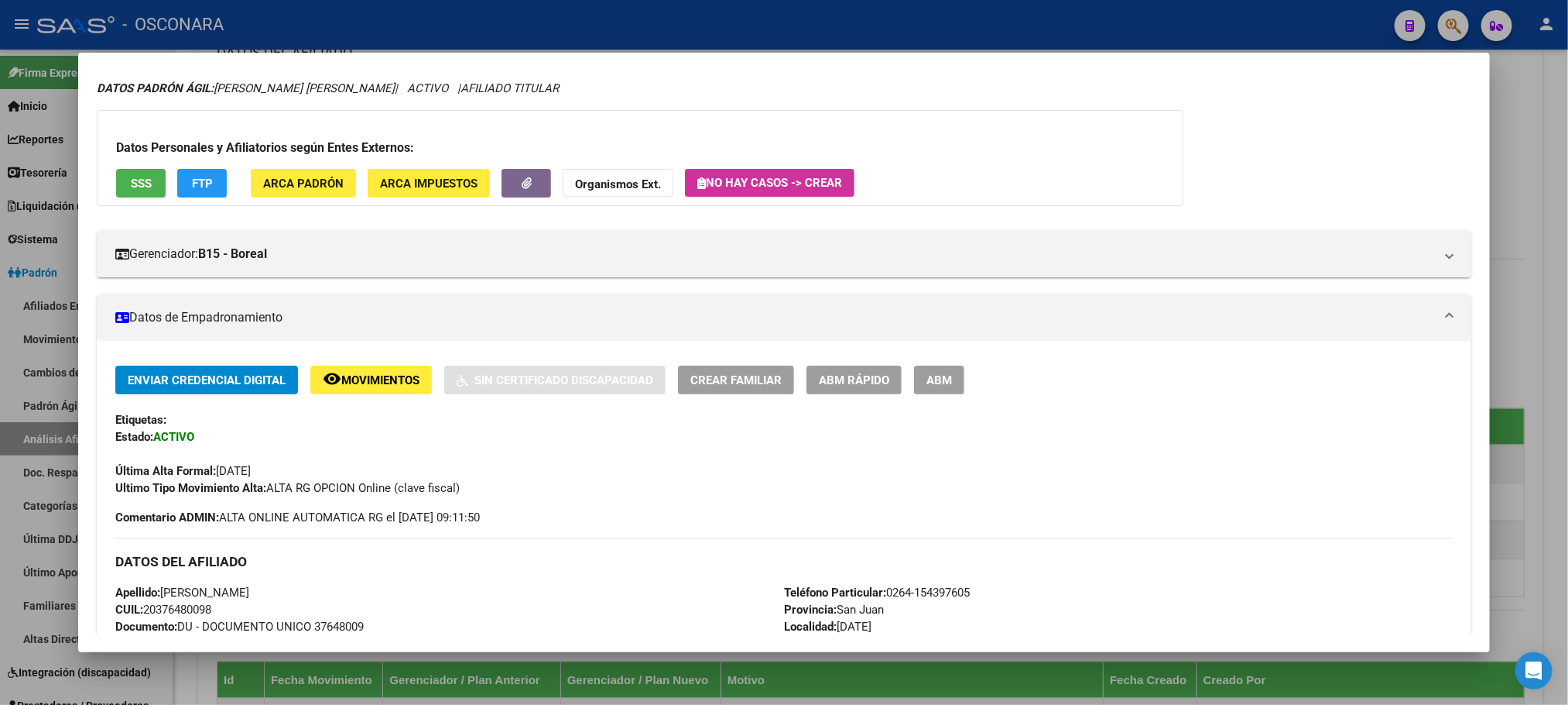
scroll to position [0, 0]
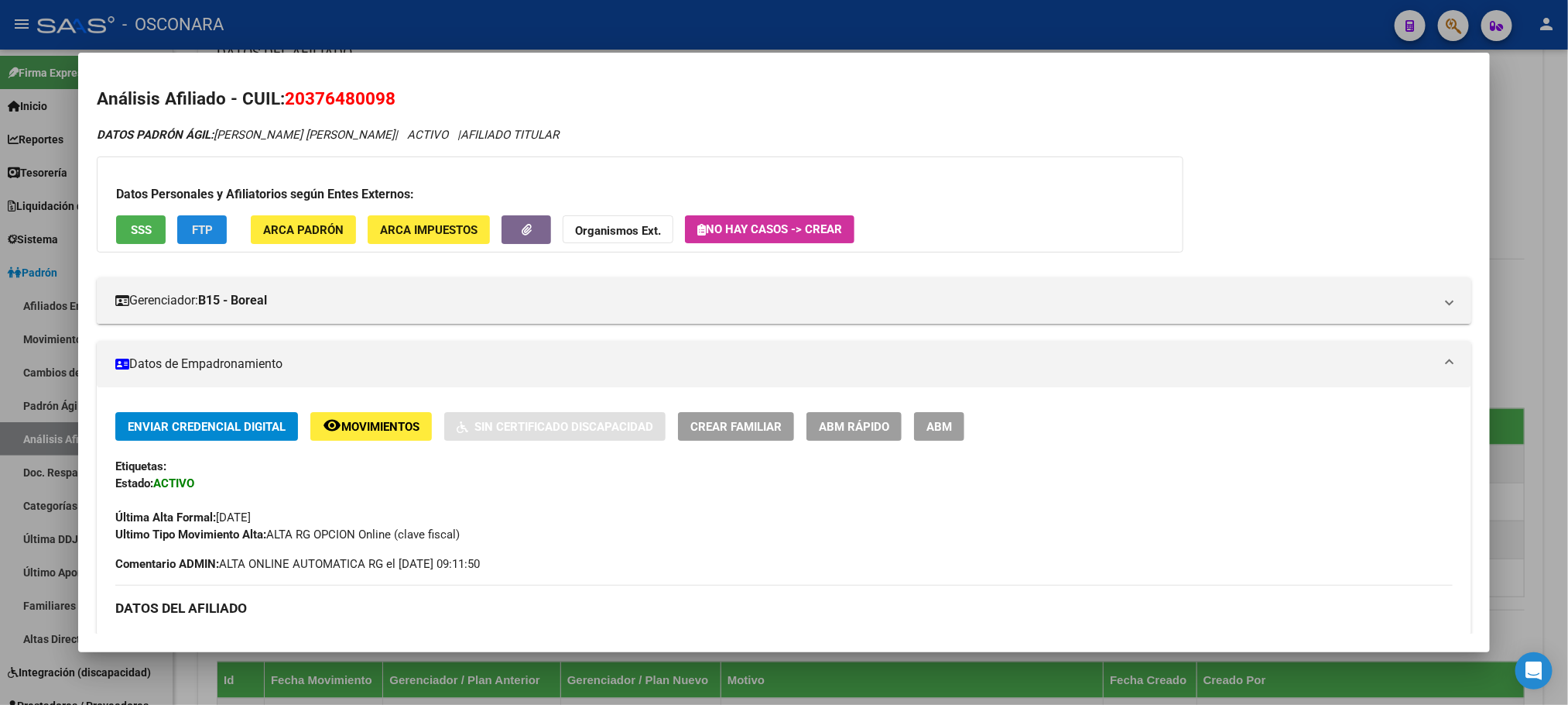
click at [192, 230] on span "FTP" at bounding box center [203, 229] width 21 height 14
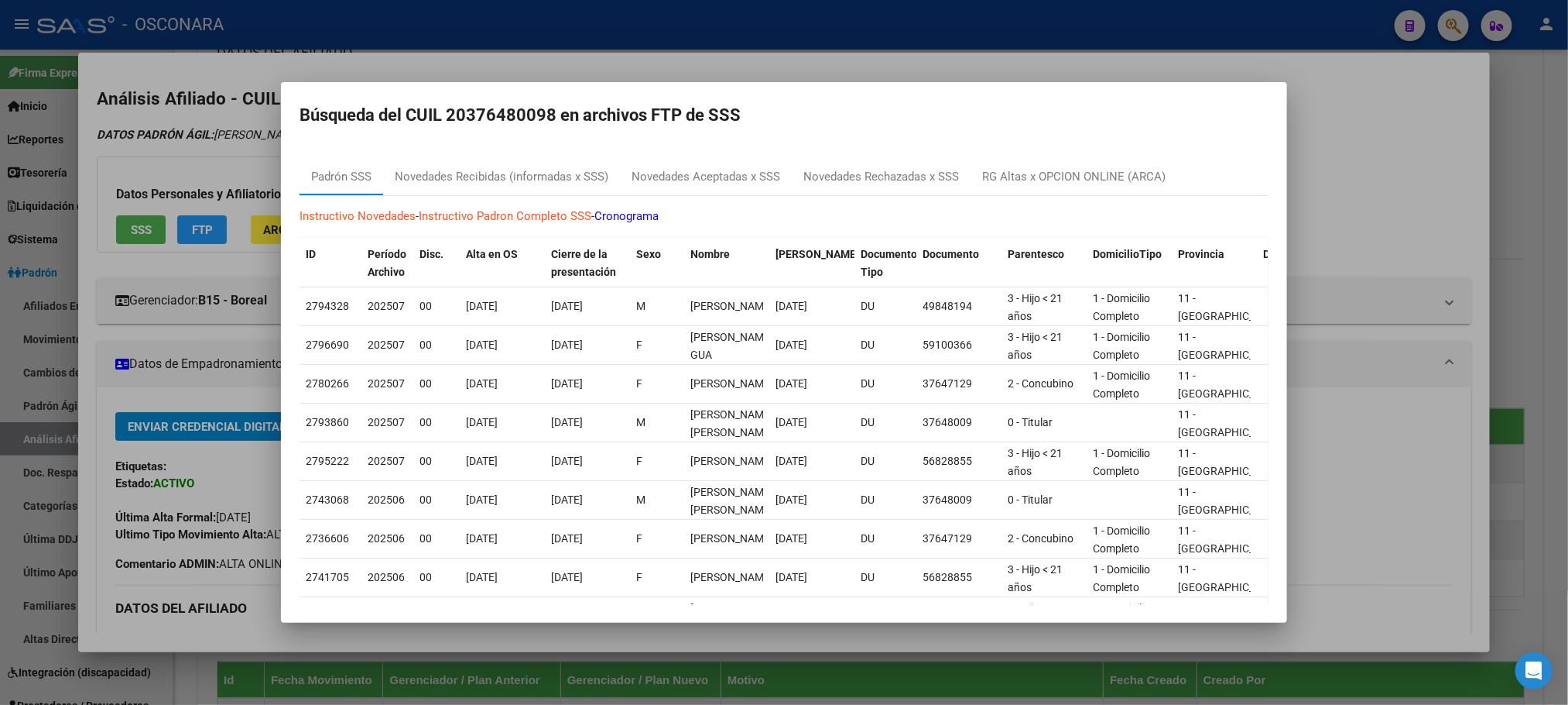
click at [1361, 178] on div at bounding box center [784, 352] width 1568 height 705
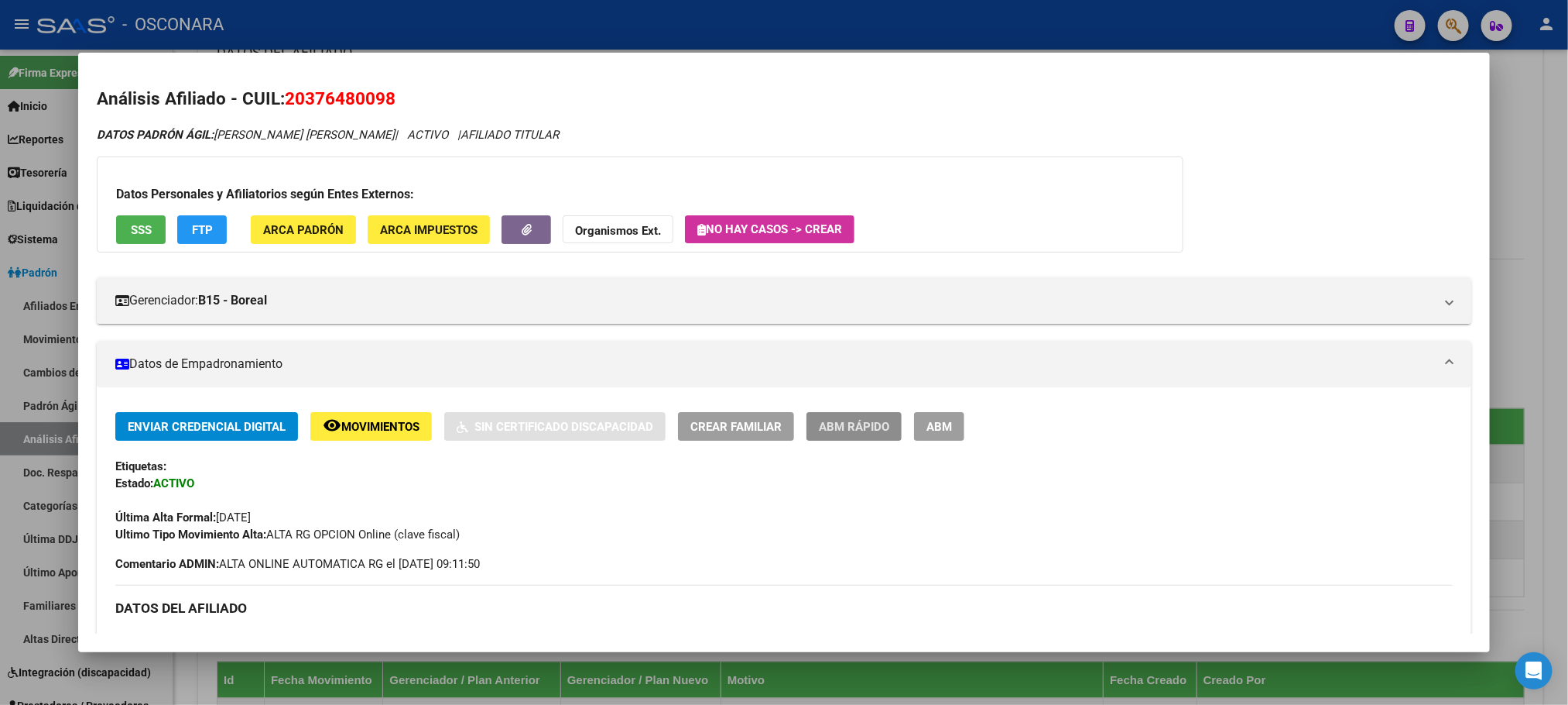
click at [868, 434] on button "ABM Rápido" at bounding box center [854, 426] width 95 height 28
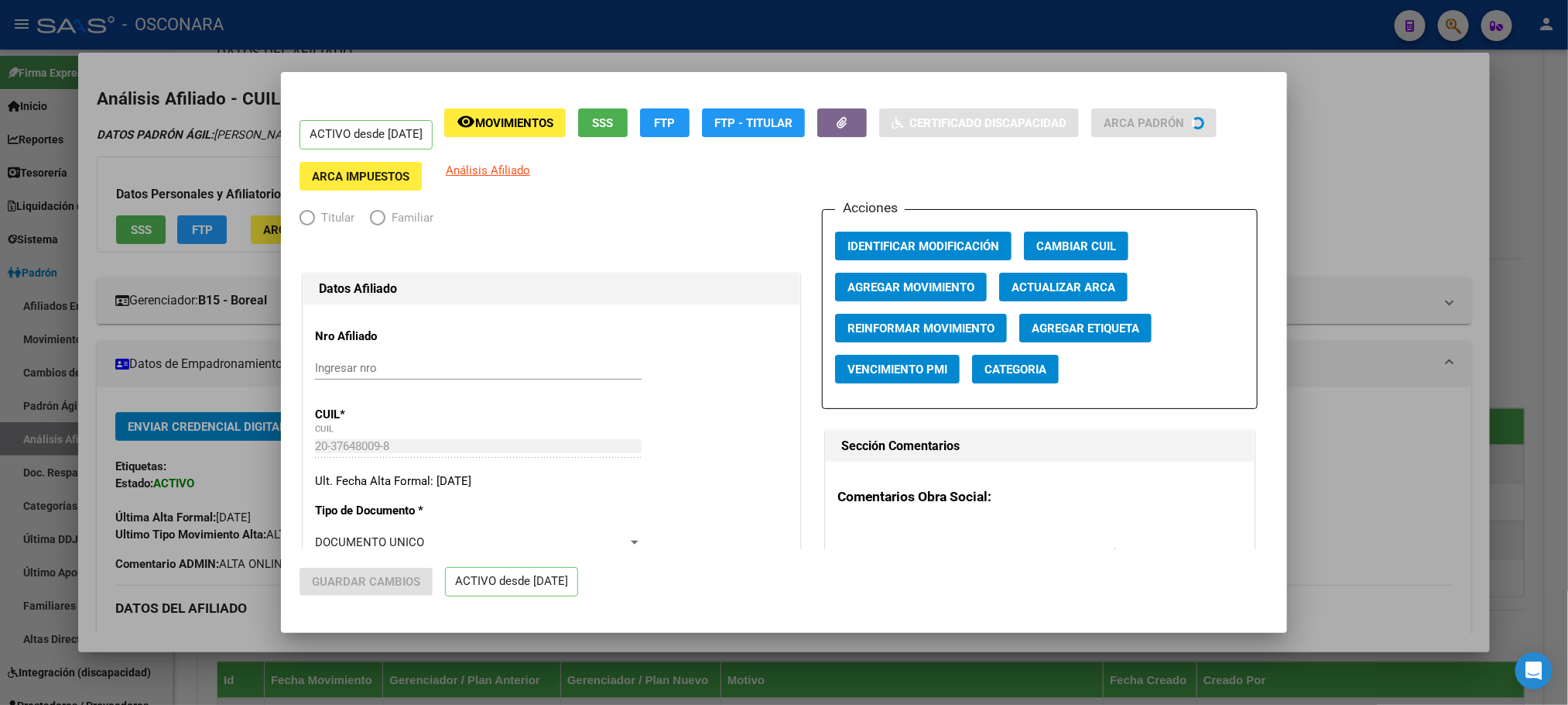
radio input "true"
type input "30-71630318-3"
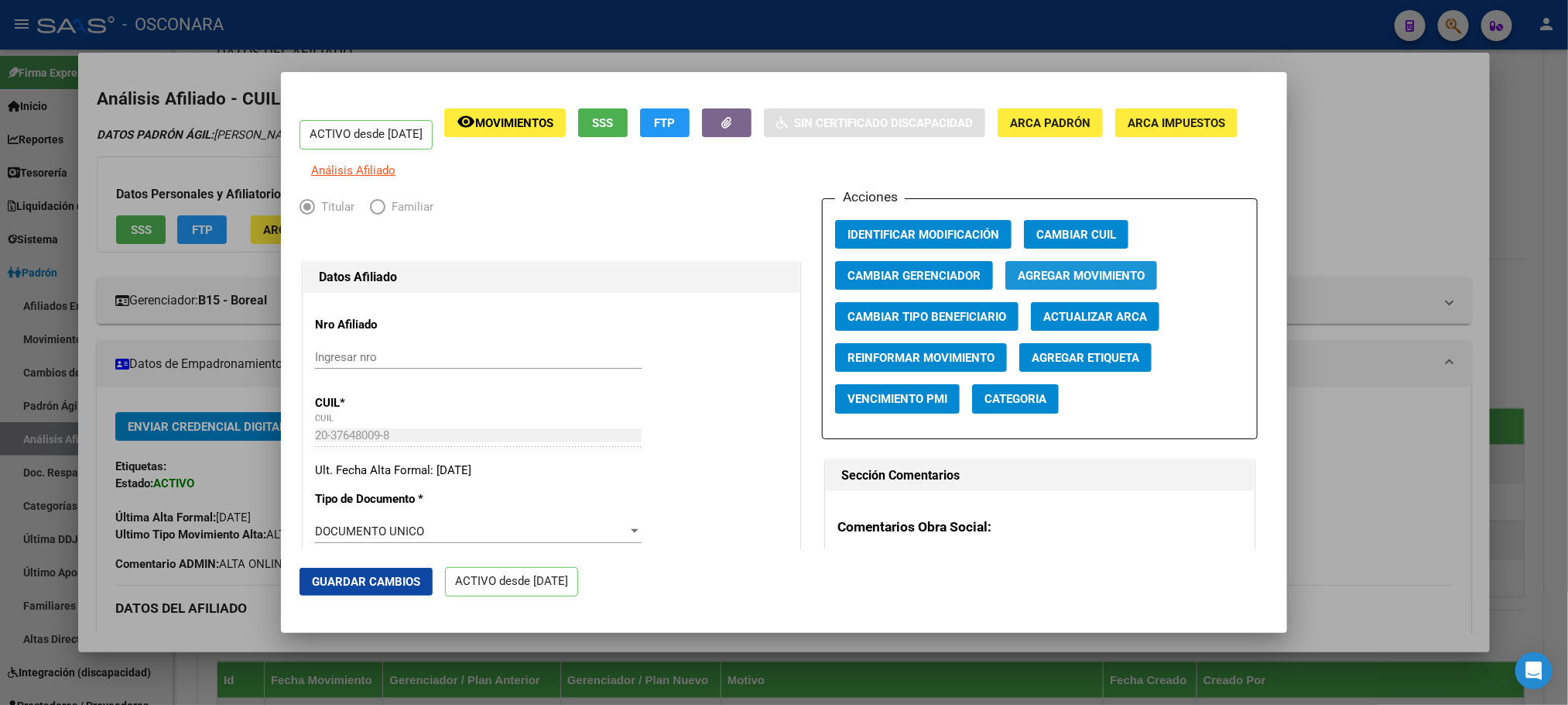
click at [1034, 283] on span "Agregar Movimiento" at bounding box center [1081, 275] width 127 height 14
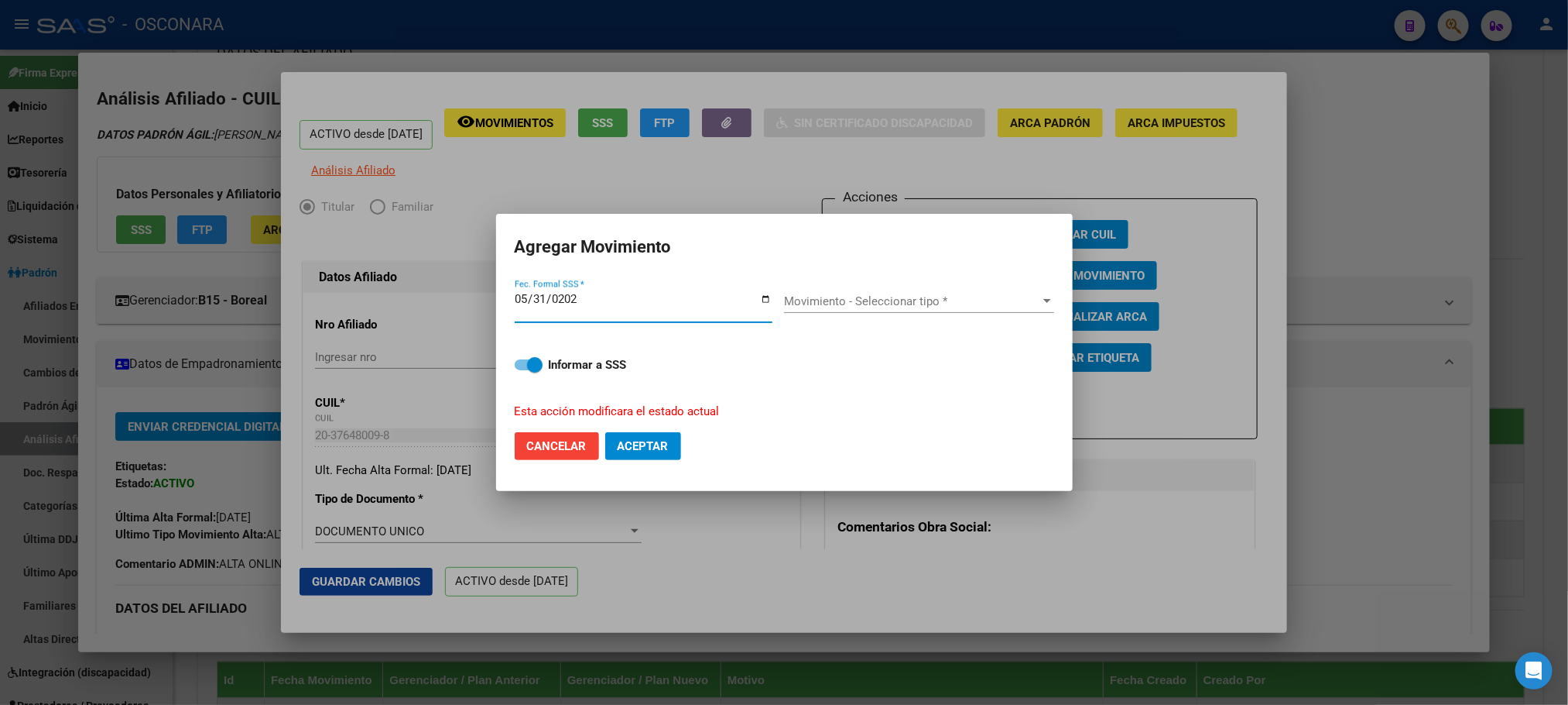
type input "[DATE]"
click at [1004, 300] on span "Movimiento - Seleccionar tipo *" at bounding box center [911, 300] width 256 height 14
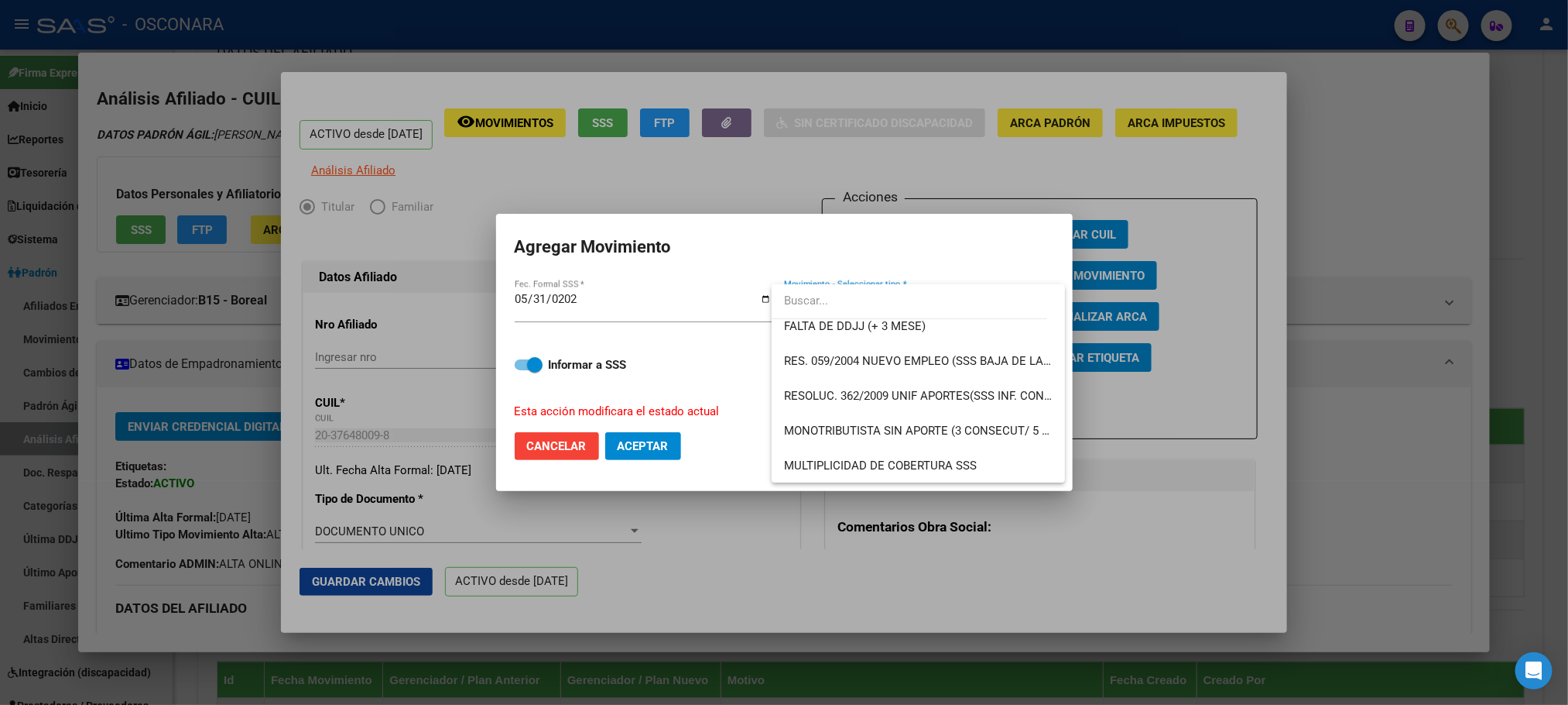
scroll to position [464, 0]
click at [880, 312] on input "dropdown search" at bounding box center [909, 300] width 275 height 35
click at [861, 325] on span "FALTA DE DDJJ (+ 3 MESE)" at bounding box center [854, 324] width 141 height 14
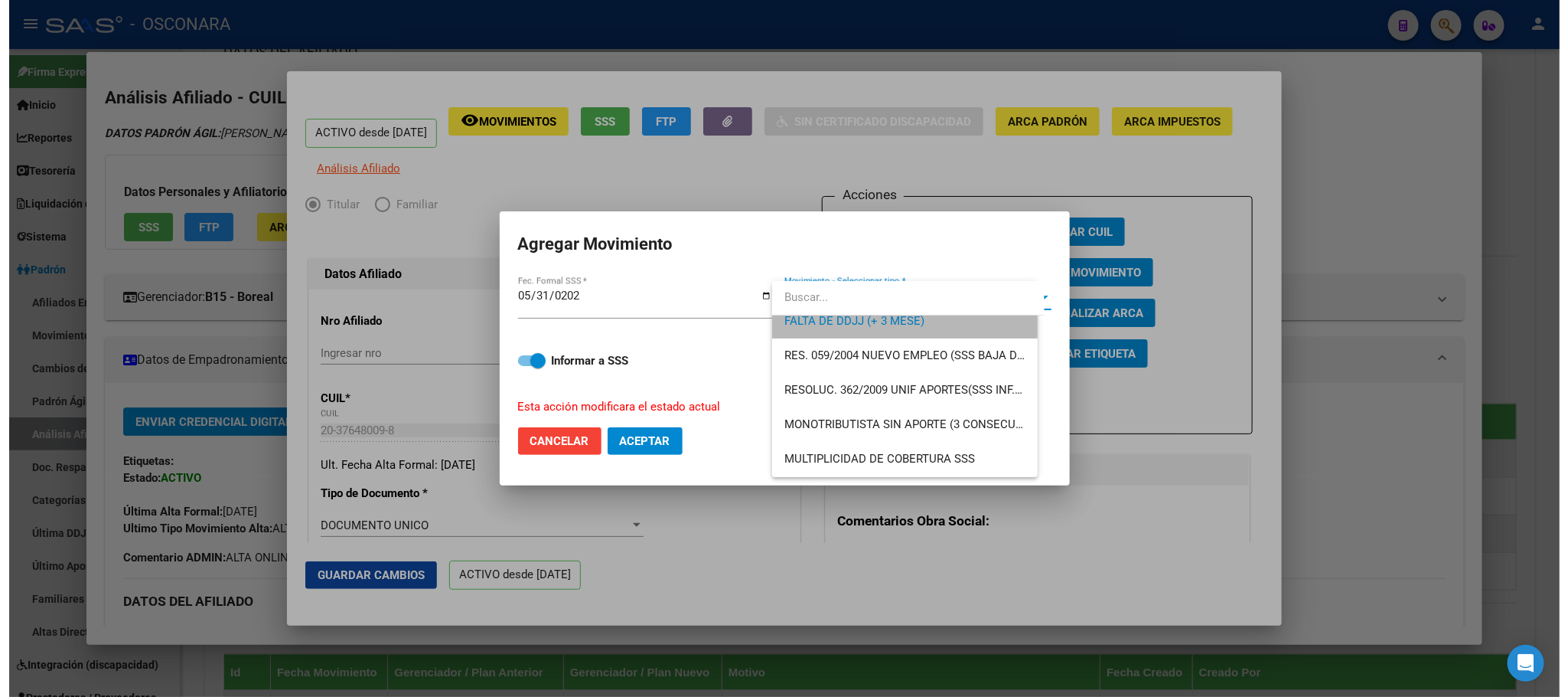
scroll to position [448, 0]
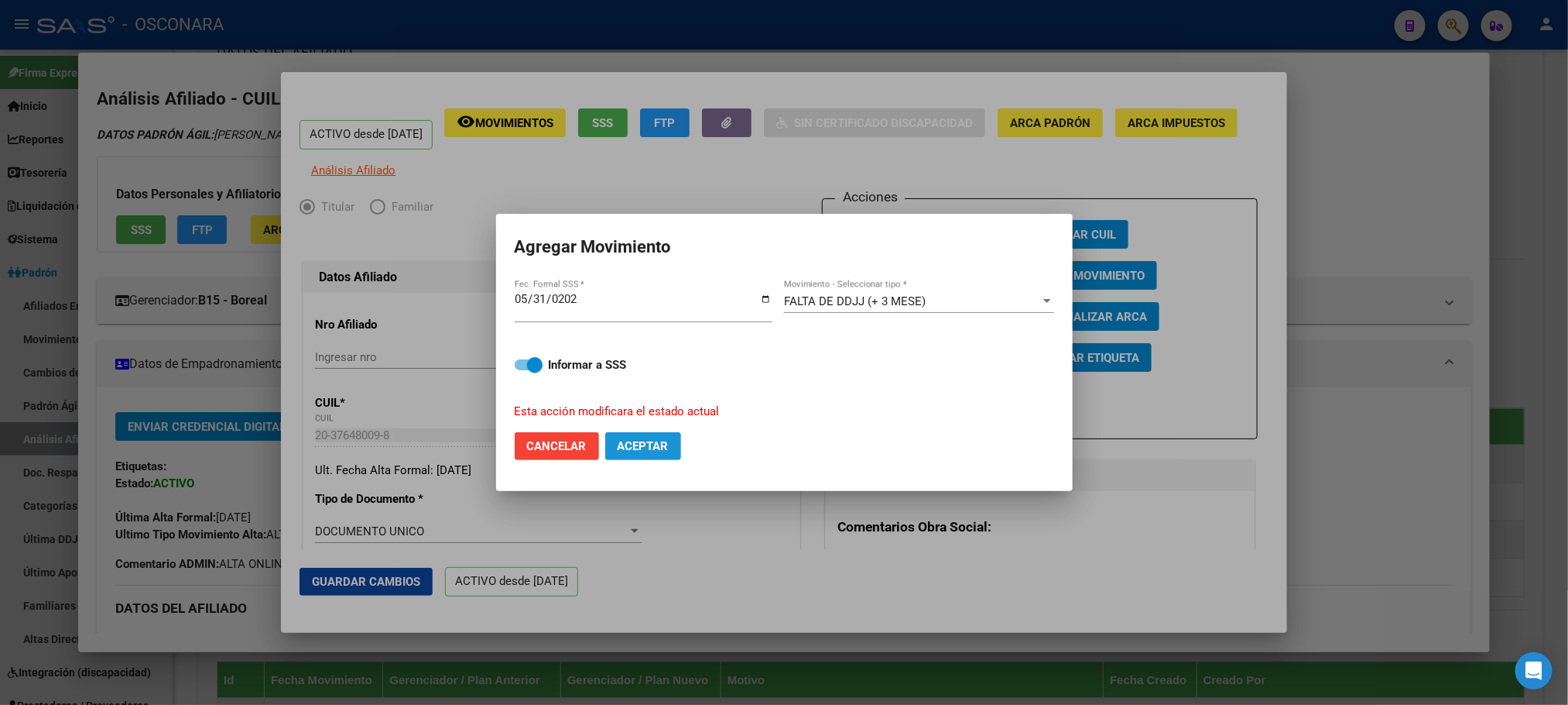
click at [636, 444] on span "Aceptar" at bounding box center [642, 446] width 51 height 14
checkbox input "false"
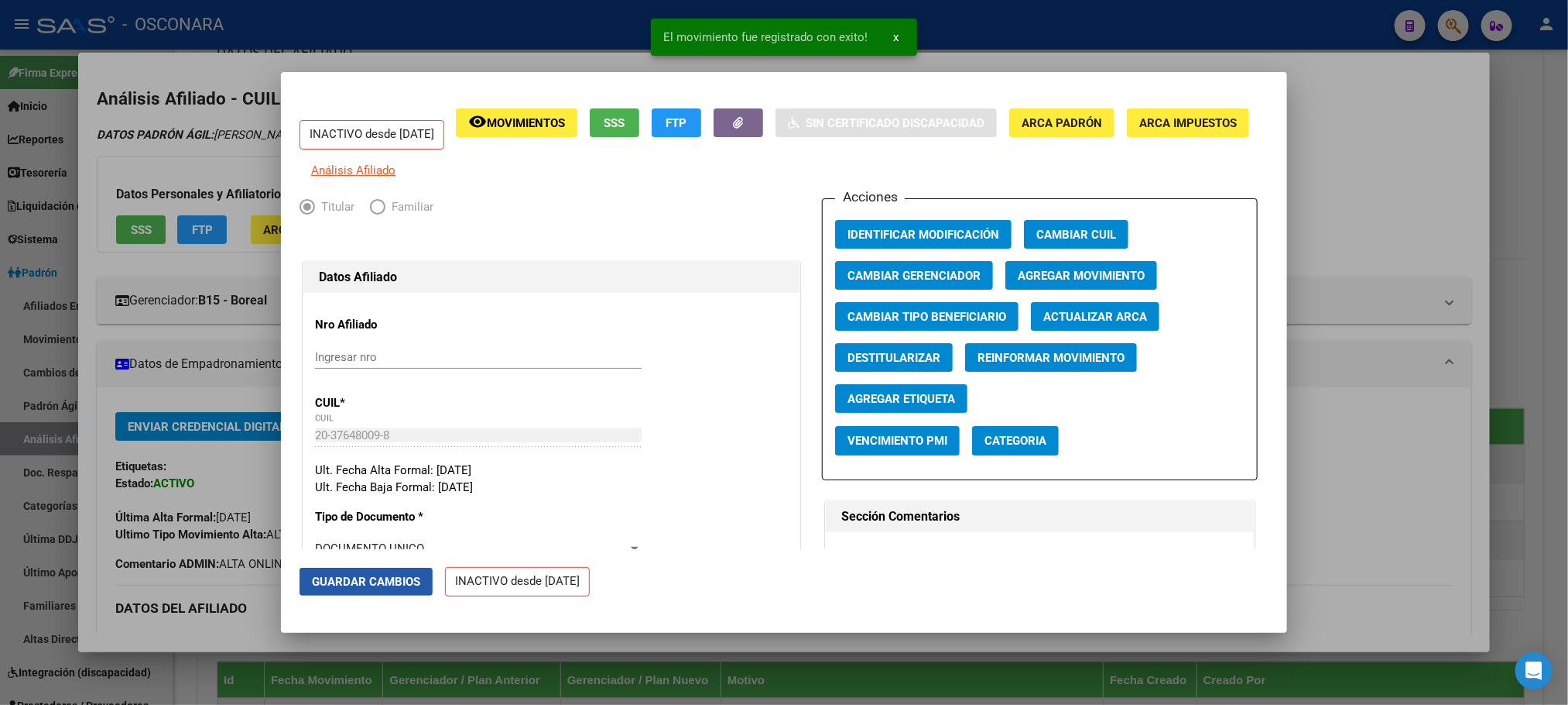
click at [397, 589] on button "Guardar Cambios" at bounding box center [366, 581] width 133 height 28
click at [1539, 430] on div at bounding box center [784, 352] width 1568 height 705
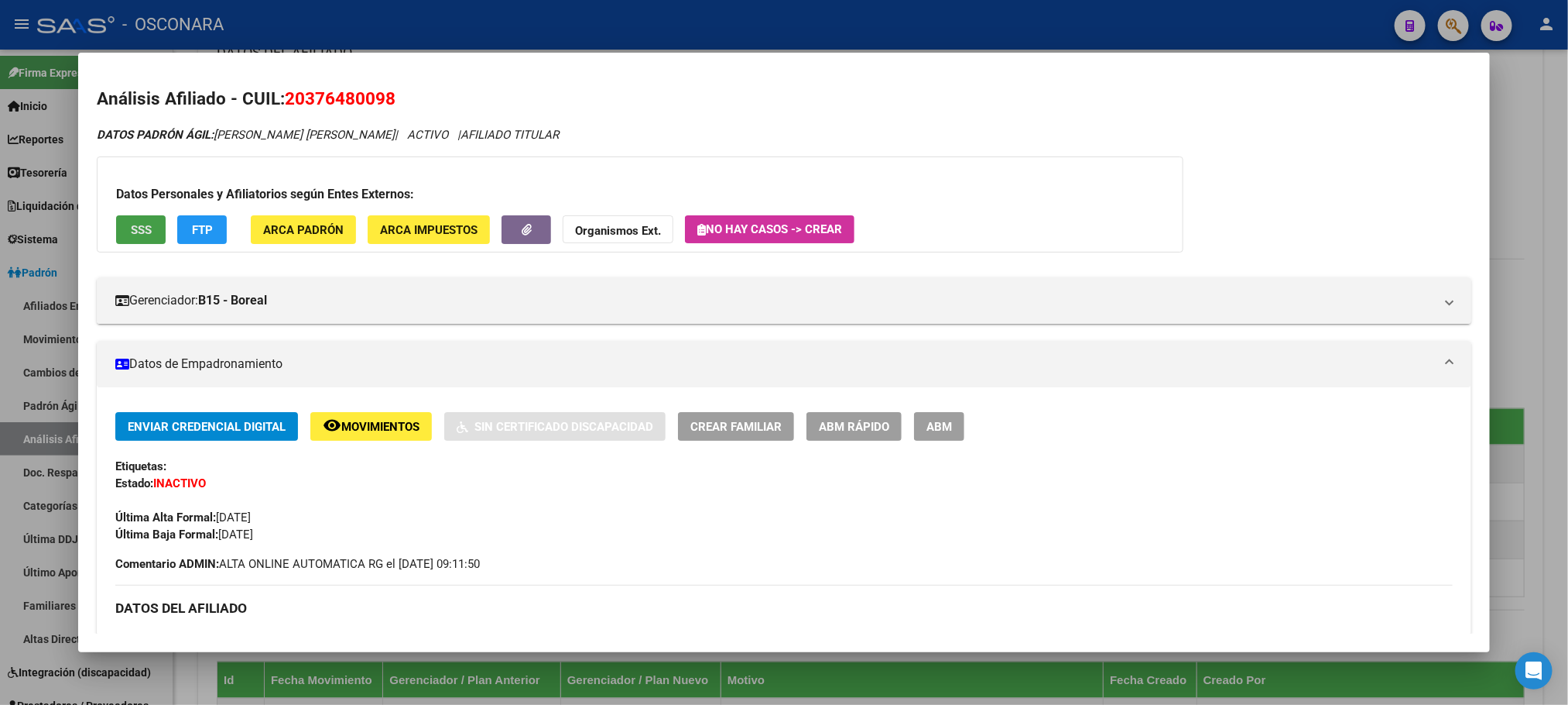
click at [131, 223] on span "SSS" at bounding box center [141, 229] width 21 height 14
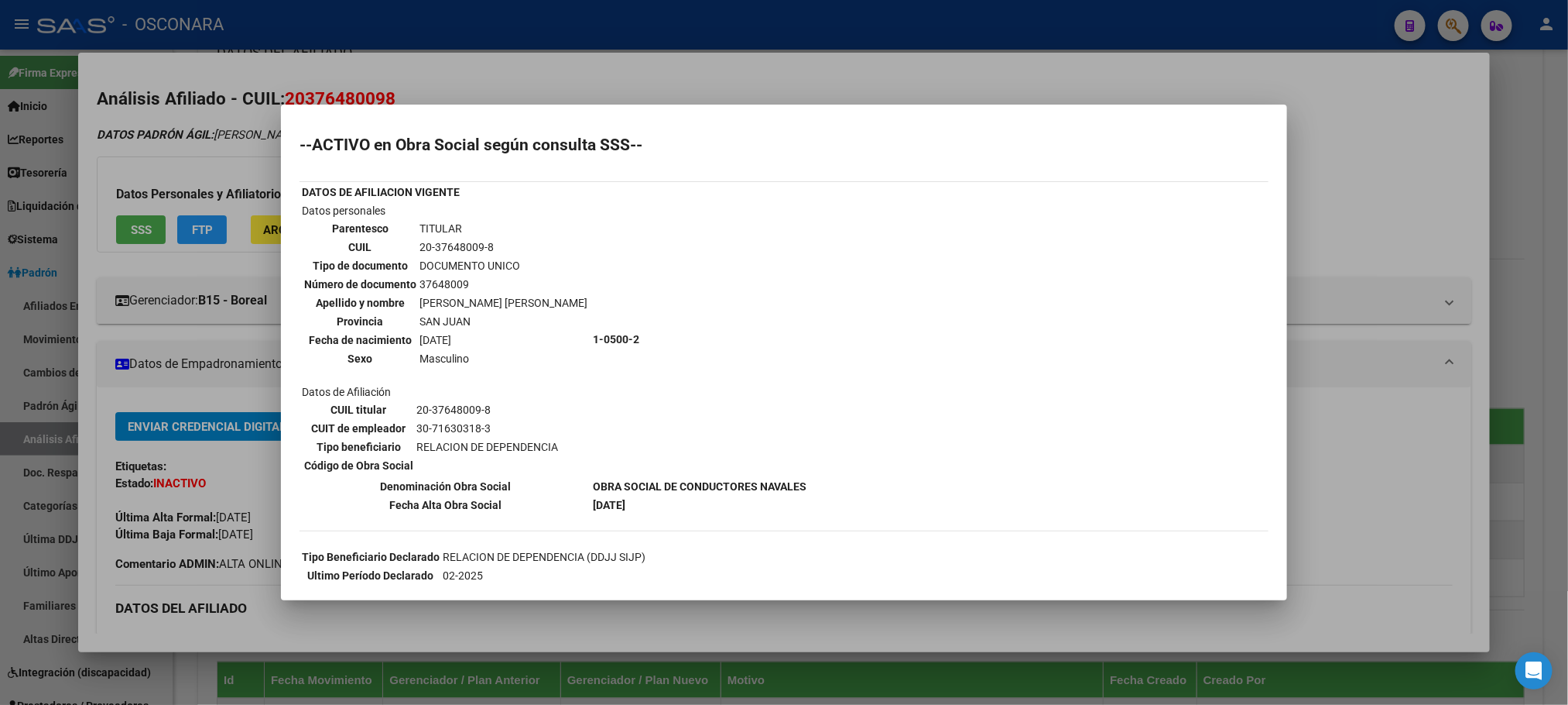
click at [912, 606] on div at bounding box center [784, 352] width 1568 height 705
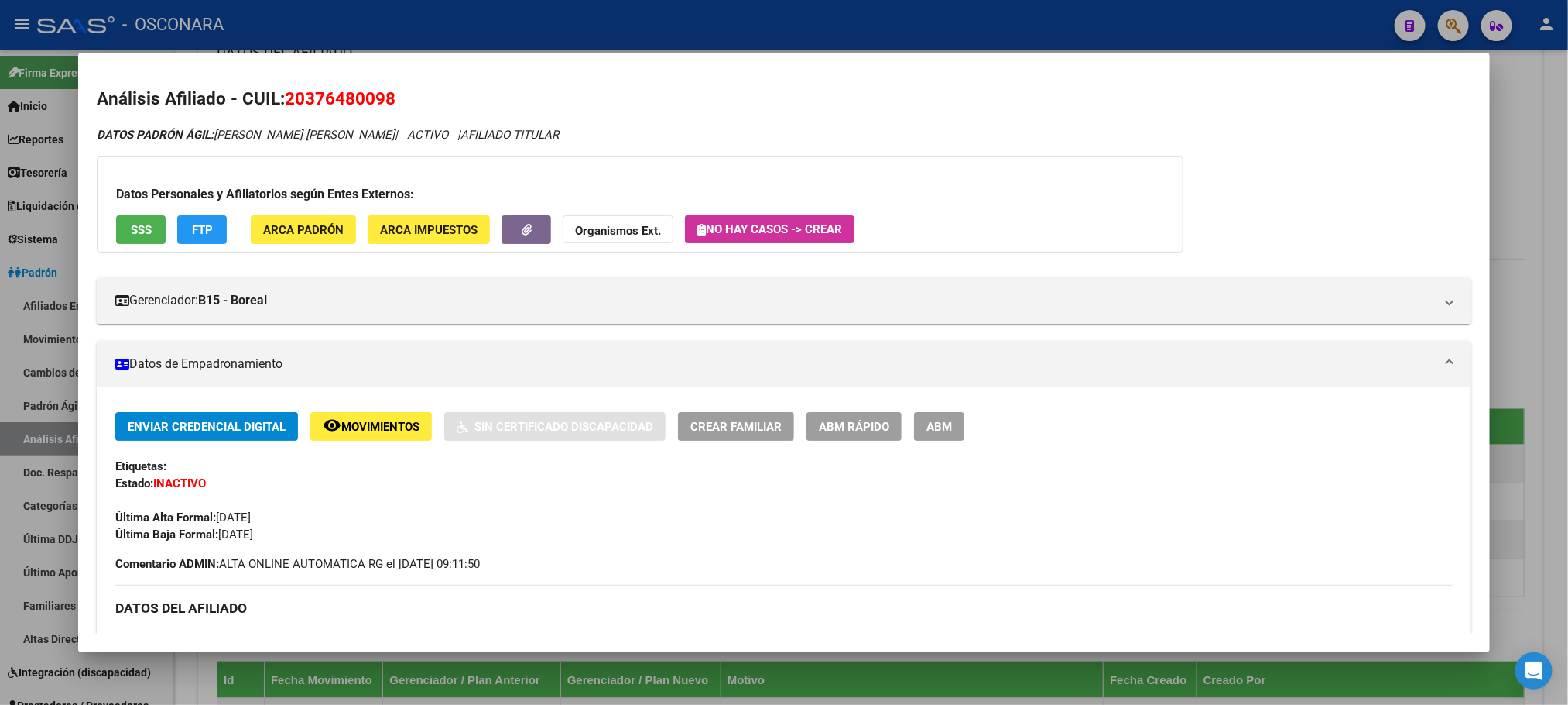
click at [1567, 328] on div at bounding box center [784, 352] width 1568 height 705
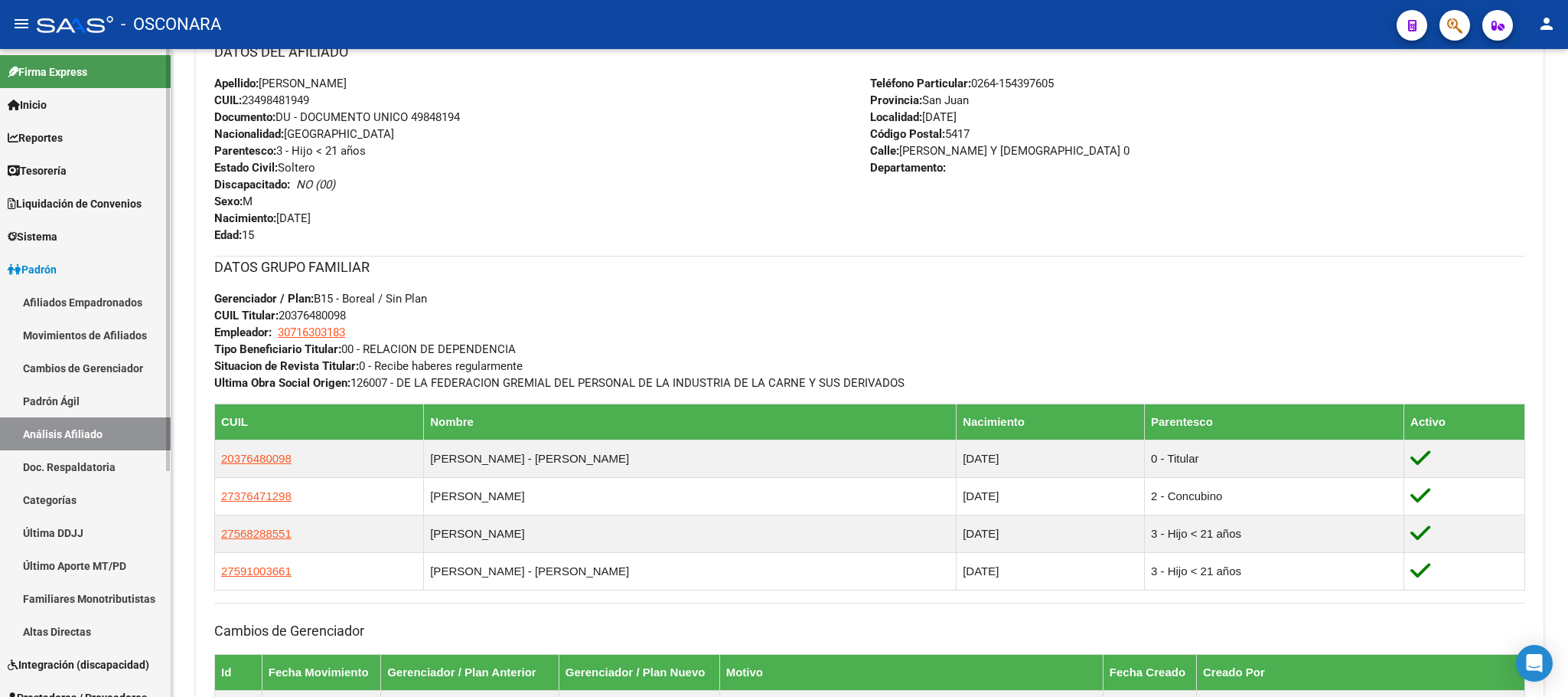
drag, startPoint x: 28, startPoint y: 386, endPoint x: 65, endPoint y: 438, distance: 63.8
click at [30, 389] on link "Padrón Ágil" at bounding box center [85, 400] width 171 height 33
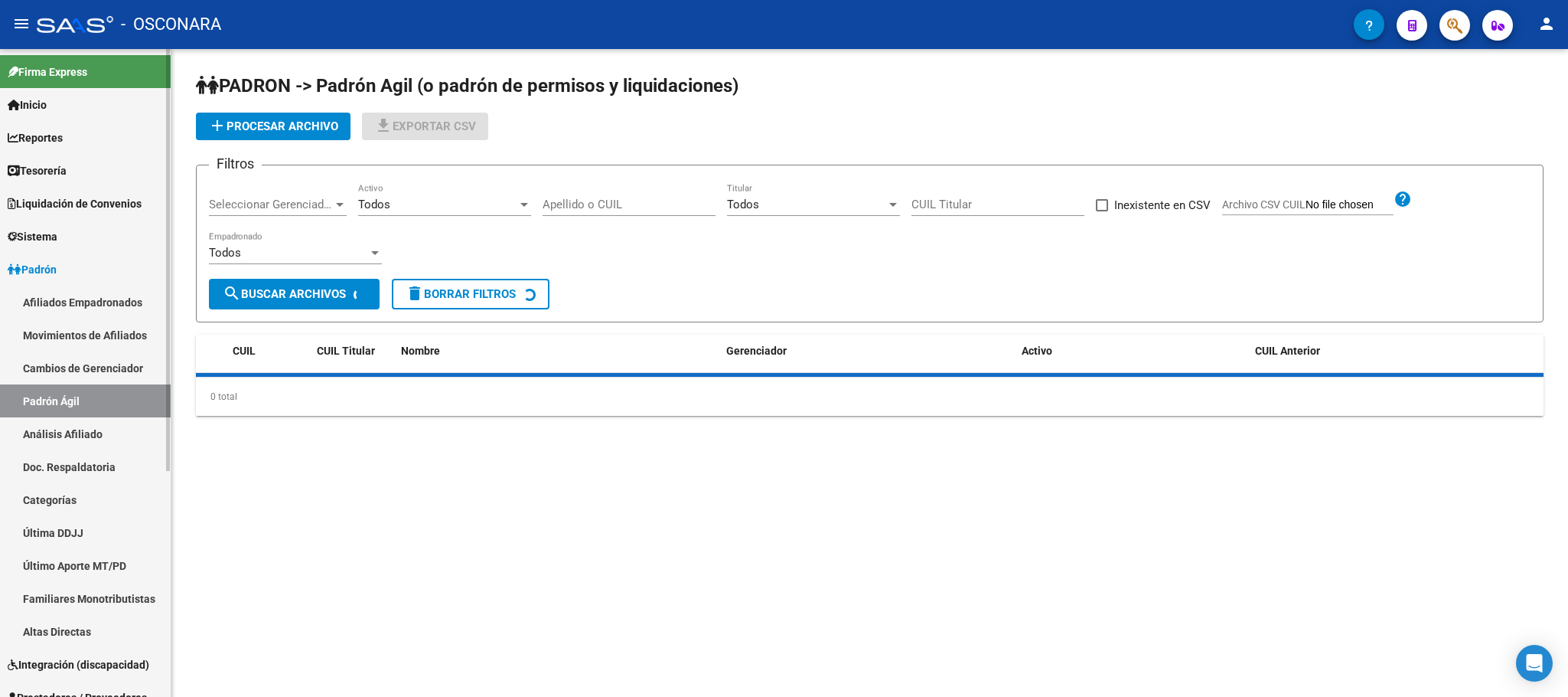
click at [65, 439] on link "Análisis Afiliado" at bounding box center [85, 434] width 171 height 33
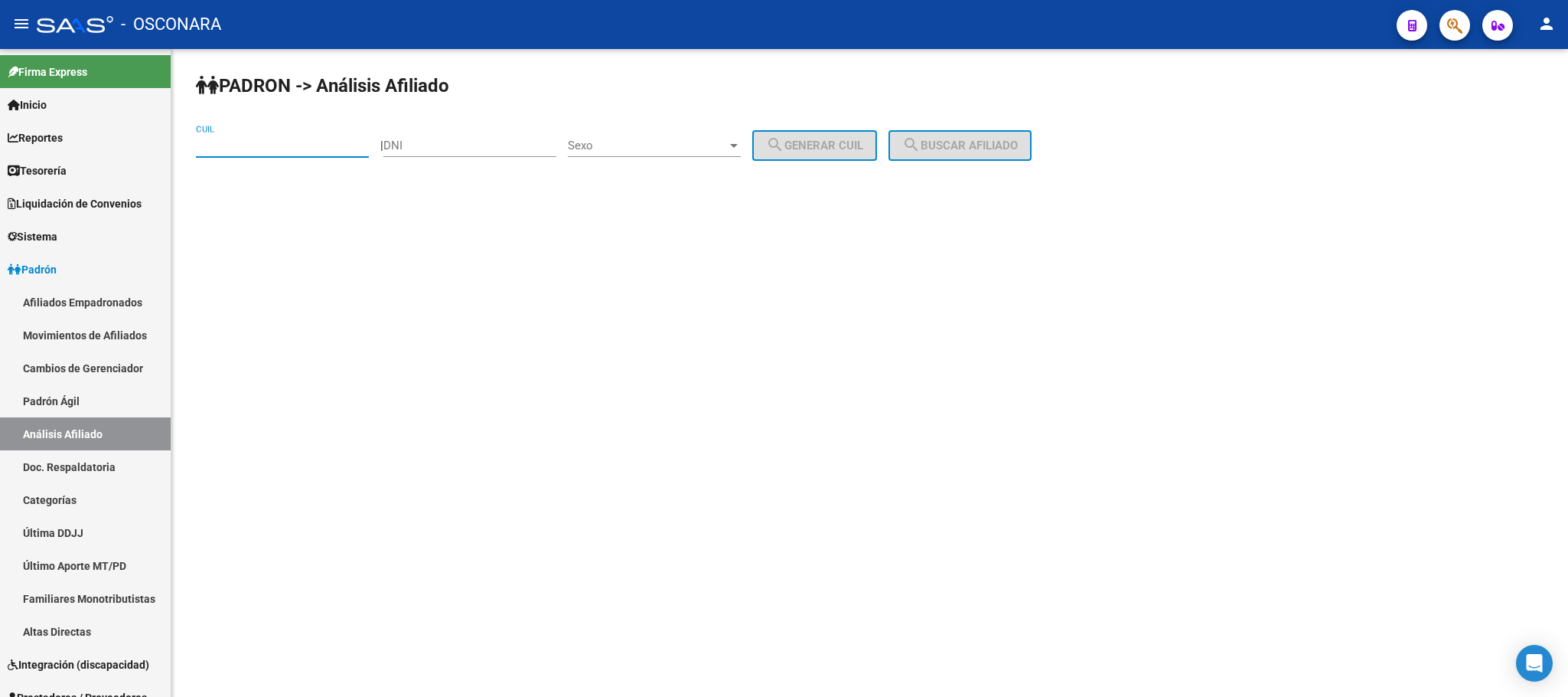
click at [237, 143] on input "CUIL" at bounding box center [282, 145] width 173 height 14
paste input "20-36423323-0"
type input "20-36423323-0"
click at [1001, 137] on button "search Buscar afiliado" at bounding box center [959, 145] width 143 height 30
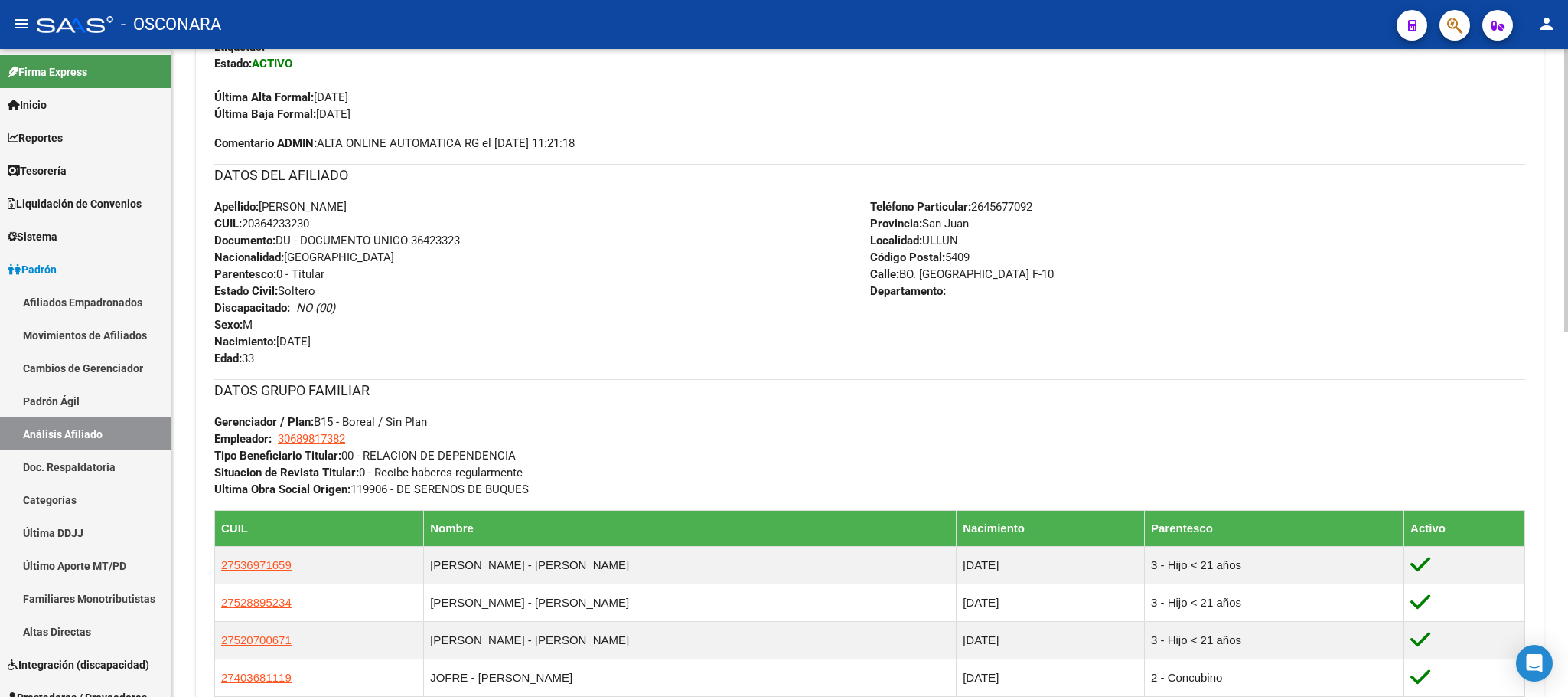
scroll to position [574, 0]
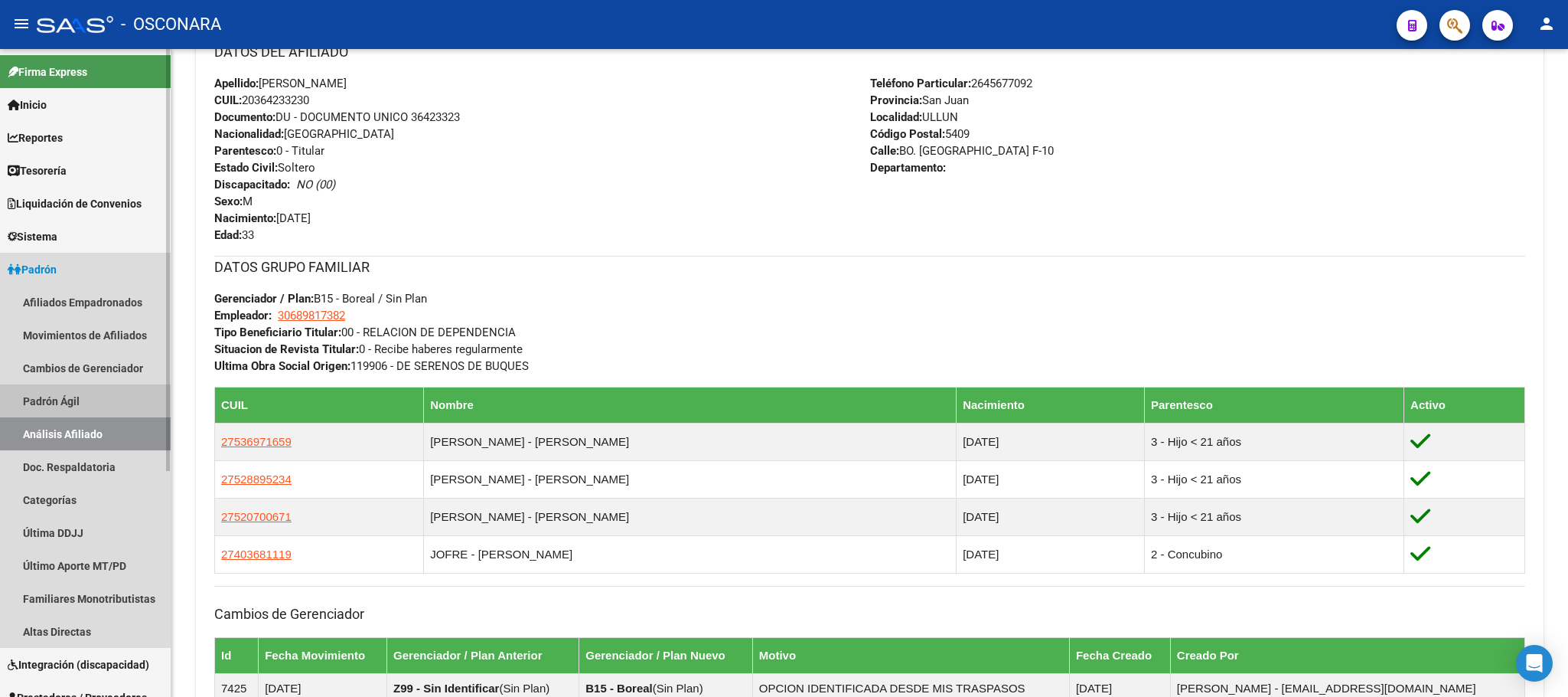
click at [94, 393] on link "Padrón Ágil" at bounding box center [85, 400] width 171 height 33
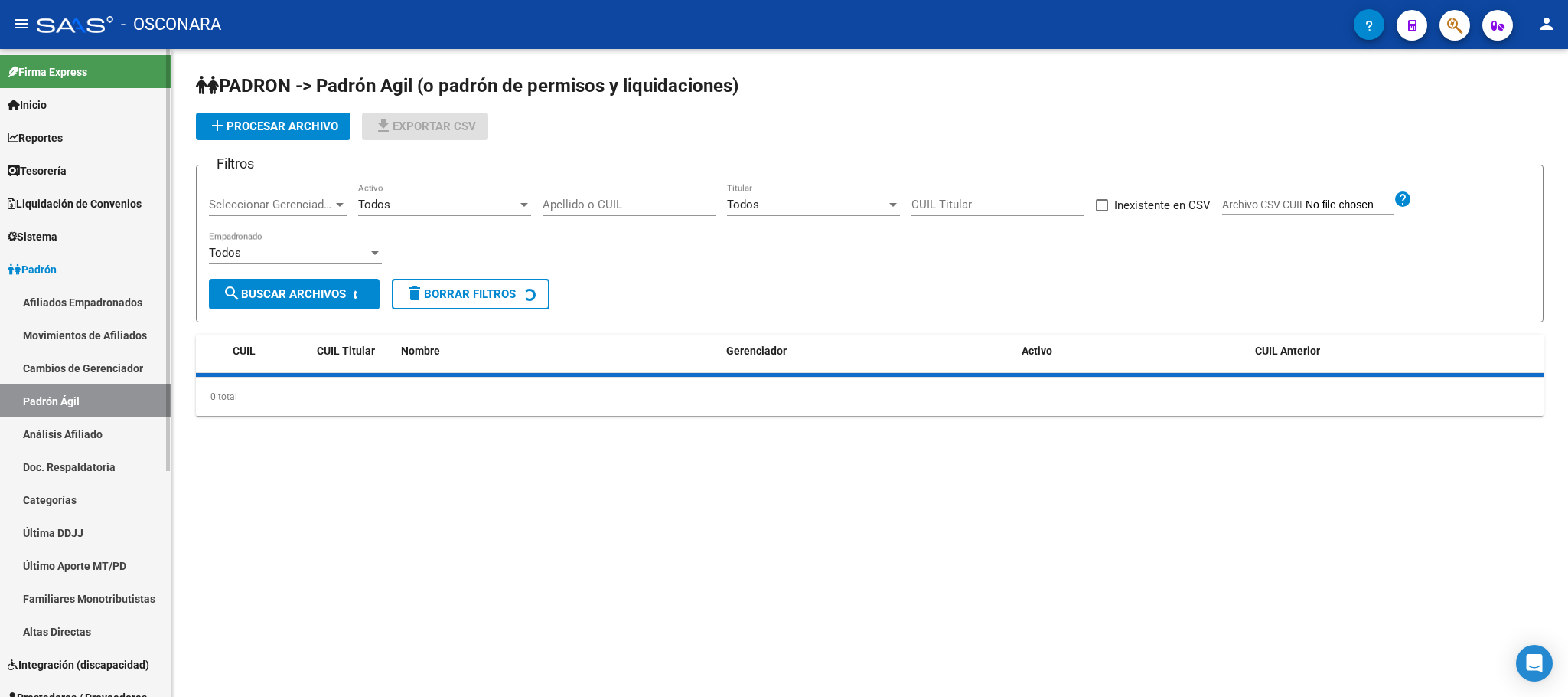
click at [89, 446] on link "Análisis Afiliado" at bounding box center [85, 434] width 171 height 33
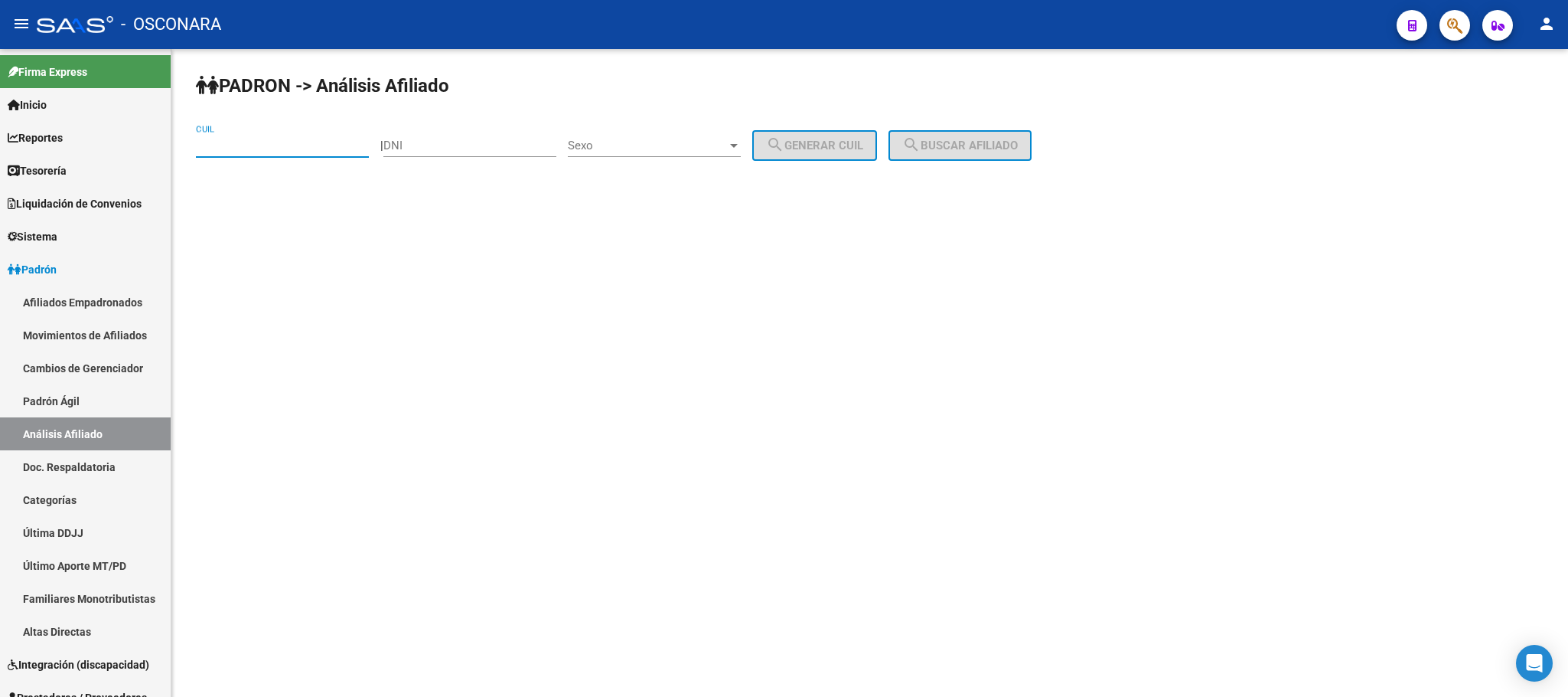
click at [247, 145] on input "CUIL" at bounding box center [282, 145] width 173 height 14
paste input "20-28444431-1"
type input "20-28444431-1"
click at [1031, 145] on button "search Buscar afiliado" at bounding box center [959, 145] width 143 height 30
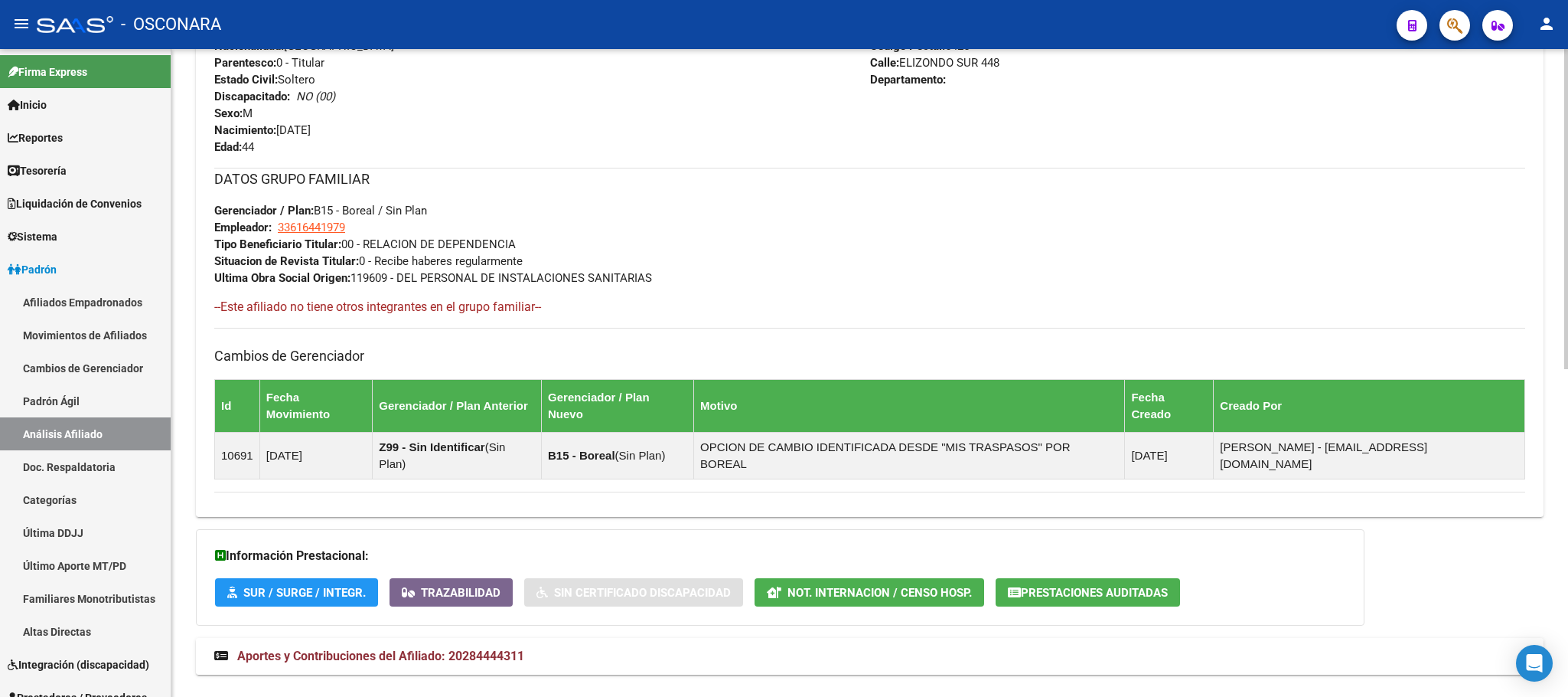
click at [422, 648] on span "Aportes y Contribuciones del Afiliado: 20284444311" at bounding box center [381, 655] width 287 height 14
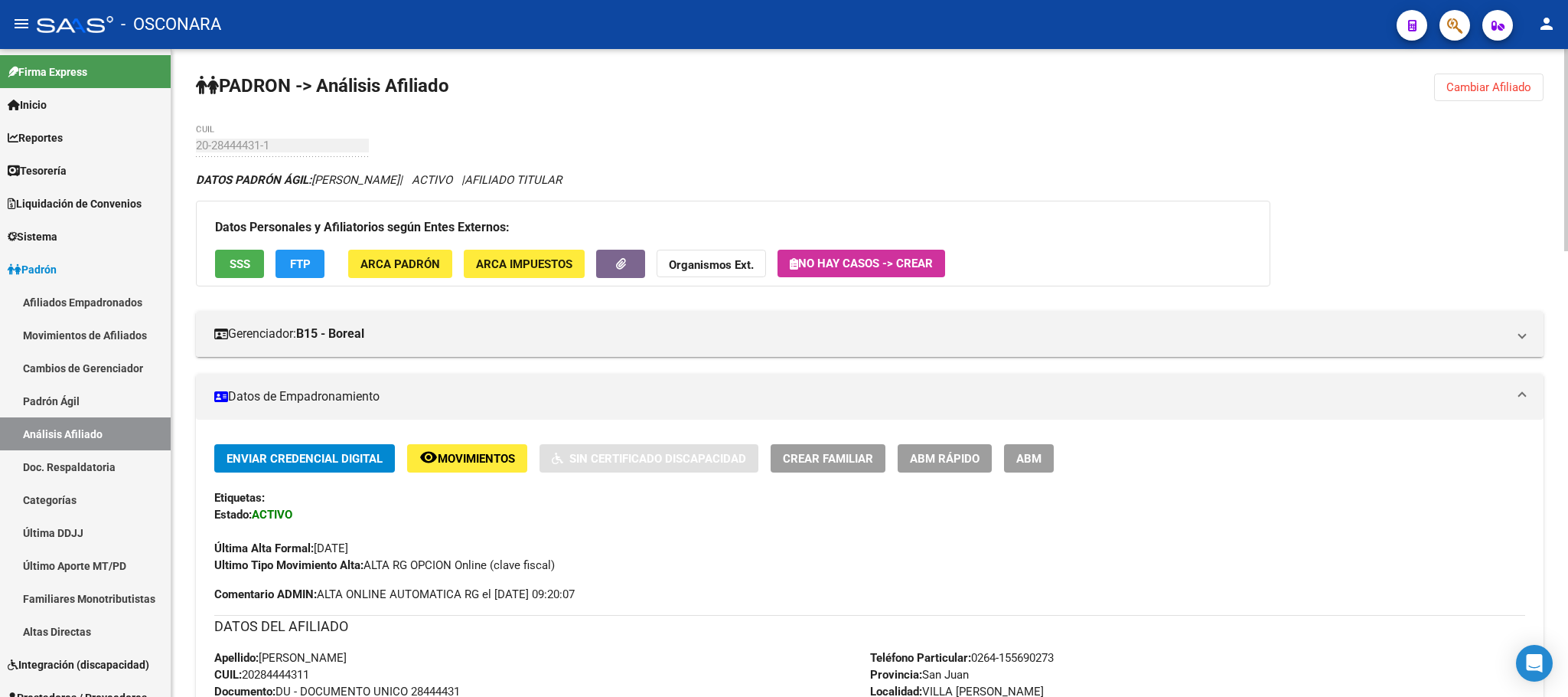
click at [239, 262] on span "SSS" at bounding box center [240, 263] width 21 height 14
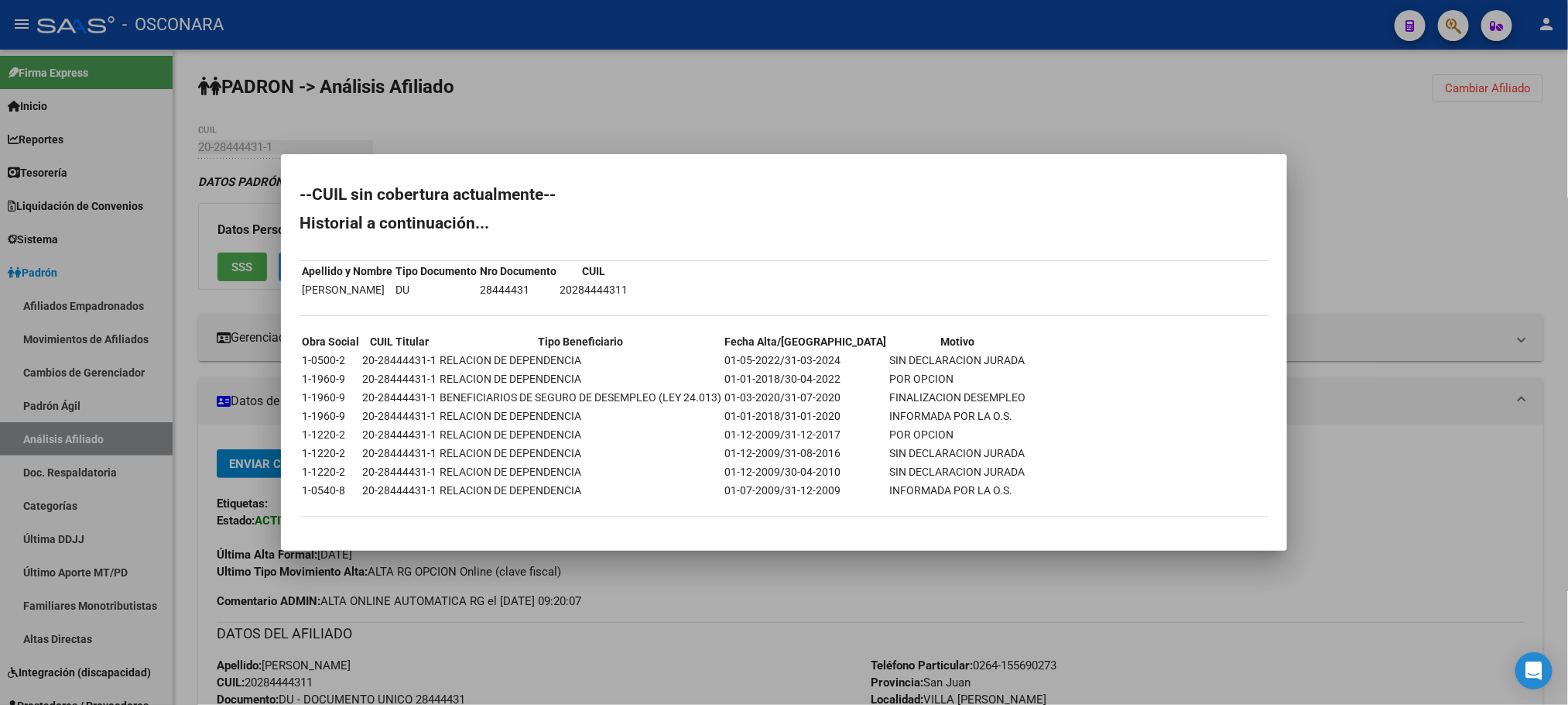
click at [742, 651] on div at bounding box center [784, 352] width 1568 height 705
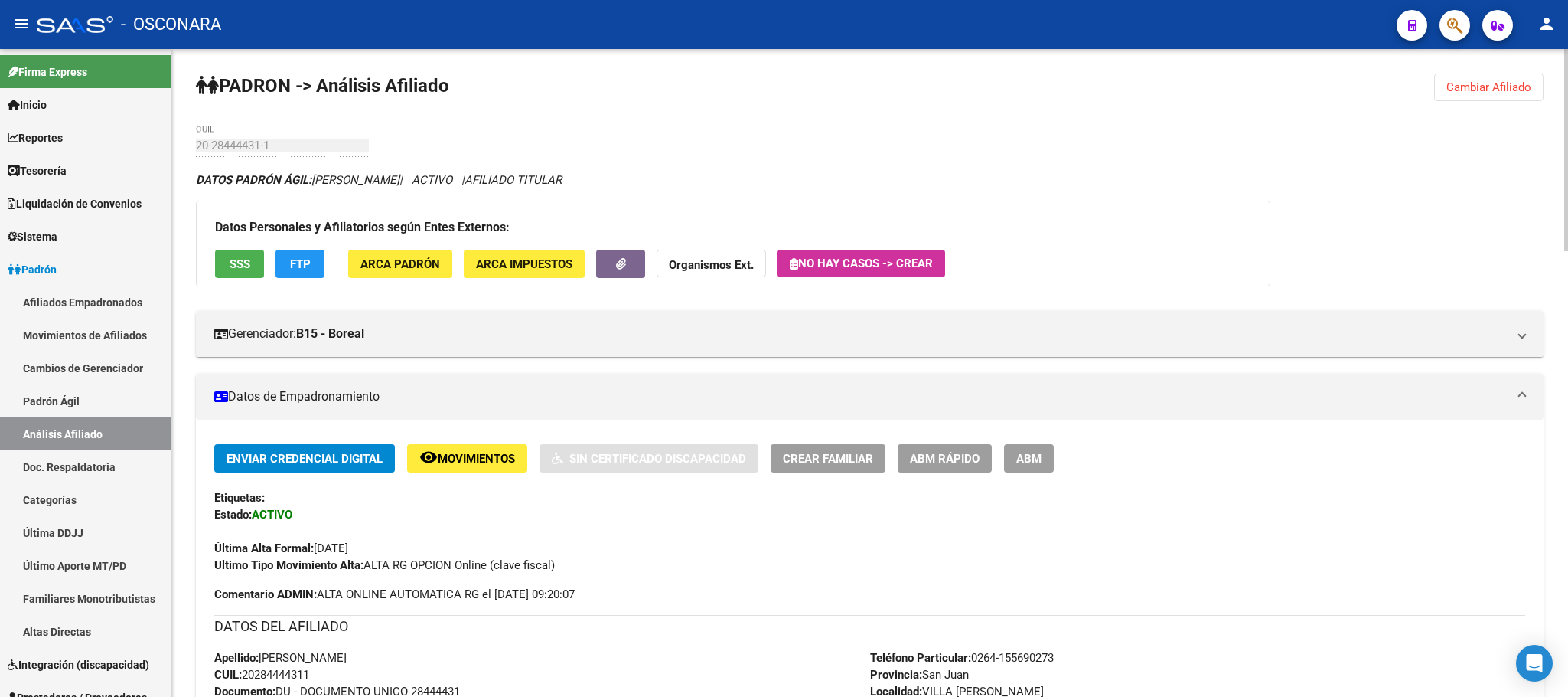
click at [308, 269] on span "FTP" at bounding box center [300, 263] width 21 height 14
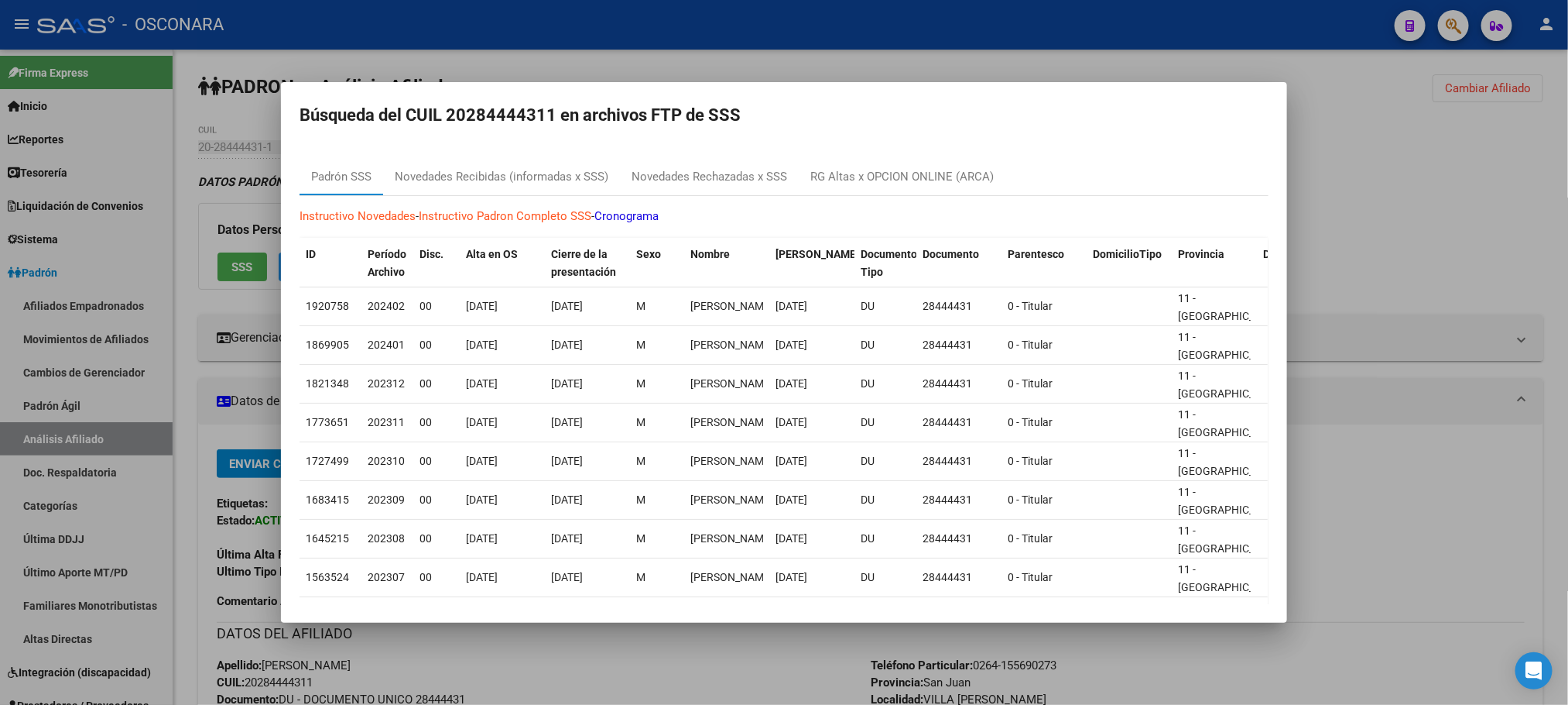
click at [758, 650] on div at bounding box center [784, 352] width 1568 height 705
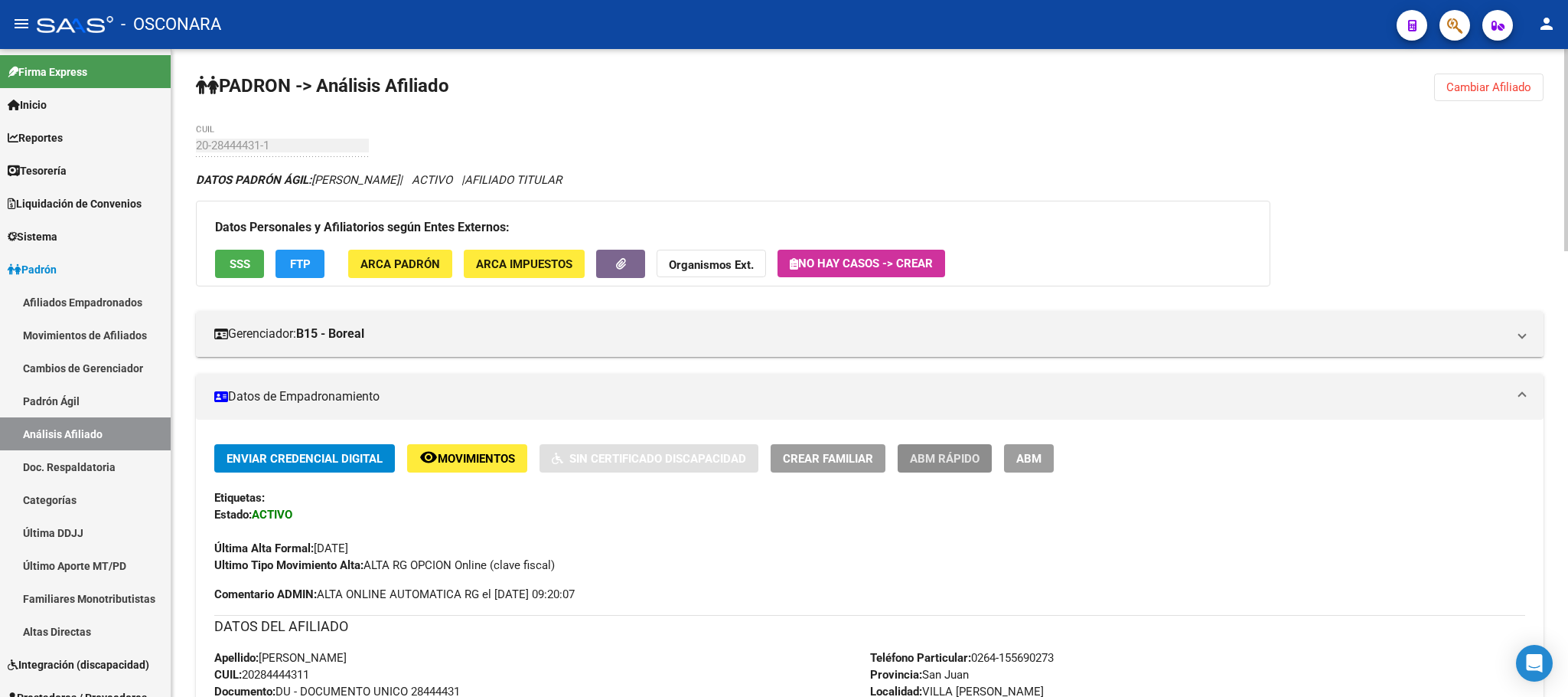
click at [932, 453] on span "ABM Rápido" at bounding box center [944, 458] width 69 height 14
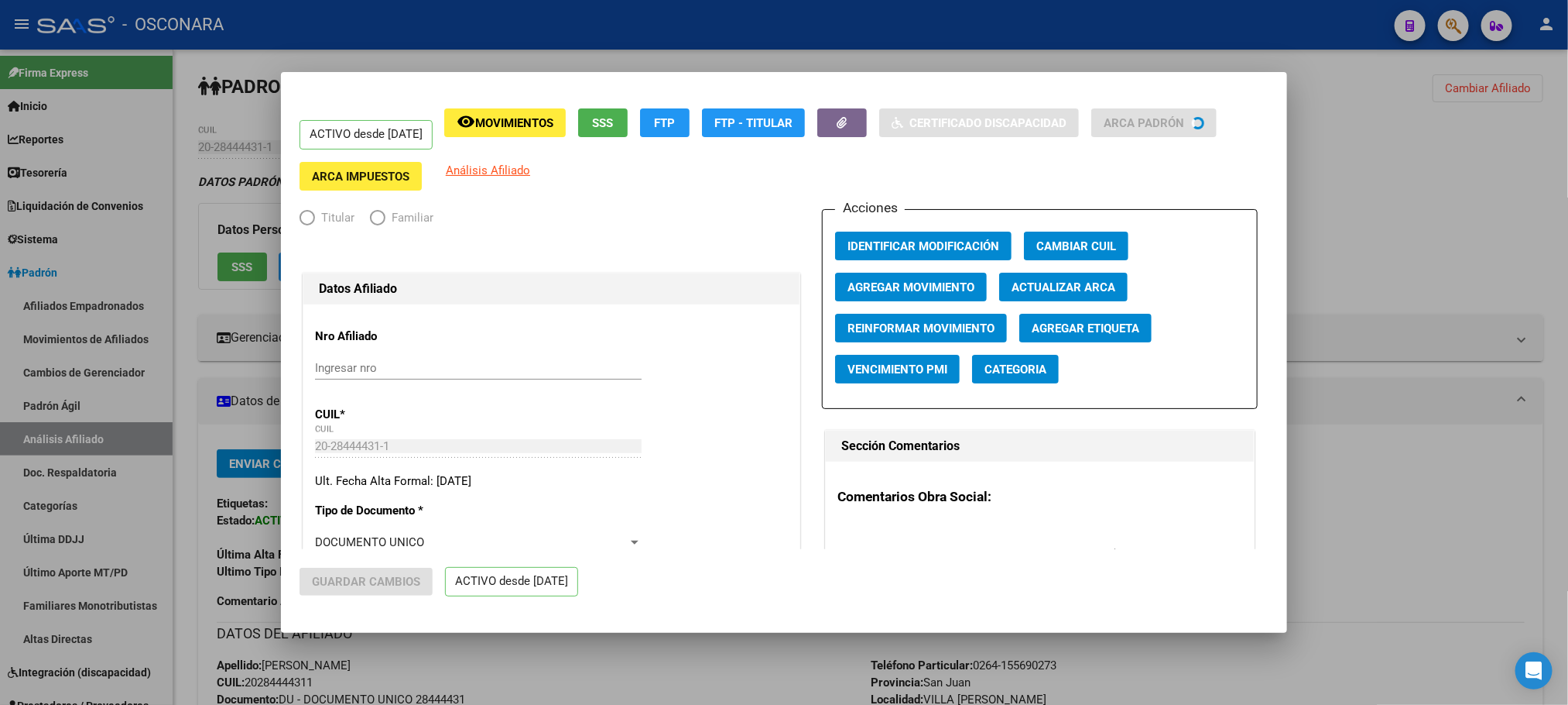
radio input "true"
type input "33-61644197-9"
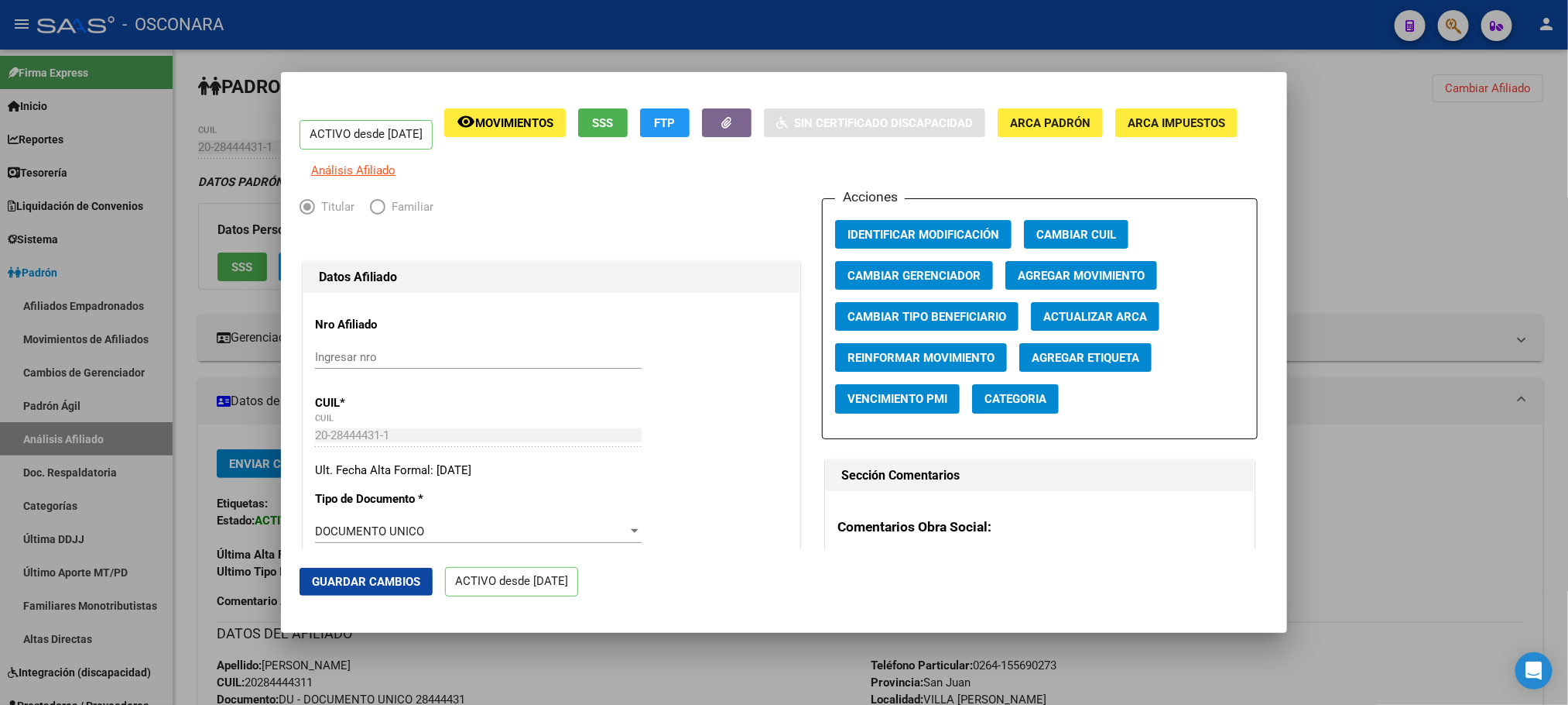
click at [1073, 283] on span "Agregar Movimiento" at bounding box center [1081, 275] width 127 height 14
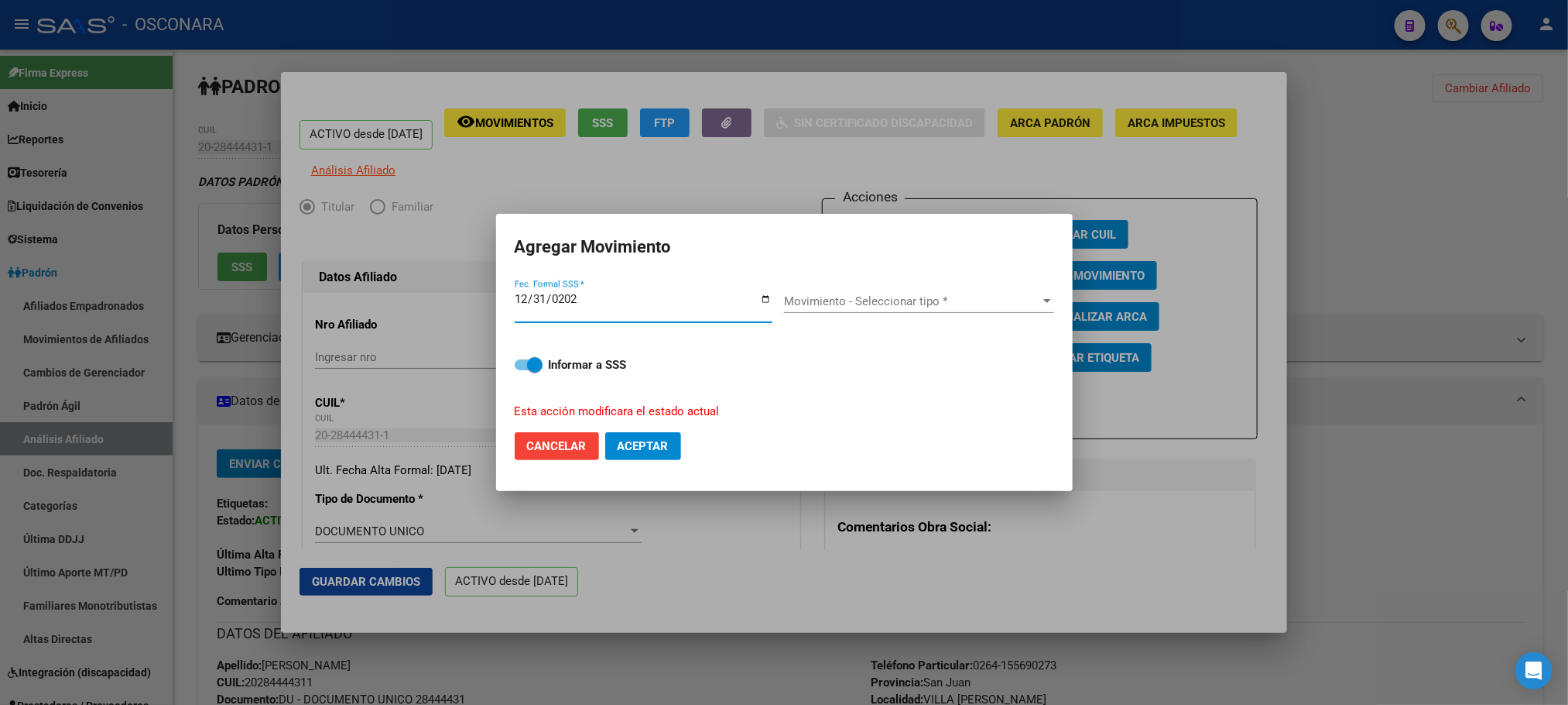
type input "[DATE]"
click at [1041, 303] on div at bounding box center [1047, 300] width 14 height 12
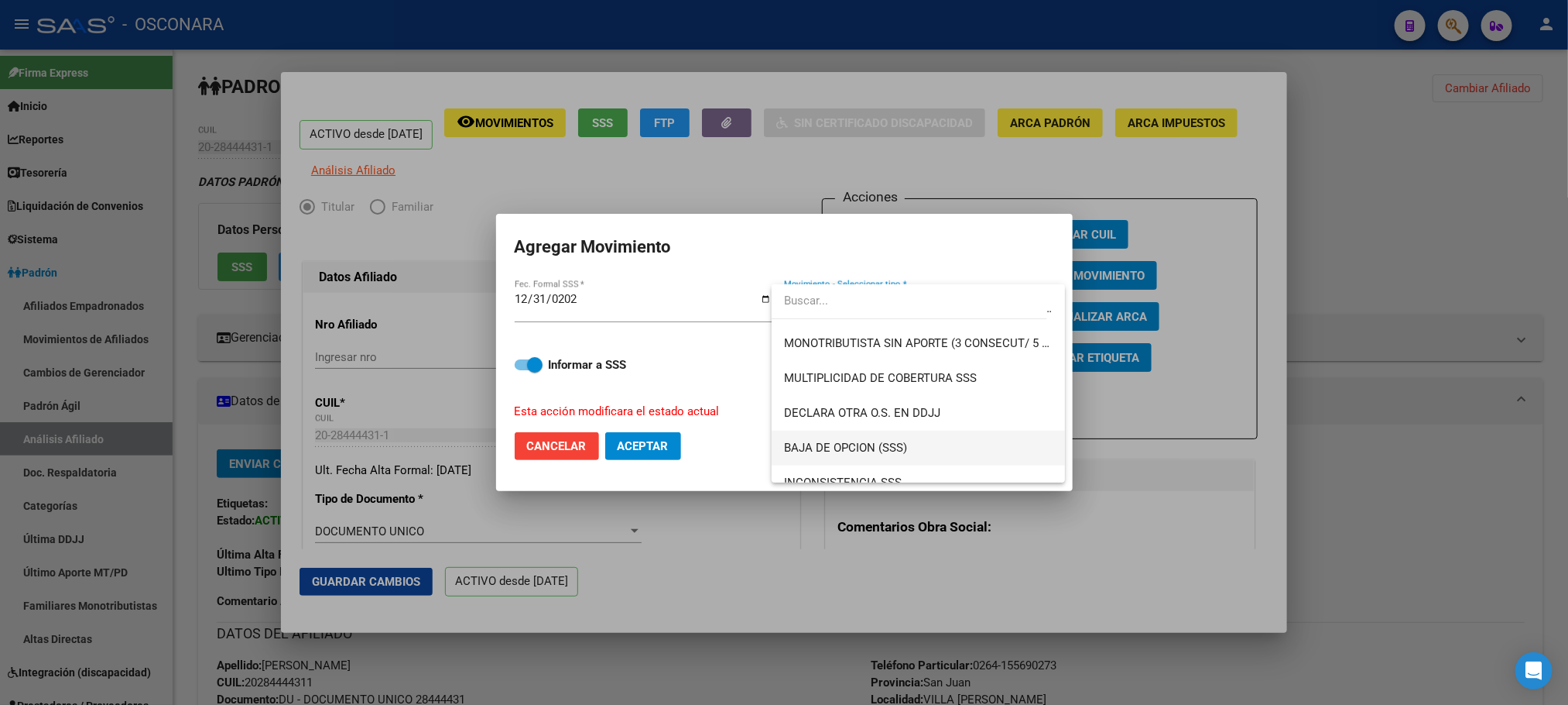
scroll to position [464, 0]
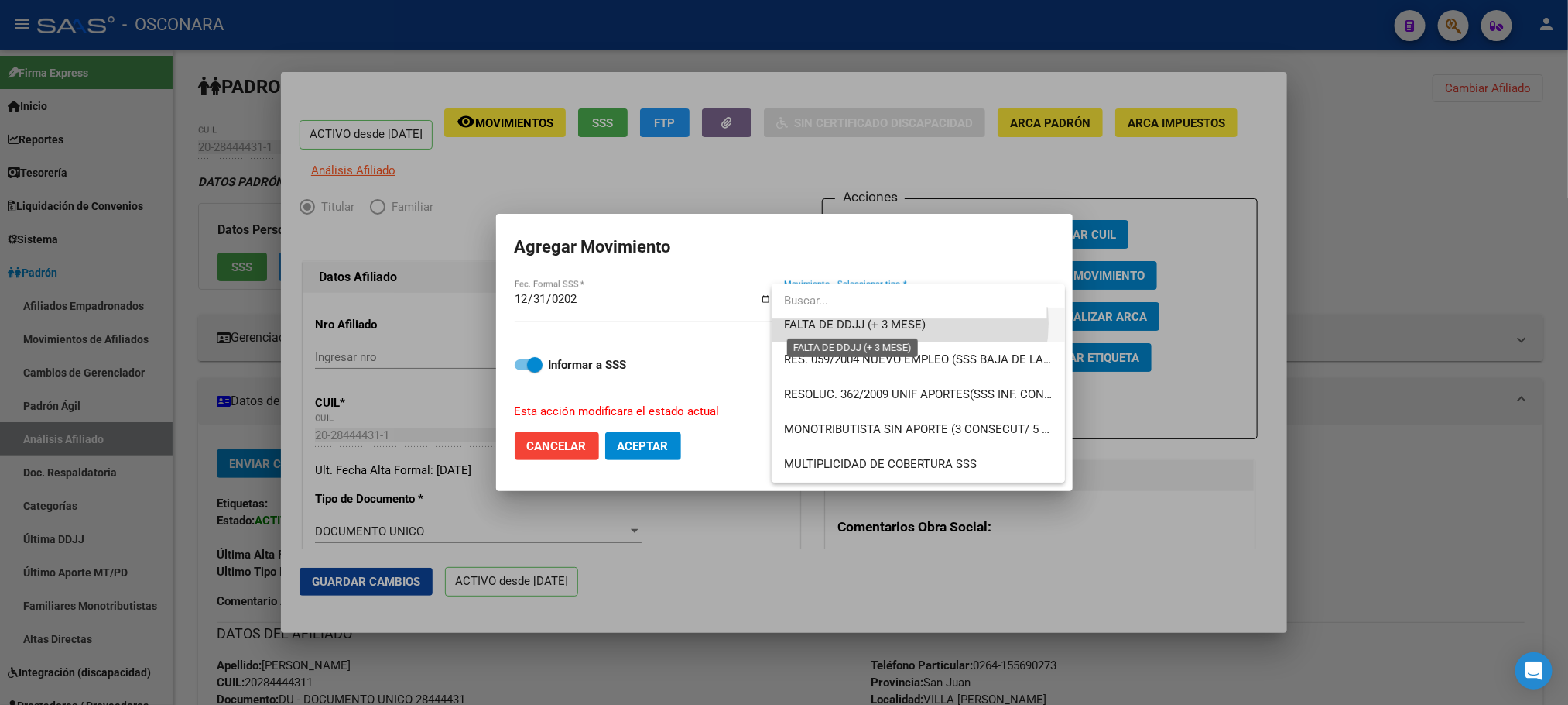
click at [906, 323] on span "FALTA DE DDJJ (+ 3 MESE)" at bounding box center [854, 324] width 141 height 14
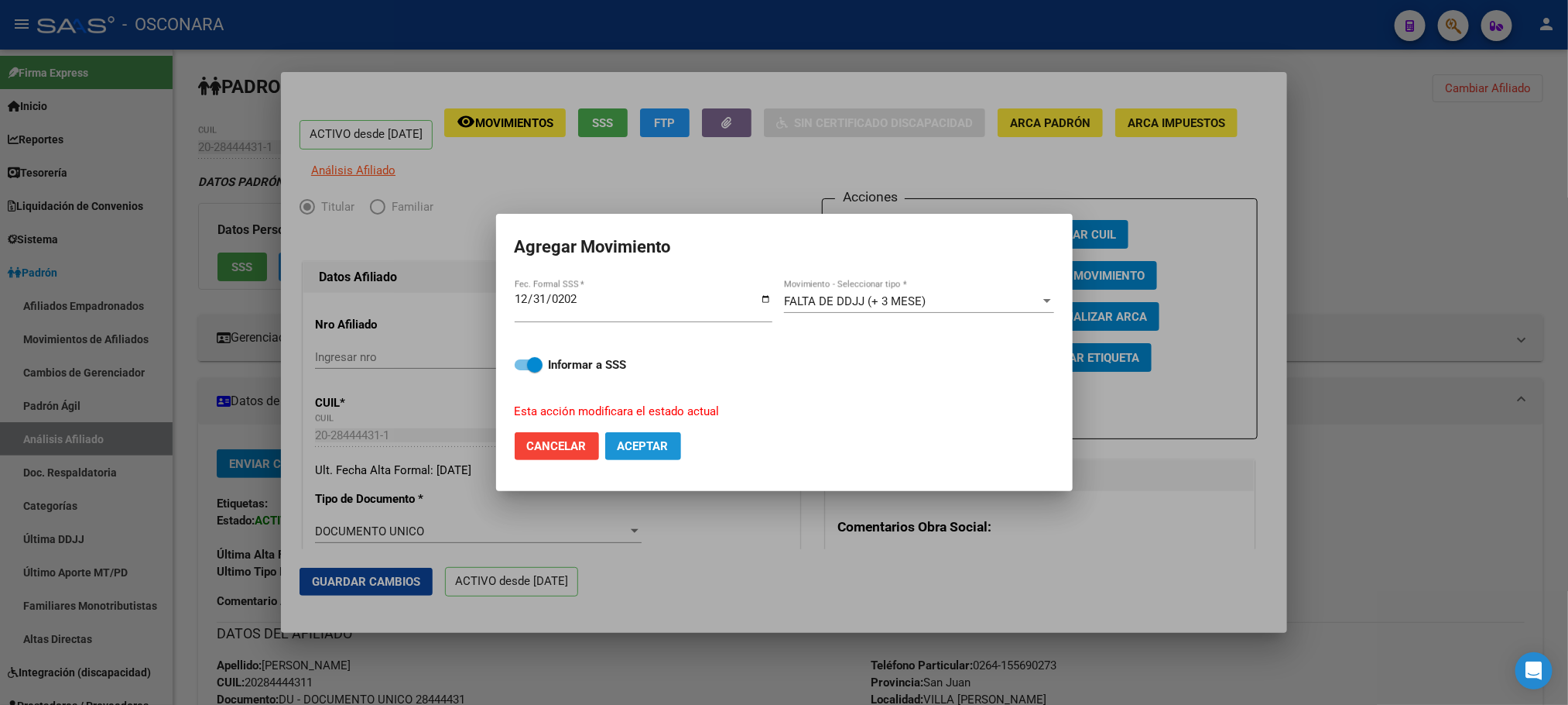
click at [660, 446] on span "Aceptar" at bounding box center [642, 446] width 51 height 14
checkbox input "false"
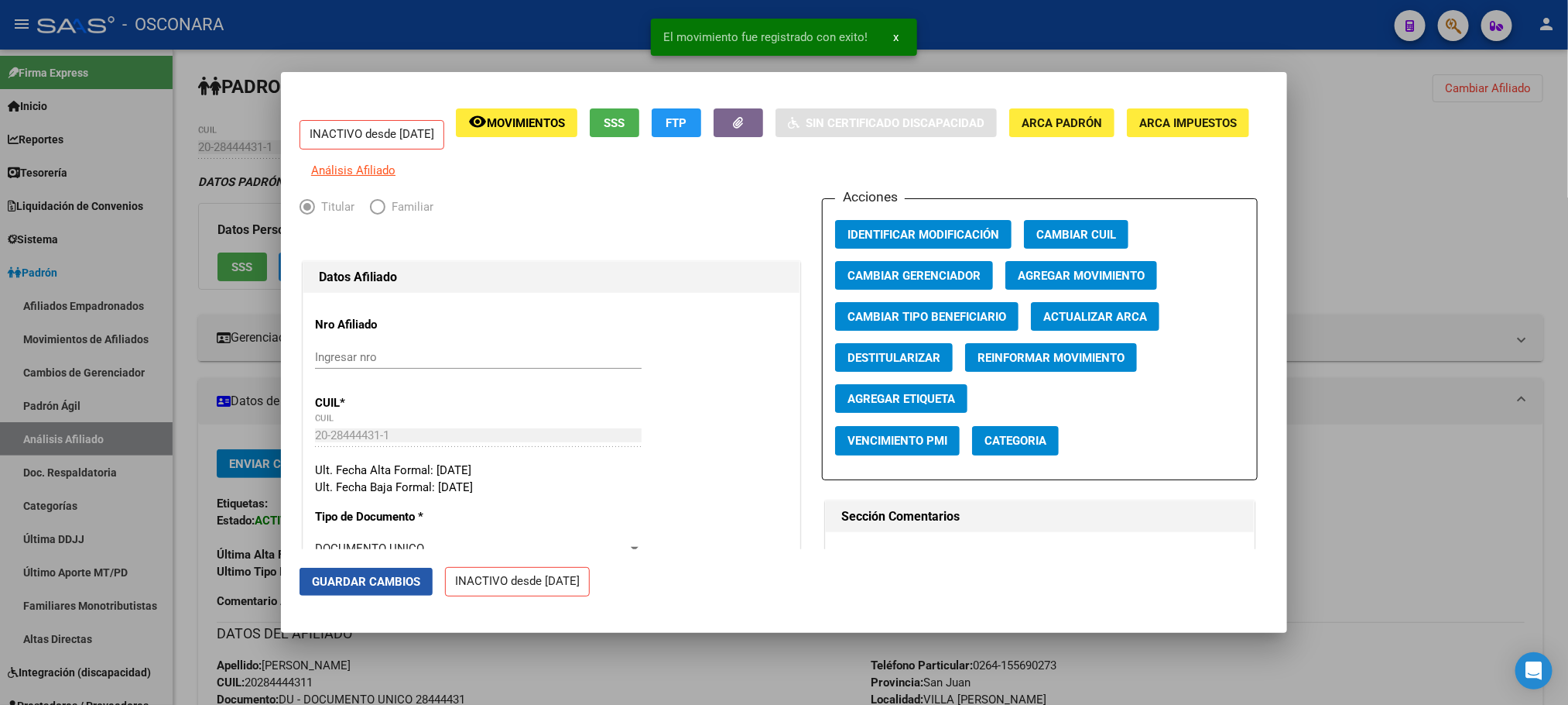
click at [383, 594] on button "Guardar Cambios" at bounding box center [366, 581] width 133 height 28
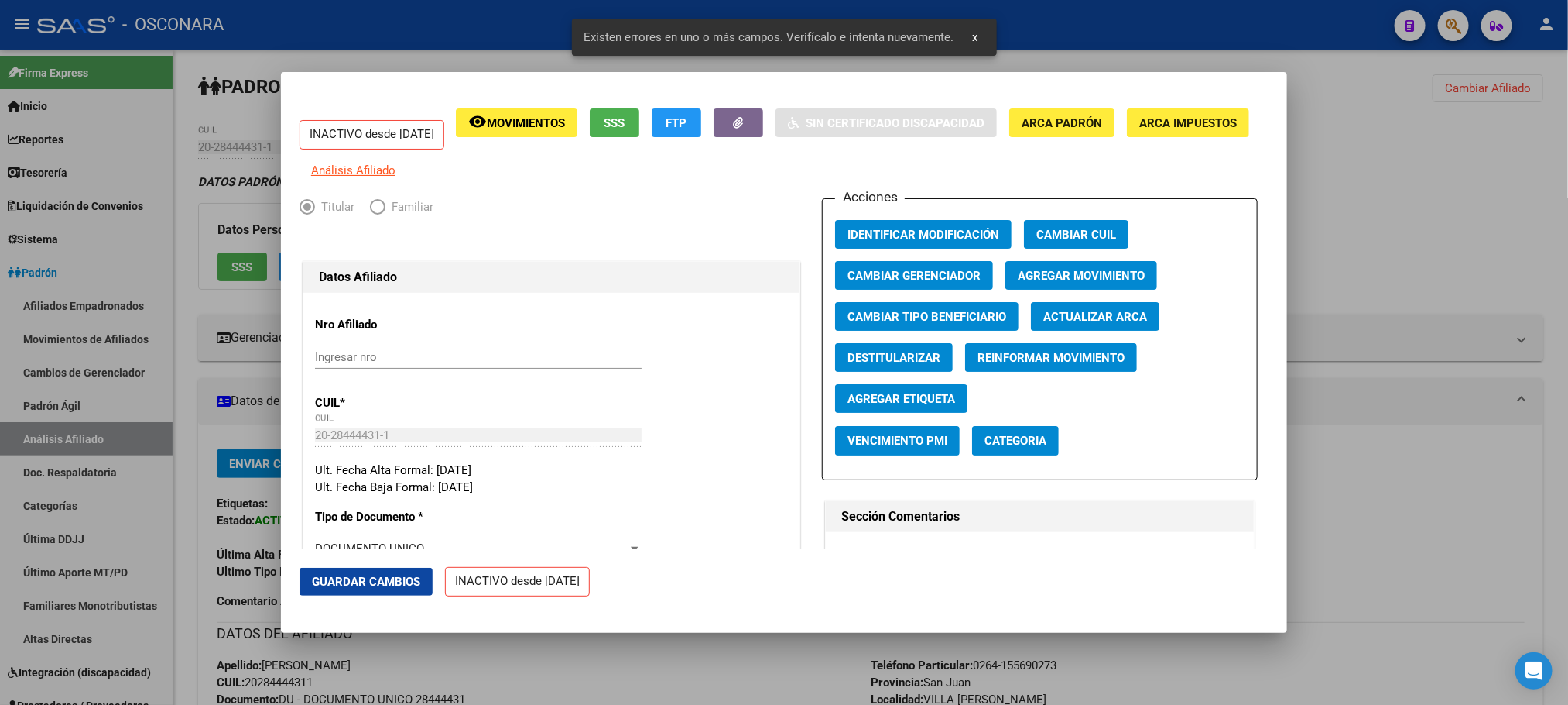
click at [392, 586] on span "Guardar Cambios" at bounding box center [366, 581] width 108 height 14
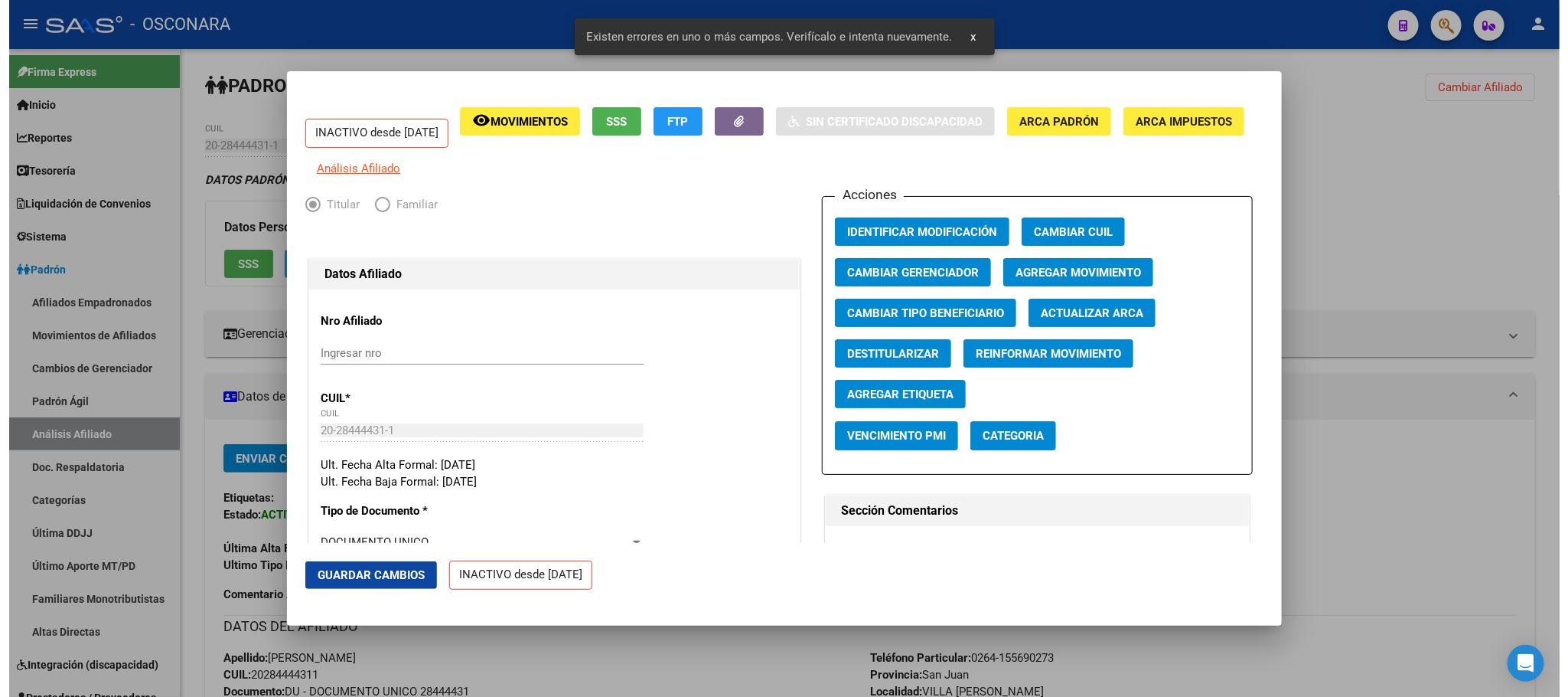
scroll to position [344, 0]
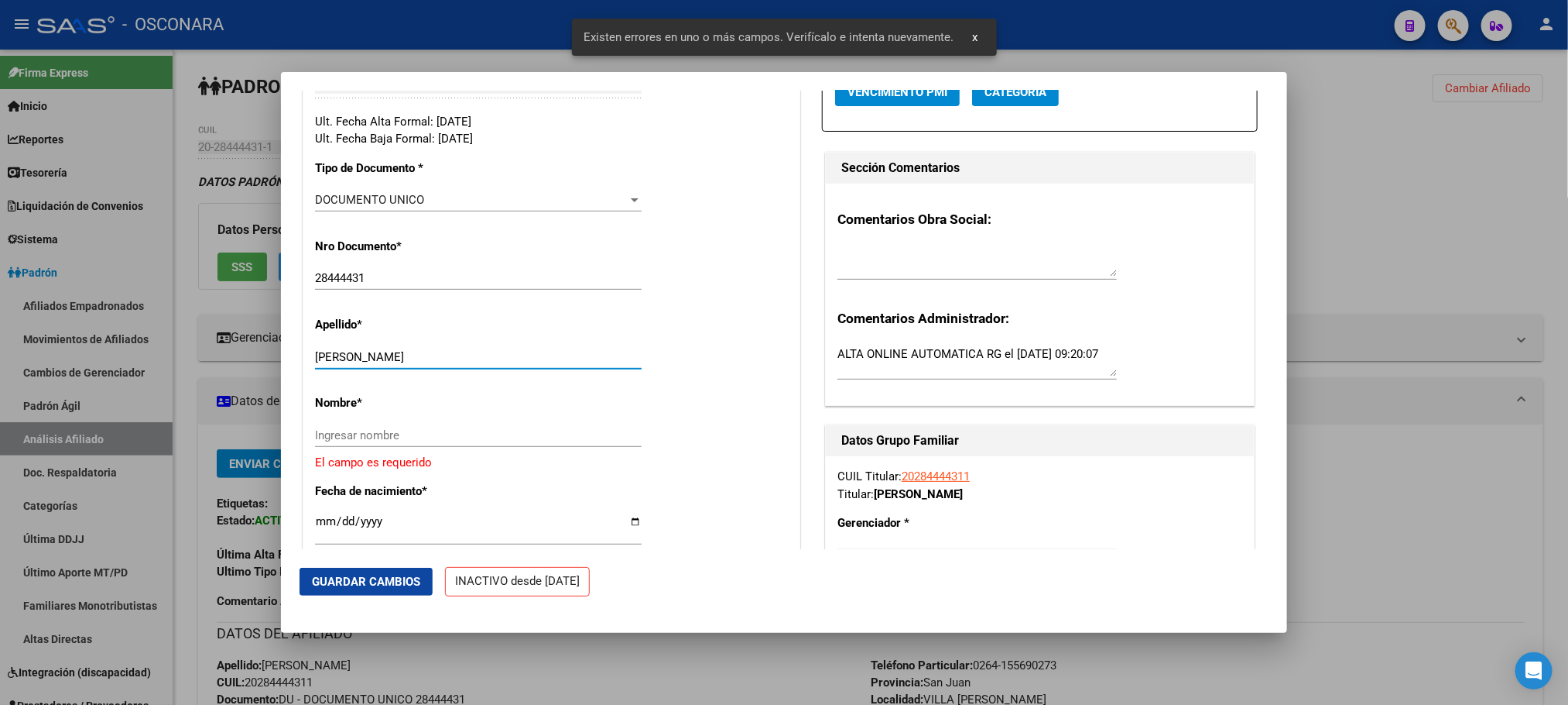
drag, startPoint x: 355, startPoint y: 367, endPoint x: 444, endPoint y: 367, distance: 89.0
click at [444, 364] on input "[PERSON_NAME]" at bounding box center [478, 356] width 327 height 14
type input "ALESSI"
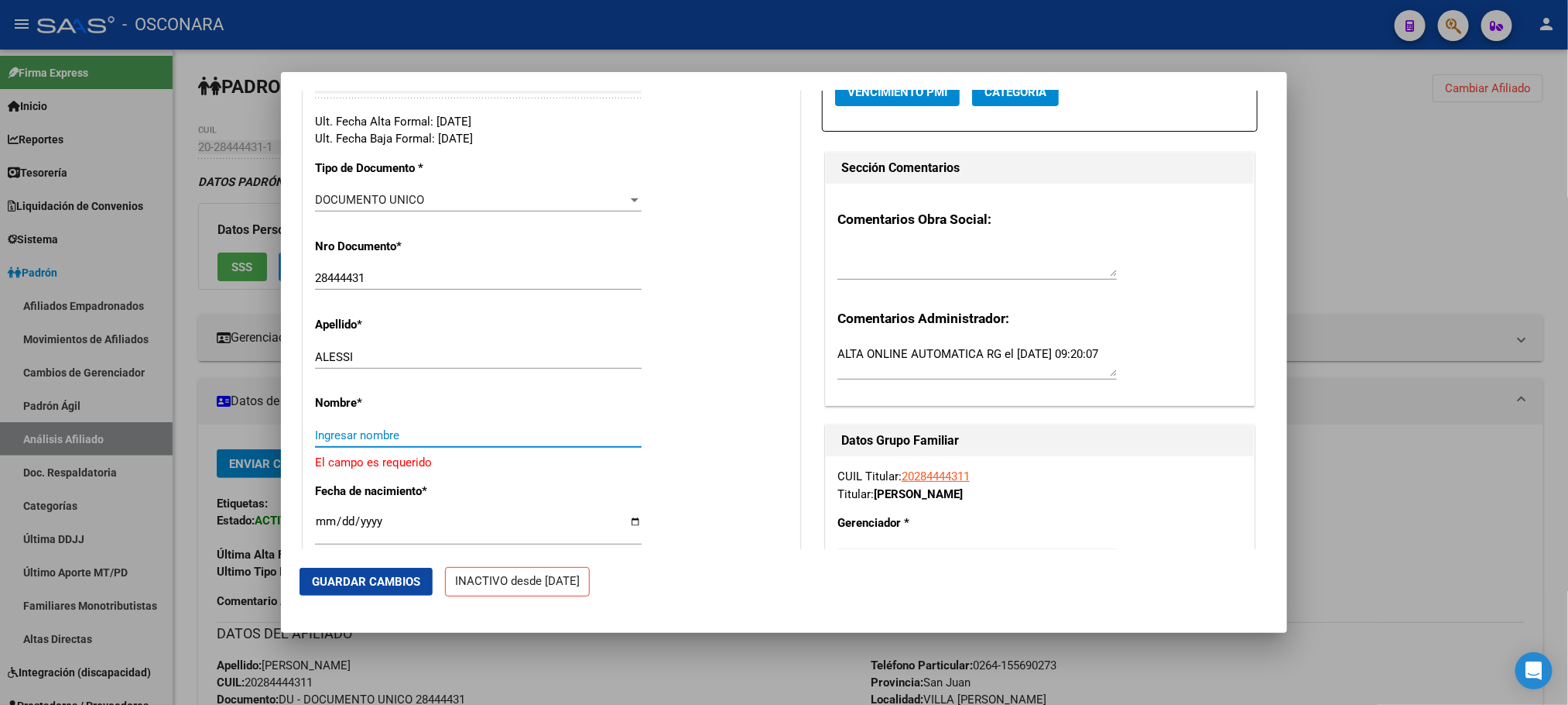
paste input "[PERSON_NAME]"
type input "[PERSON_NAME]"
click at [391, 578] on span "Guardar Cambios" at bounding box center [366, 581] width 108 height 14
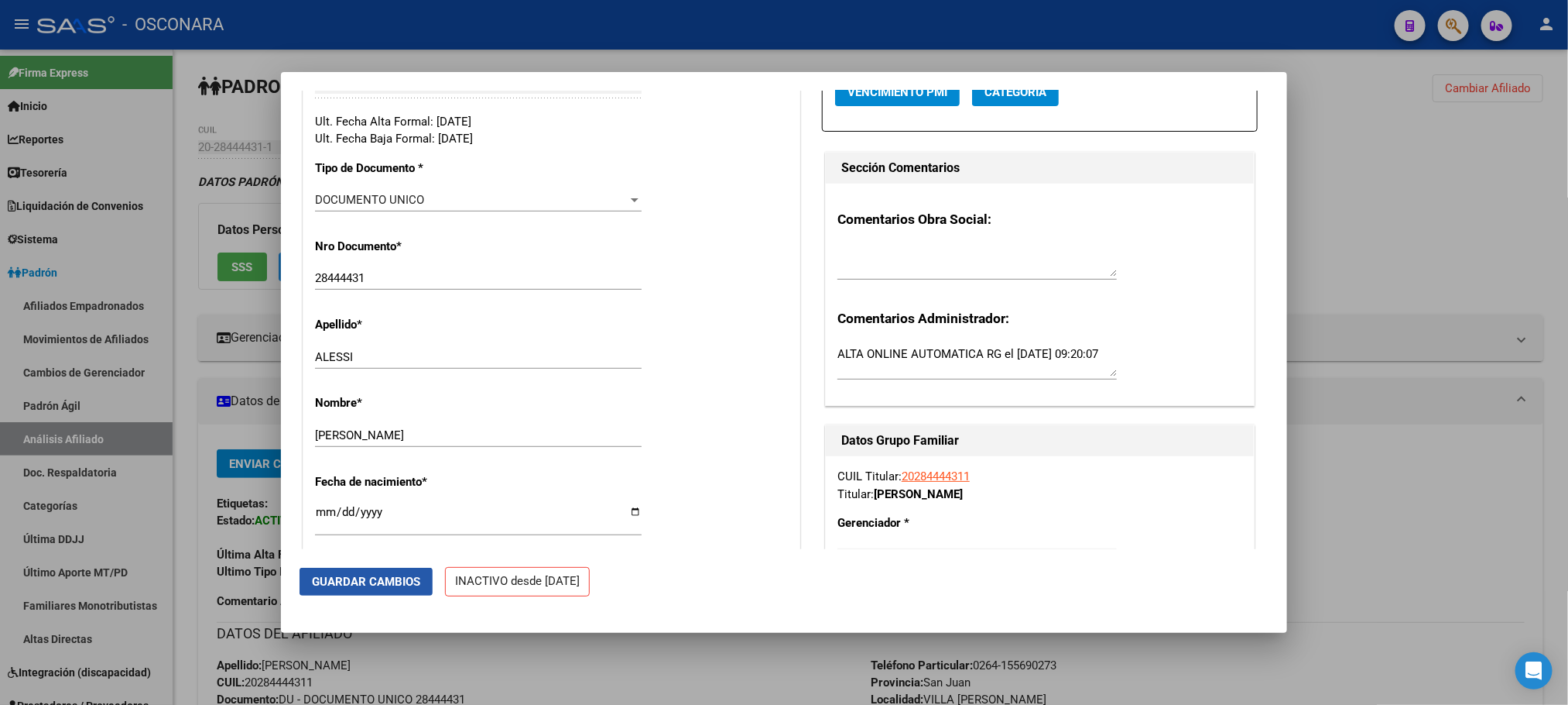
drag, startPoint x: 388, startPoint y: 578, endPoint x: 397, endPoint y: 581, distance: 9.5
click at [388, 577] on span "Guardar Cambios" at bounding box center [366, 581] width 108 height 14
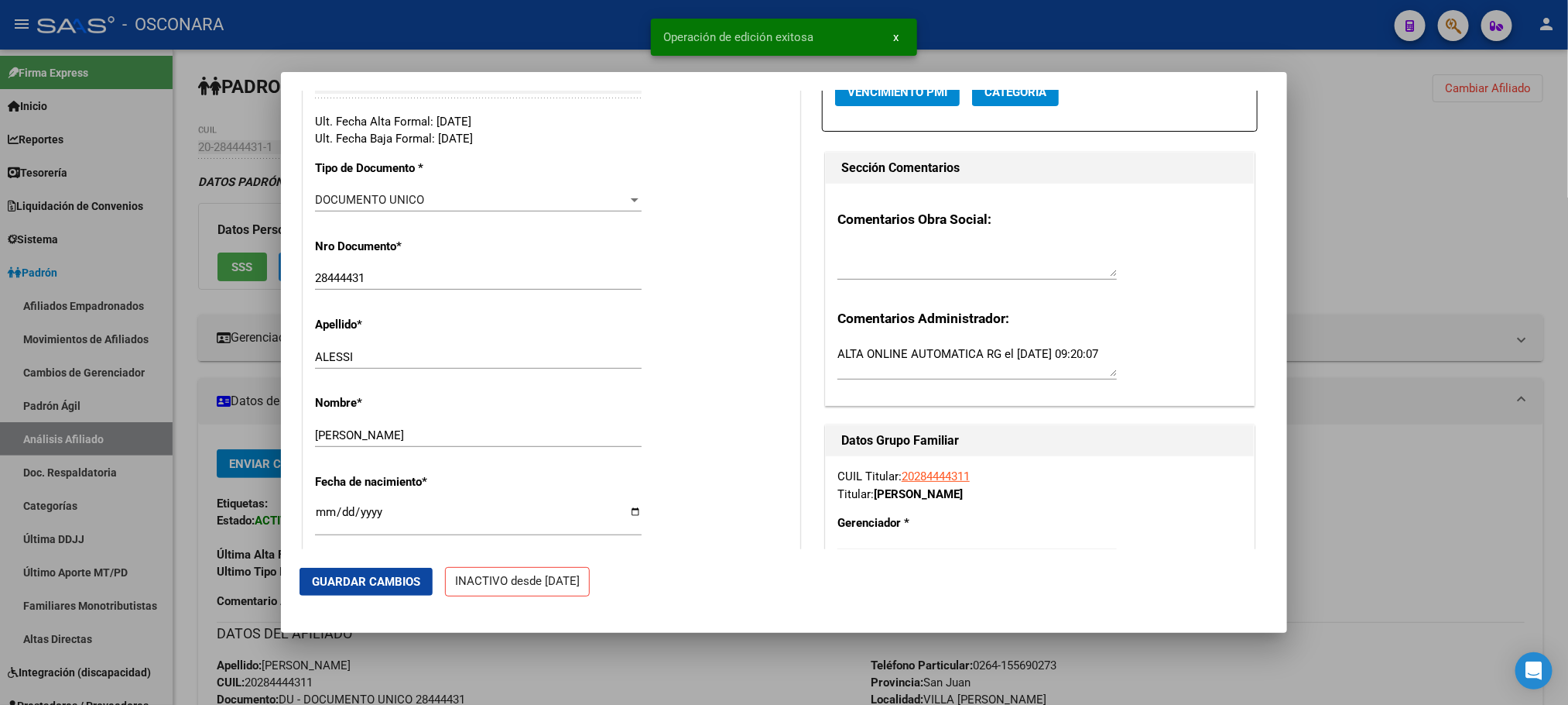
click at [562, 667] on div at bounding box center [784, 352] width 1568 height 705
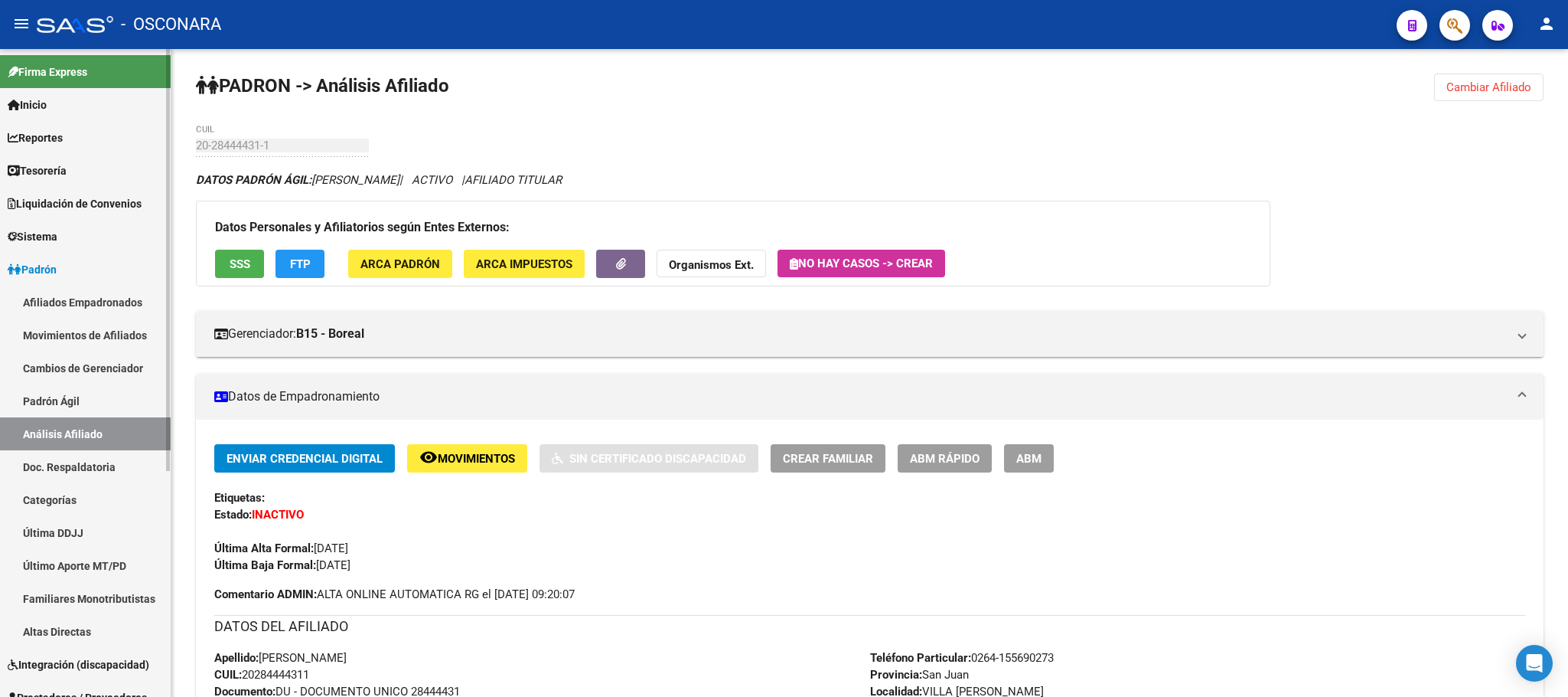
click at [66, 386] on link "Padrón Ágil" at bounding box center [85, 400] width 171 height 33
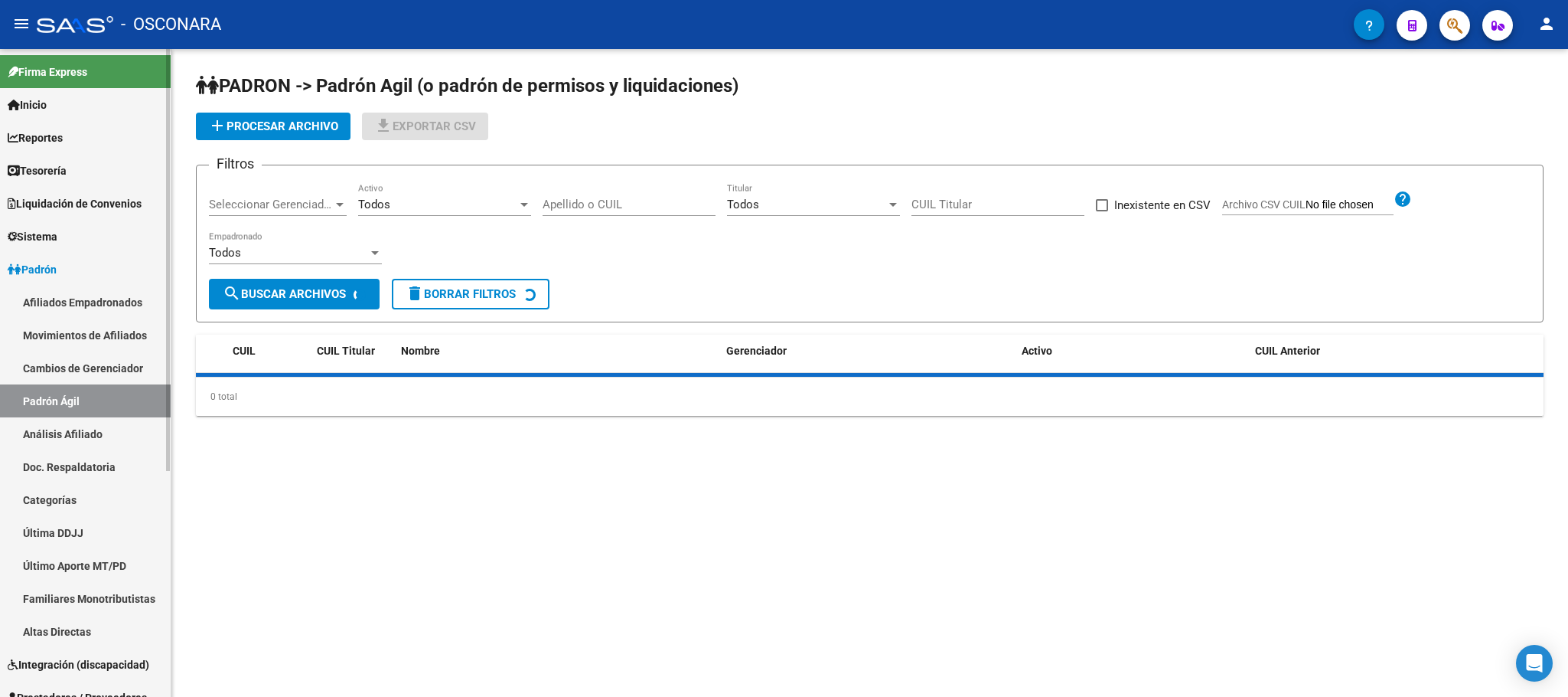
drag, startPoint x: 78, startPoint y: 423, endPoint x: 105, endPoint y: 399, distance: 36.1
click at [79, 423] on link "Análisis Afiliado" at bounding box center [85, 434] width 171 height 33
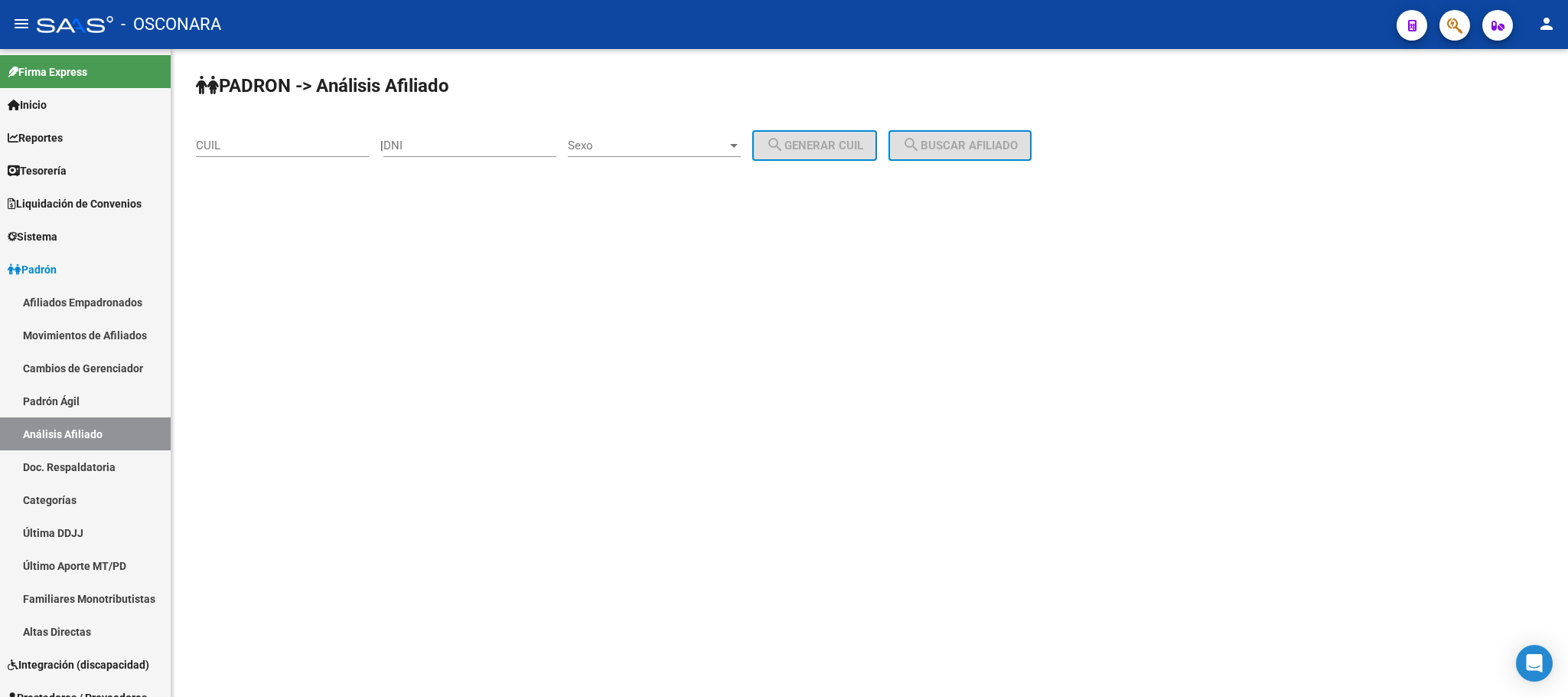
click at [291, 140] on input "CUIL" at bounding box center [282, 145] width 173 height 14
paste input "20-49493180-0"
type input "20-49493180-0"
click at [1005, 129] on div "PADRON -> Análisis Afiliado 20-49493180-0 CUIL | DNI Sexo Sexo search Generar C…" at bounding box center [870, 129] width 1396 height 160
click at [1003, 140] on span "search Buscar afiliado" at bounding box center [959, 145] width 116 height 14
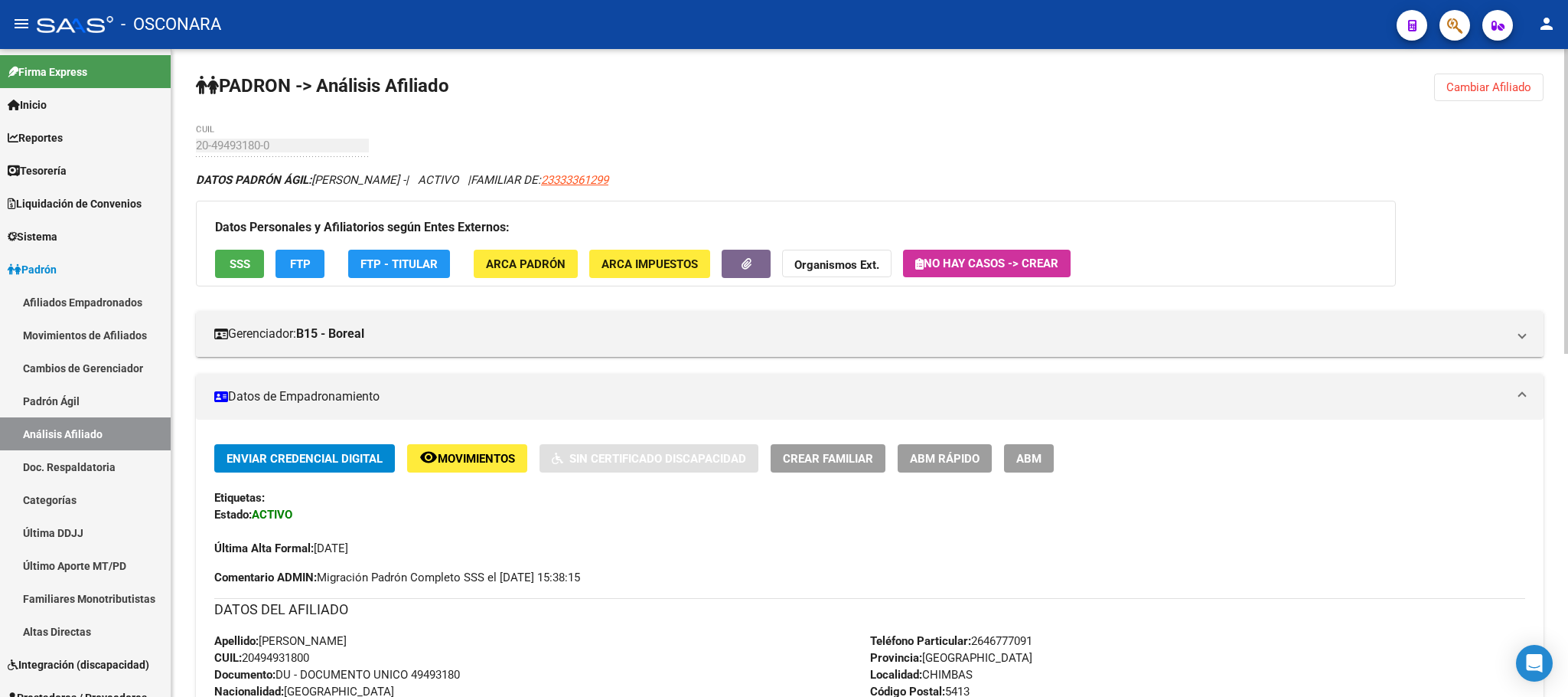
click at [227, 259] on button "SSS" at bounding box center [239, 263] width 49 height 28
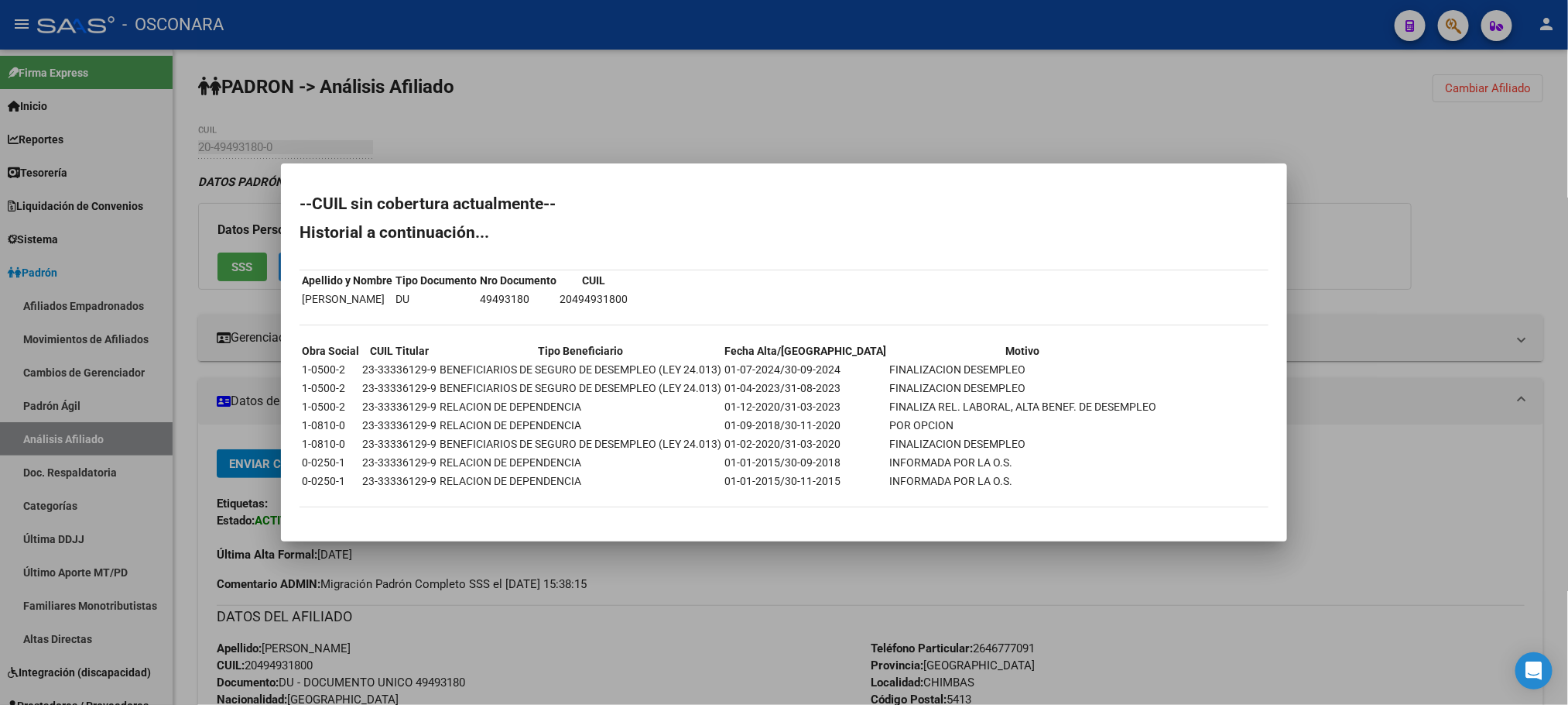
click at [706, 565] on div at bounding box center [784, 352] width 1568 height 705
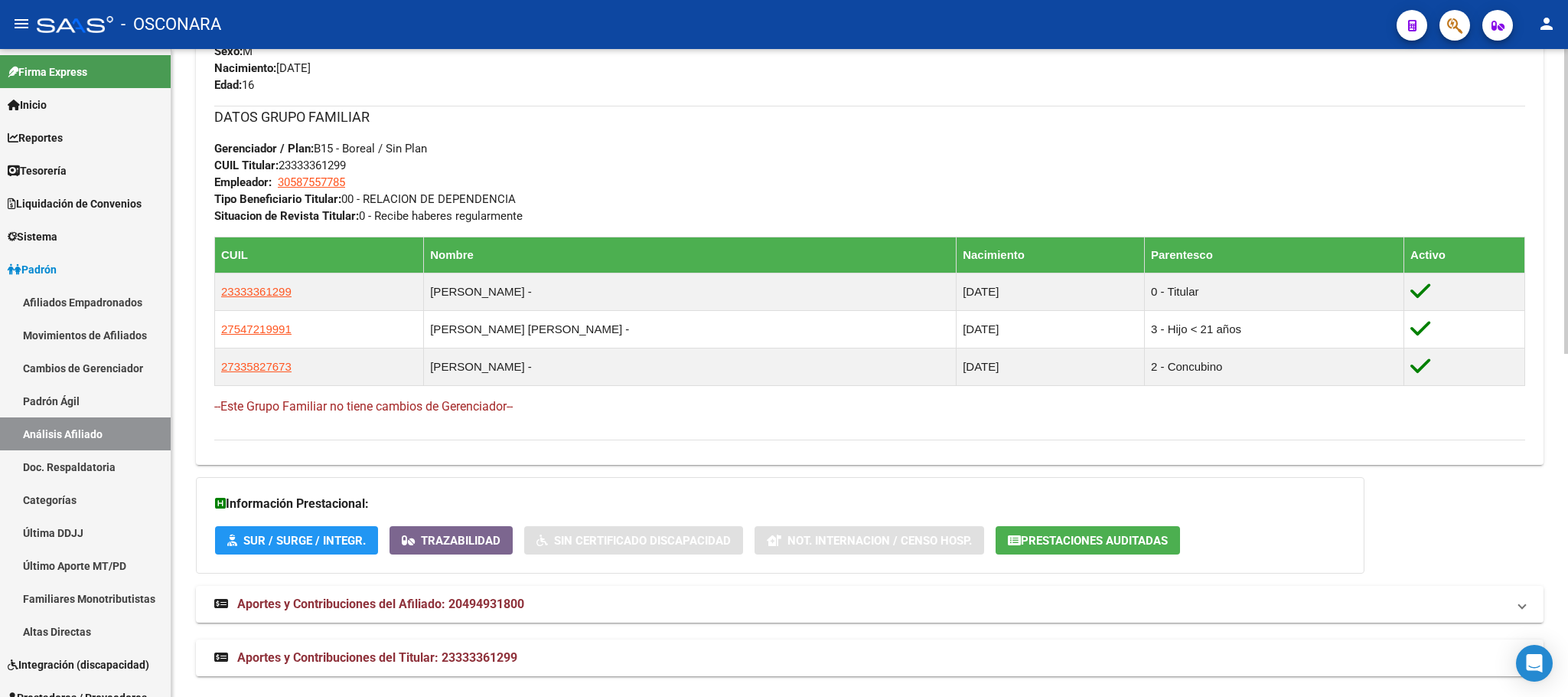
scroll to position [728, 0]
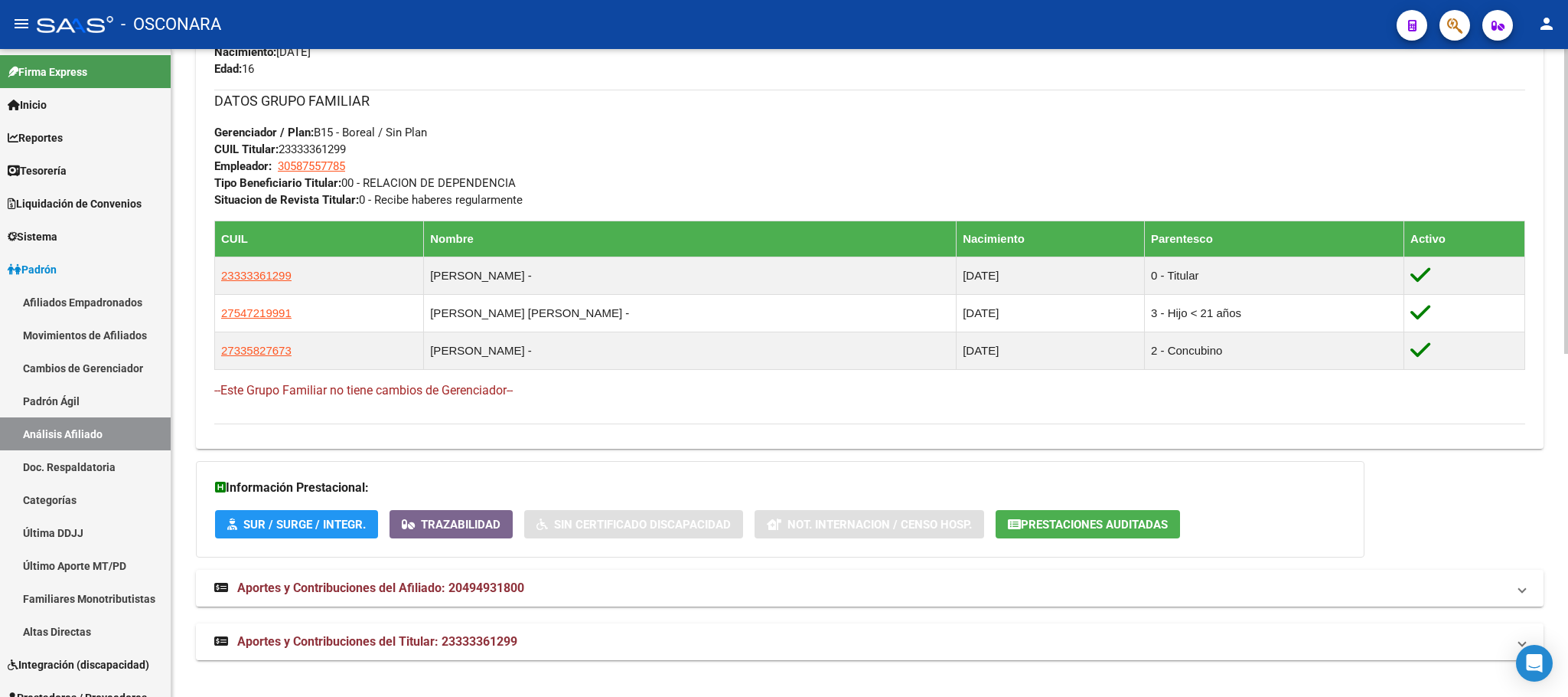
click at [439, 645] on span "Aportes y Contribuciones del Titular: 23333361299" at bounding box center [377, 641] width 280 height 14
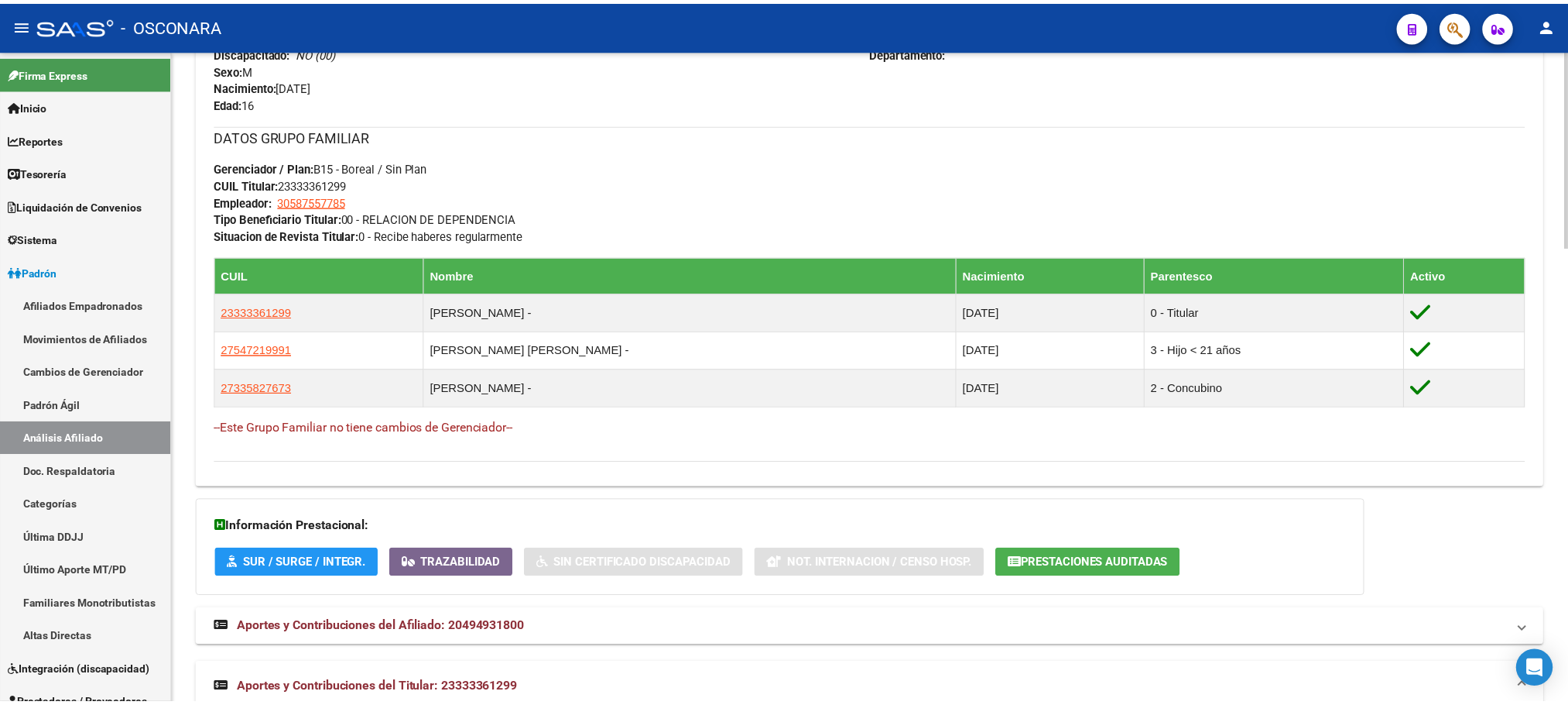
scroll to position [697, 0]
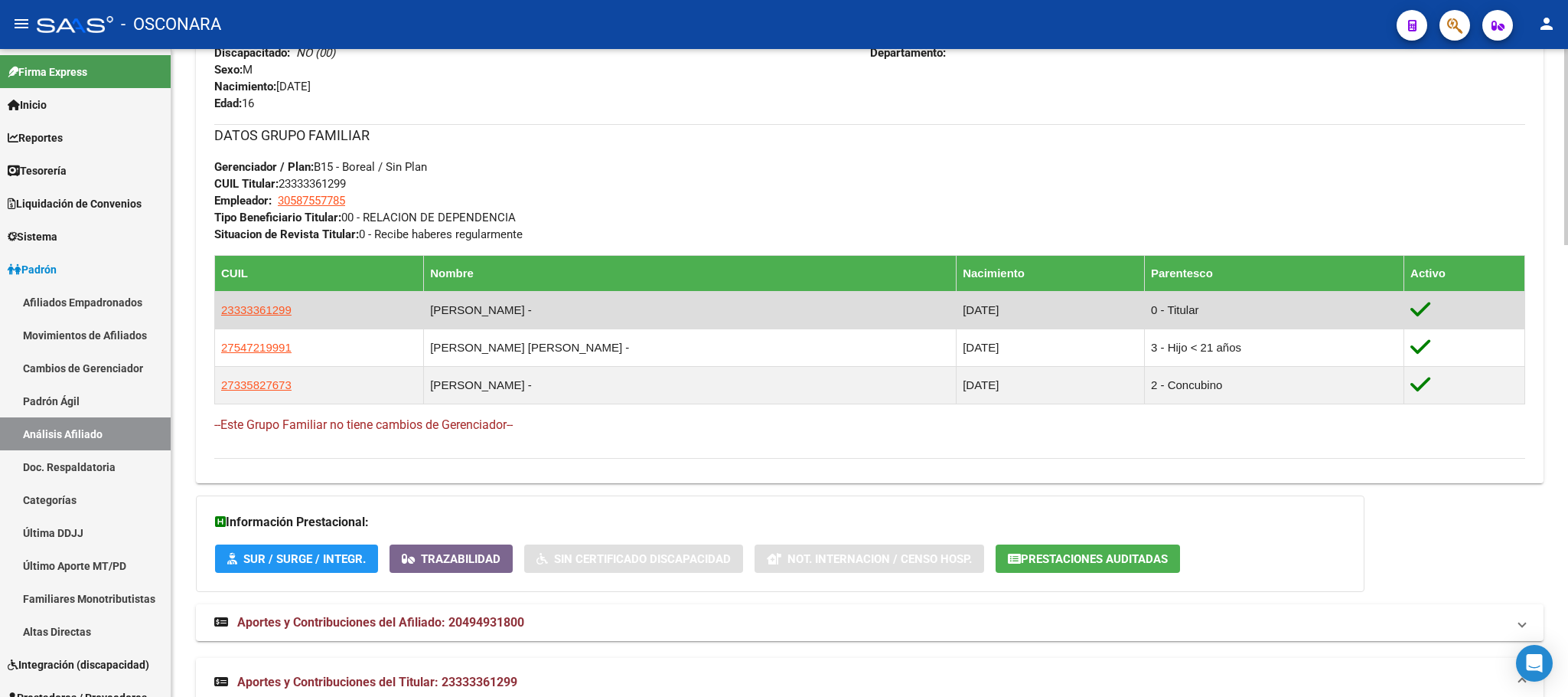
click at [274, 322] on td "23333361299" at bounding box center [319, 309] width 209 height 38
click at [273, 316] on span "23333361299" at bounding box center [256, 310] width 70 height 13
type textarea "23333361299"
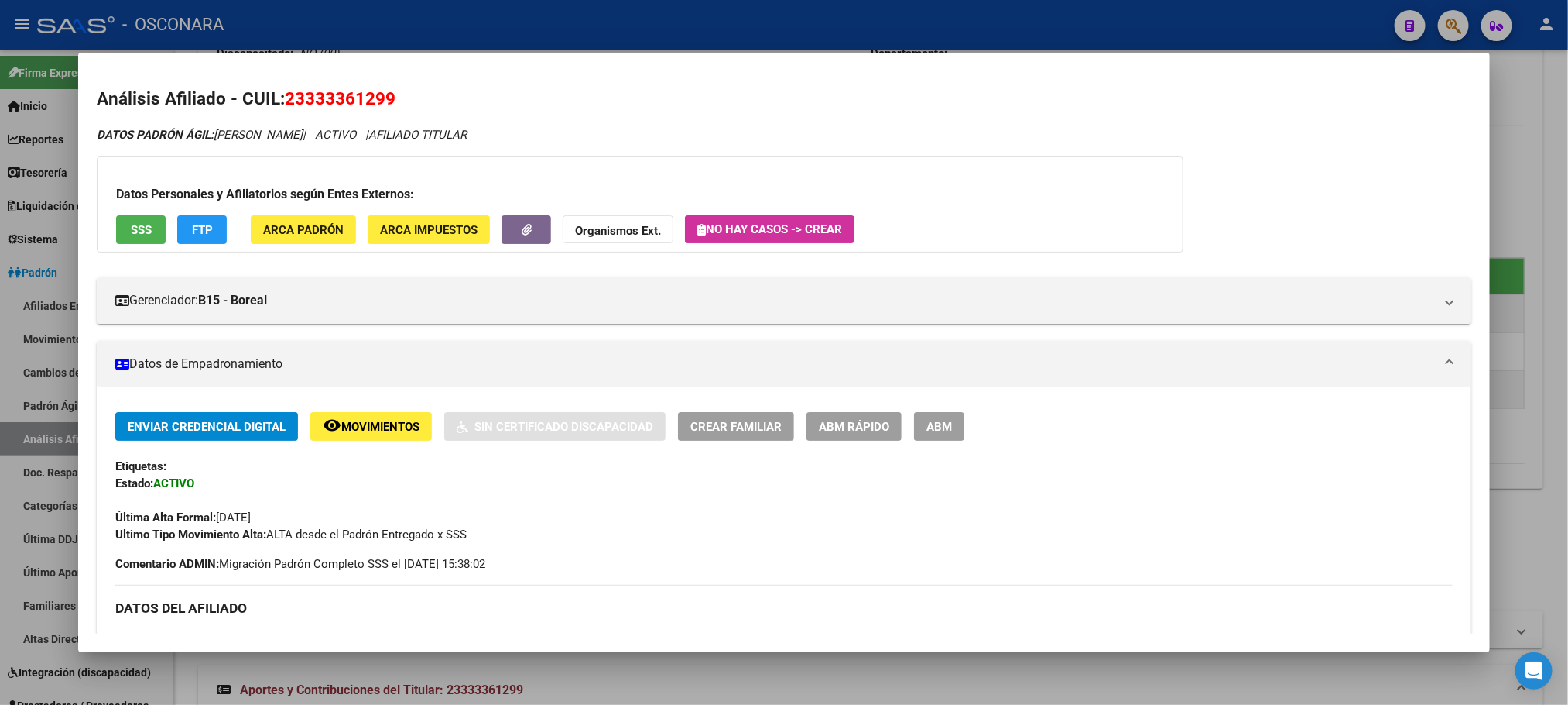
click at [191, 245] on div "Datos Personales y Afiliatorios según Entes Externos: SSS FTP ARCA Padrón ARCA …" at bounding box center [640, 204] width 1086 height 96
click at [197, 239] on button "FTP" at bounding box center [202, 229] width 49 height 28
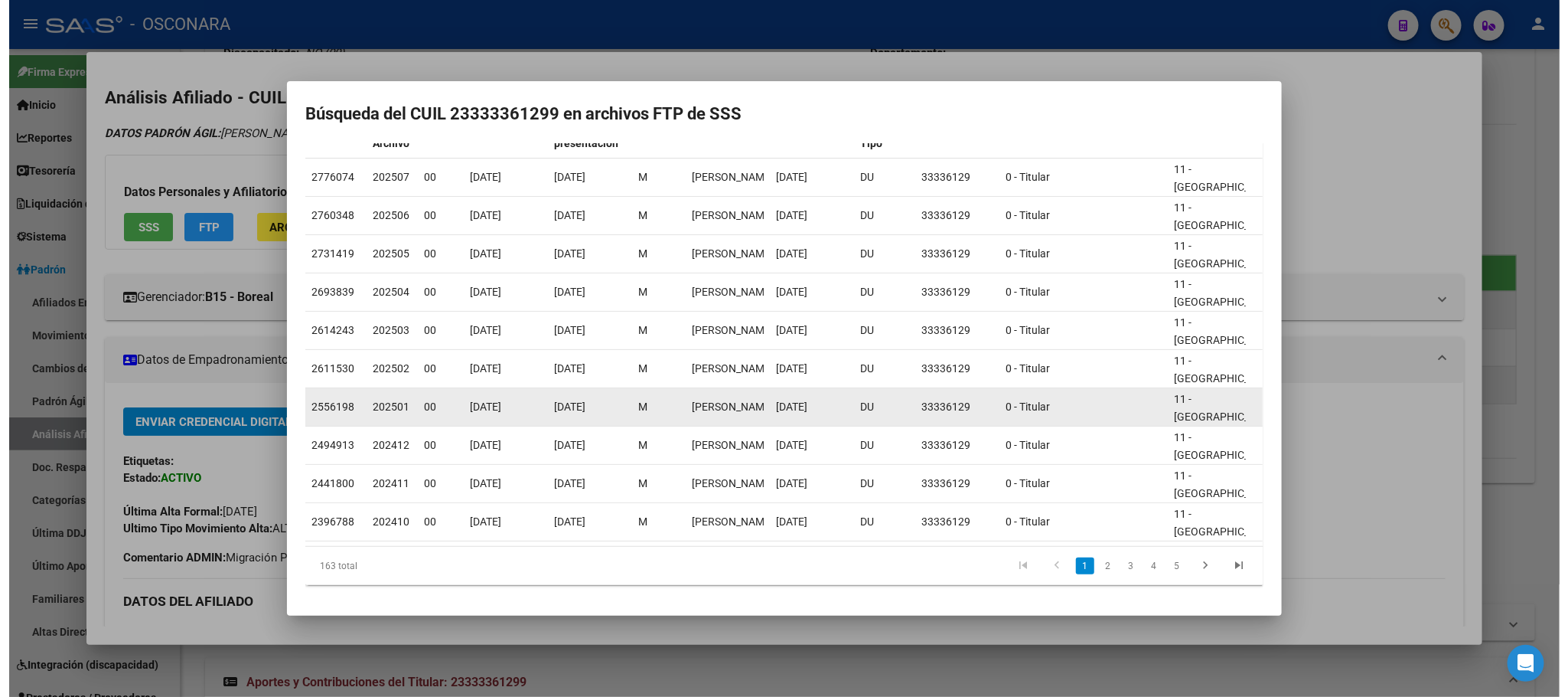
scroll to position [0, 0]
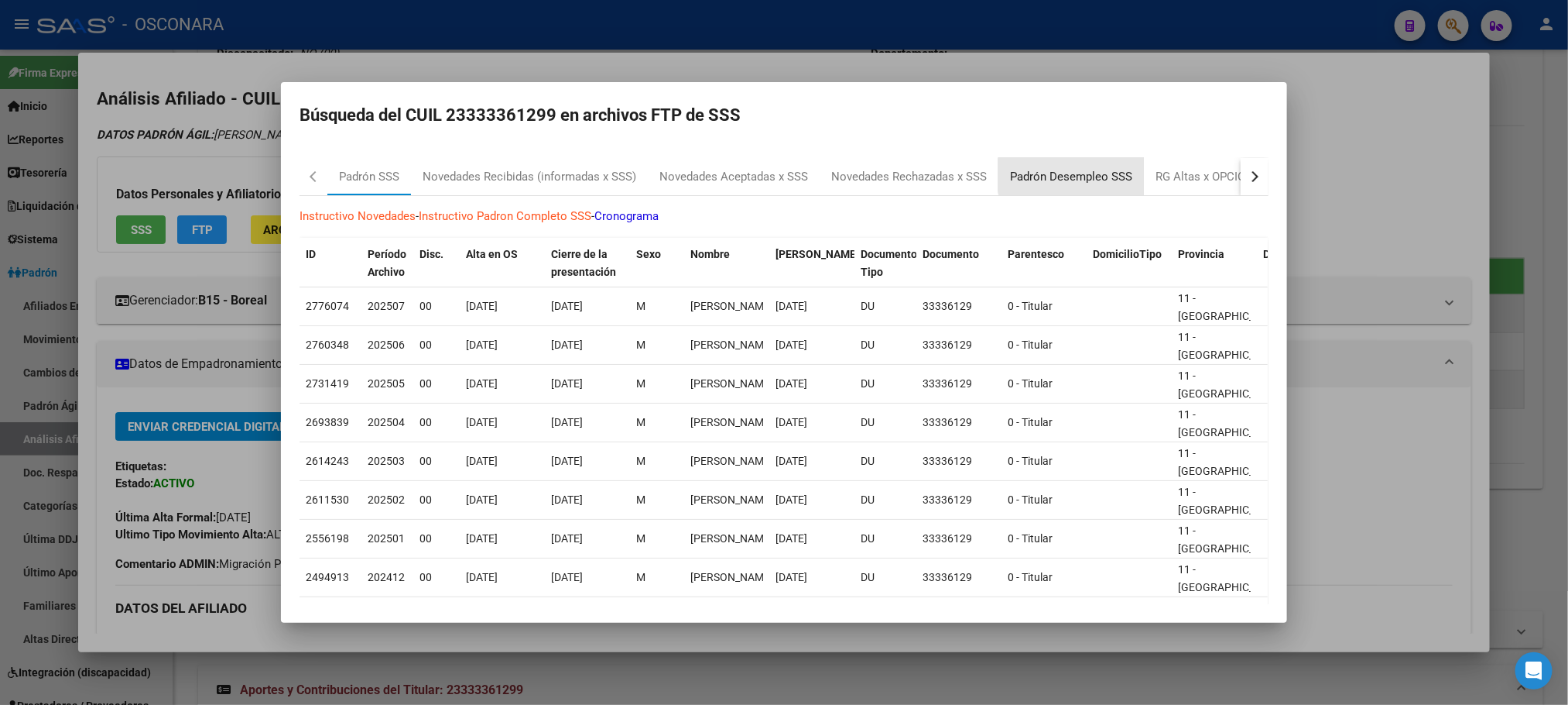
click at [1082, 175] on div "Padrón Desempleo SSS" at bounding box center [1070, 177] width 122 height 18
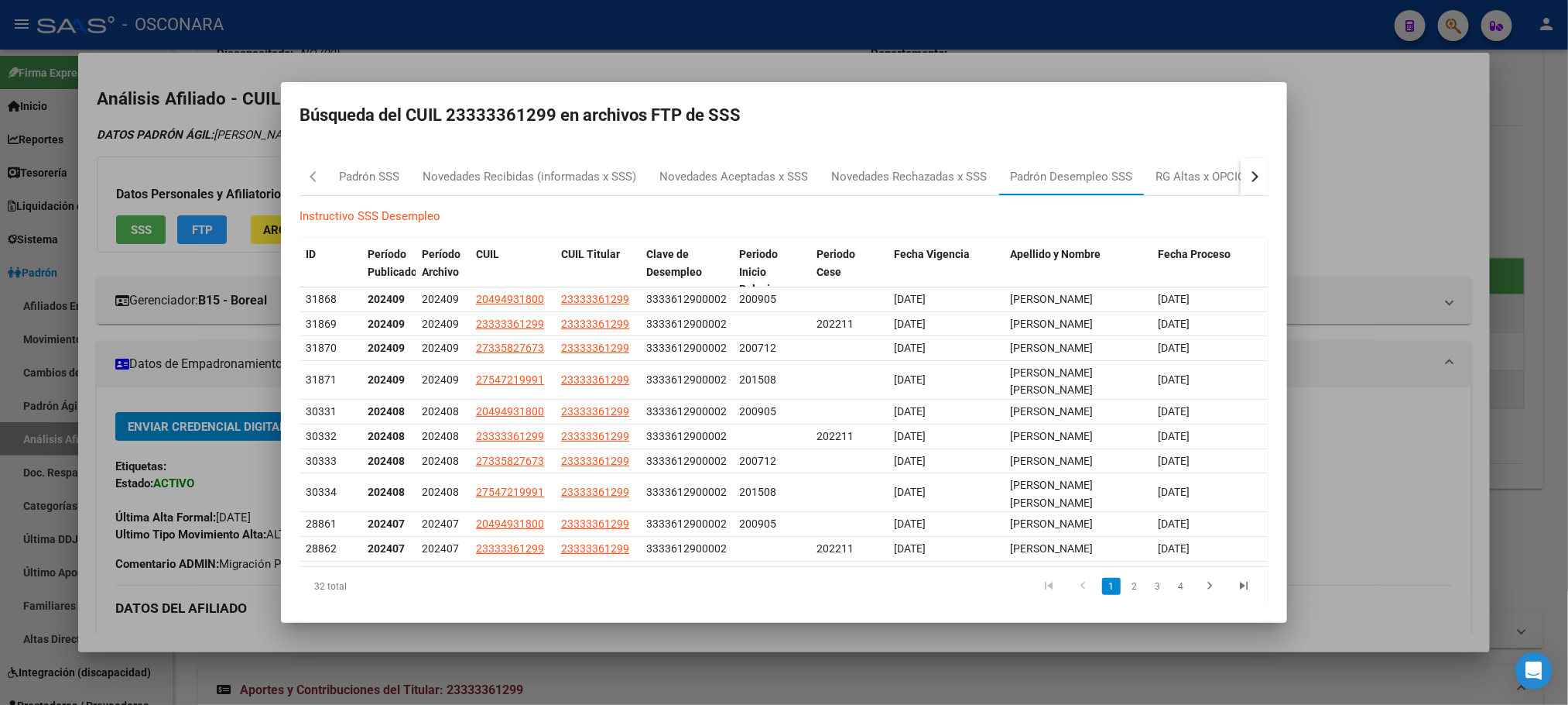
click at [1268, 658] on div at bounding box center [784, 352] width 1568 height 705
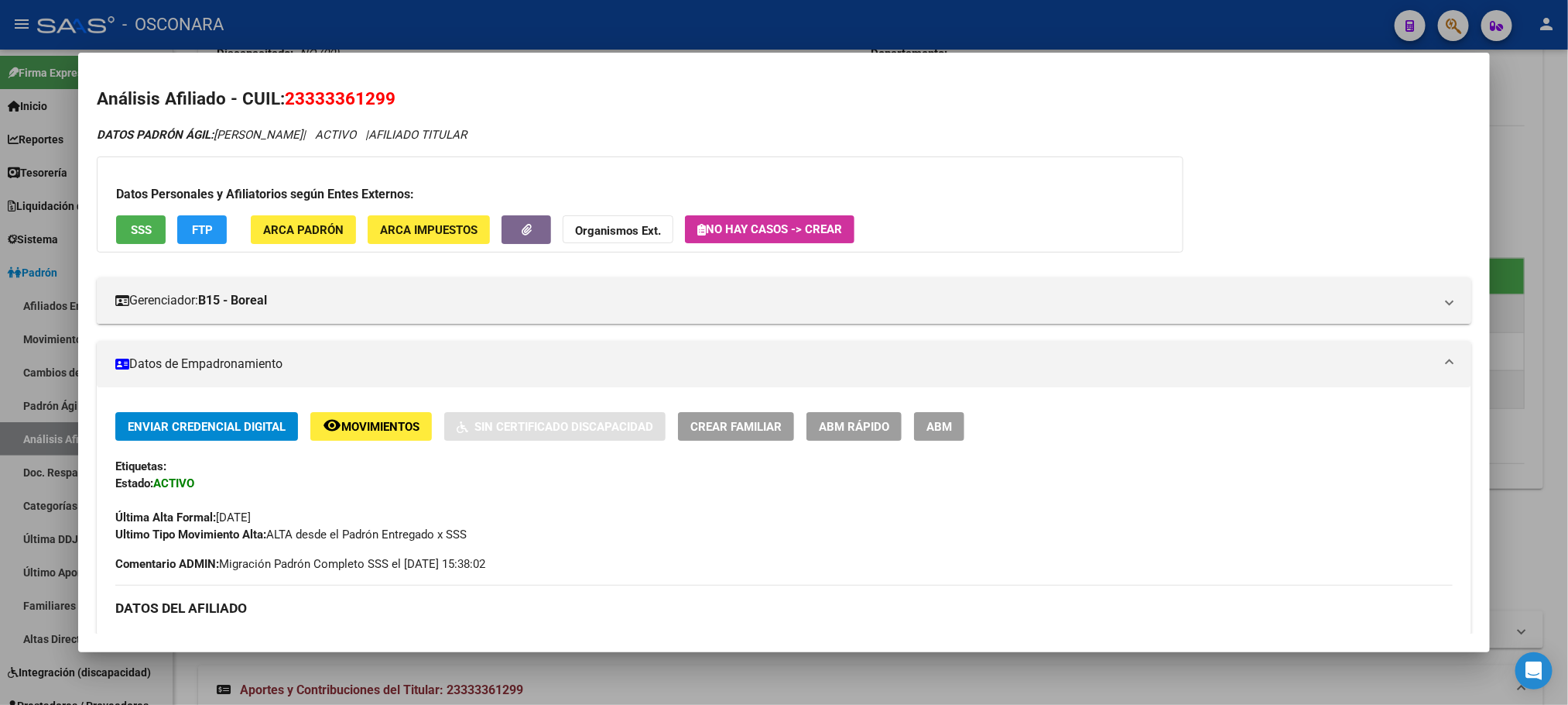
click at [752, 683] on div at bounding box center [784, 352] width 1568 height 705
